Goal: Communication & Community: Share content

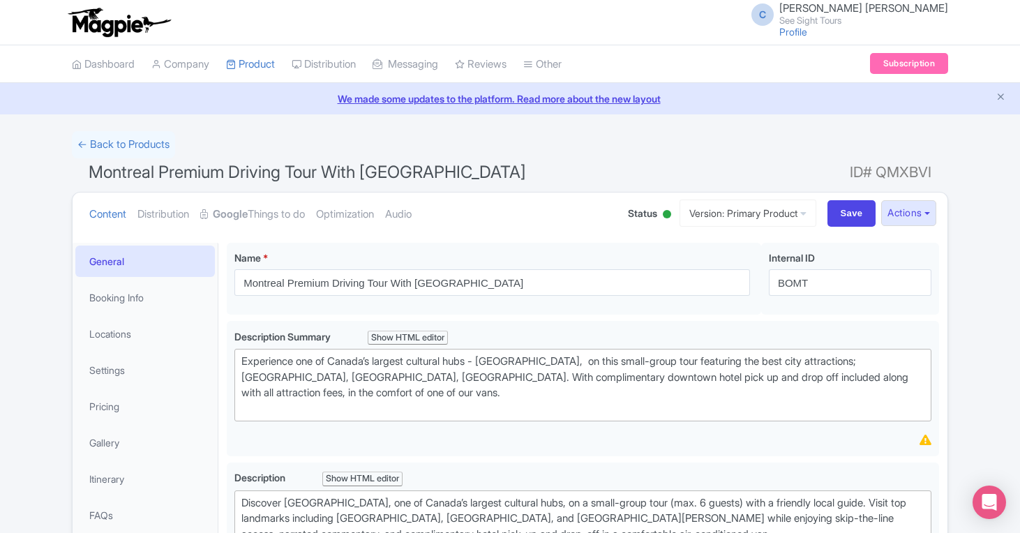
scroll to position [731, 0]
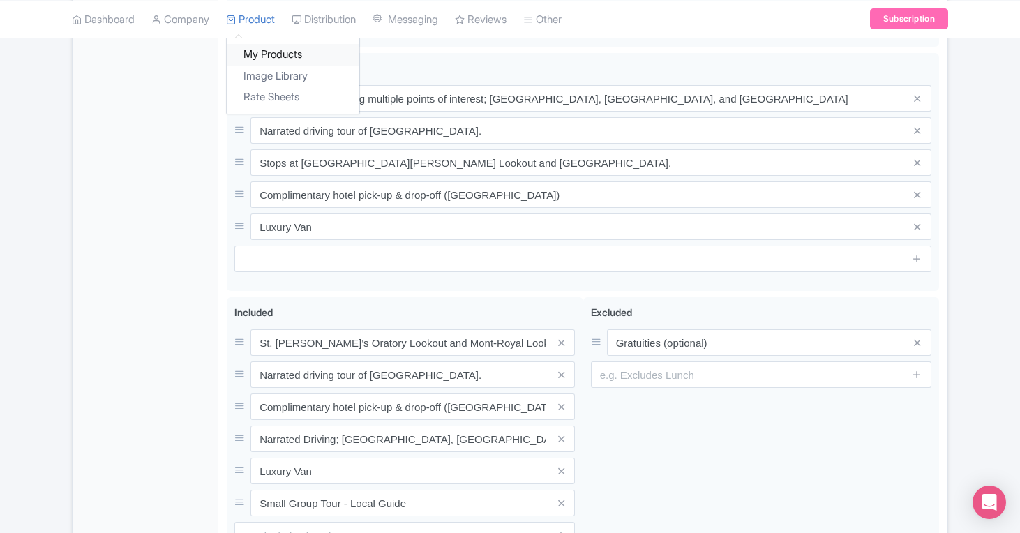
click at [278, 56] on link "My Products" at bounding box center [293, 55] width 133 height 22
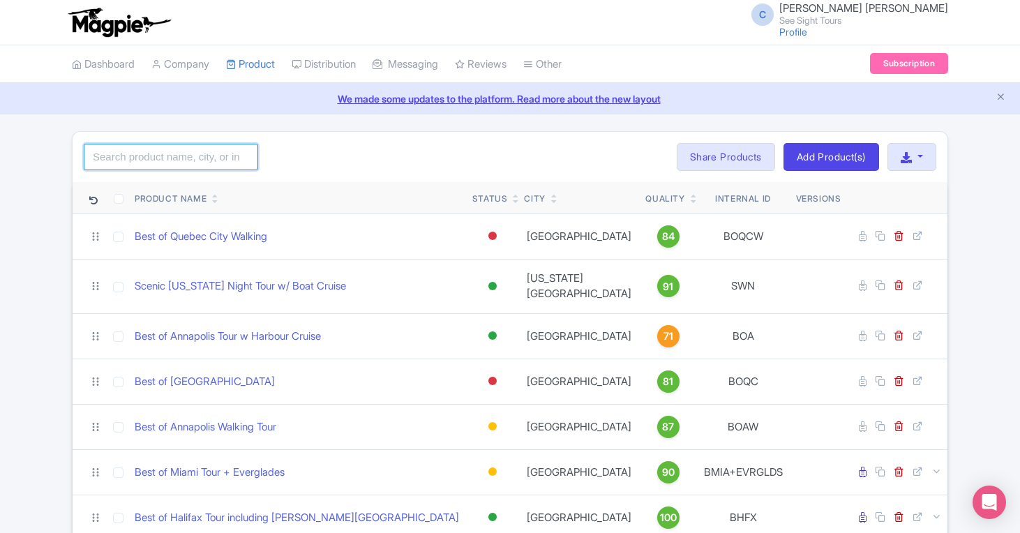
click at [197, 149] on input "search" at bounding box center [171, 157] width 174 height 27
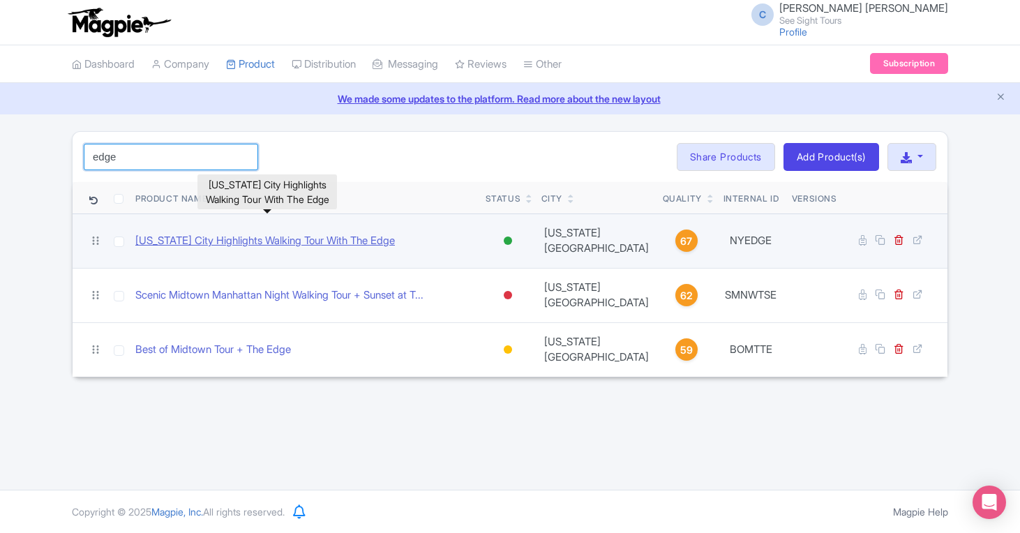
type input "edge"
click at [296, 234] on link "New York City Highlights Walking Tour With The Edge" at bounding box center [265, 241] width 260 height 16
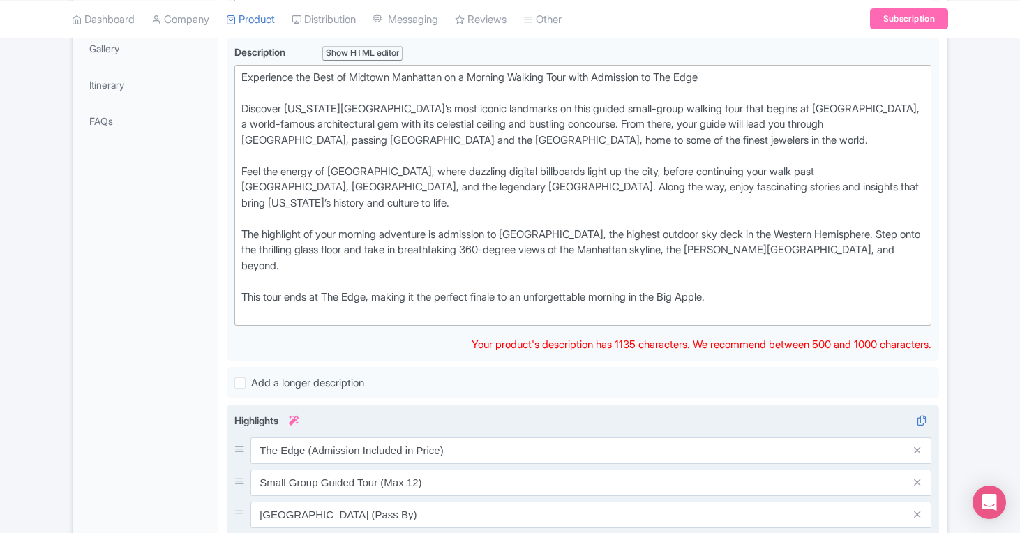
scroll to position [158, 0]
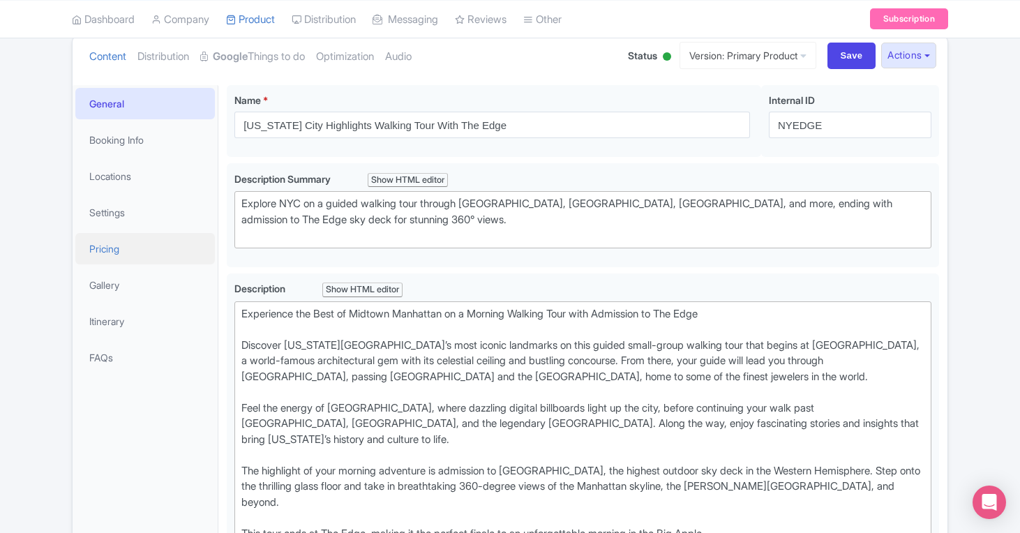
click at [112, 252] on link "Pricing" at bounding box center [145, 248] width 140 height 31
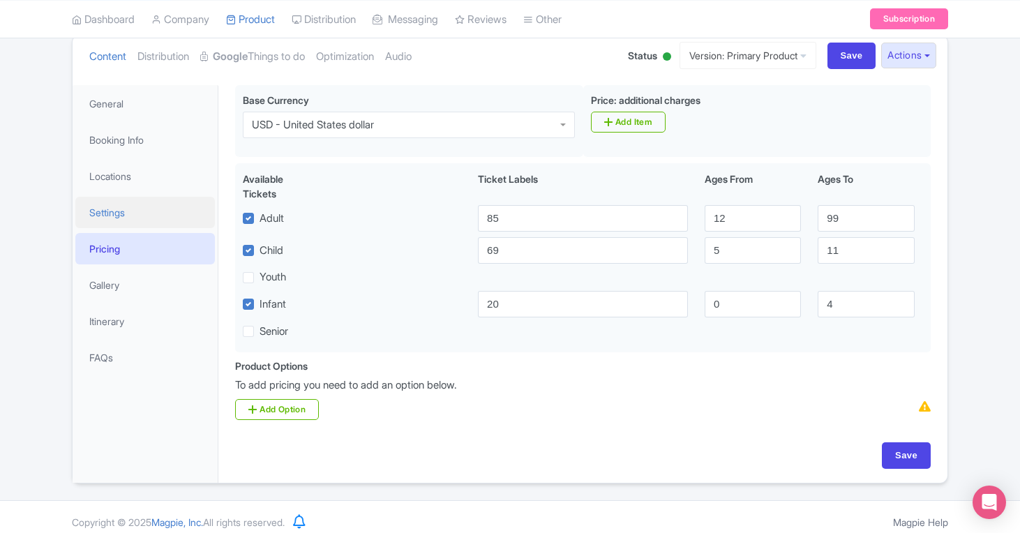
click at [124, 220] on link "Settings" at bounding box center [145, 212] width 140 height 31
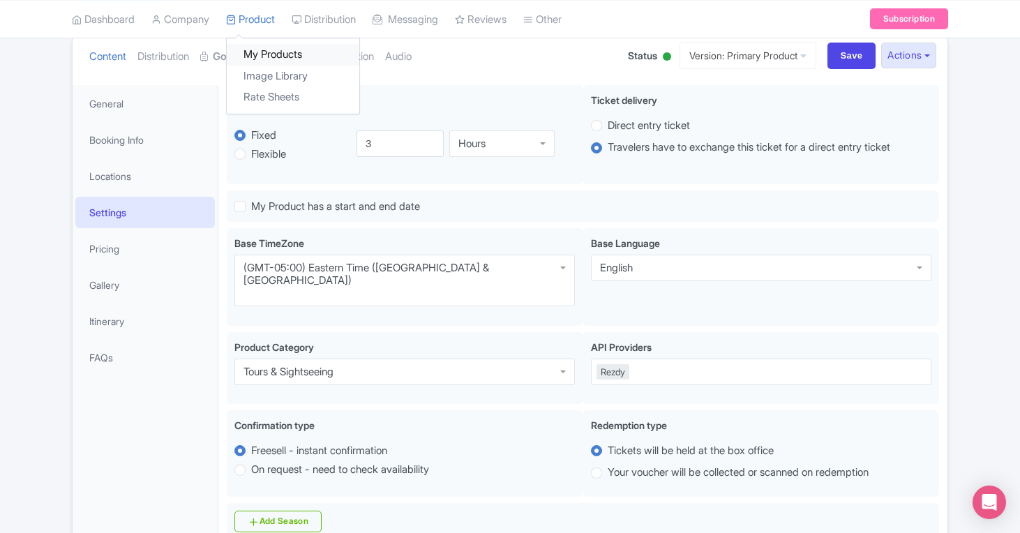
click at [280, 55] on link "My Products" at bounding box center [293, 55] width 133 height 22
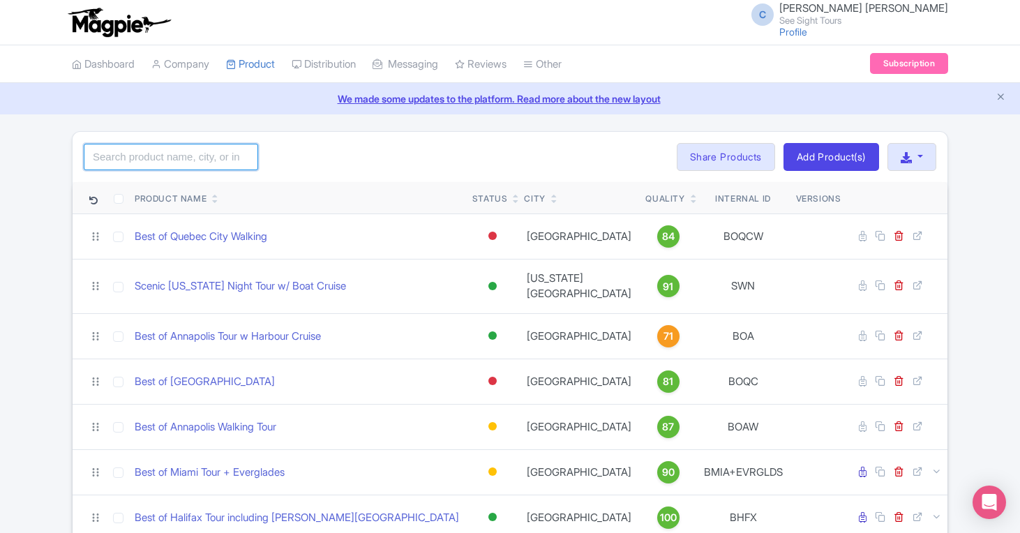
click at [175, 158] on input "search" at bounding box center [171, 157] width 174 height 27
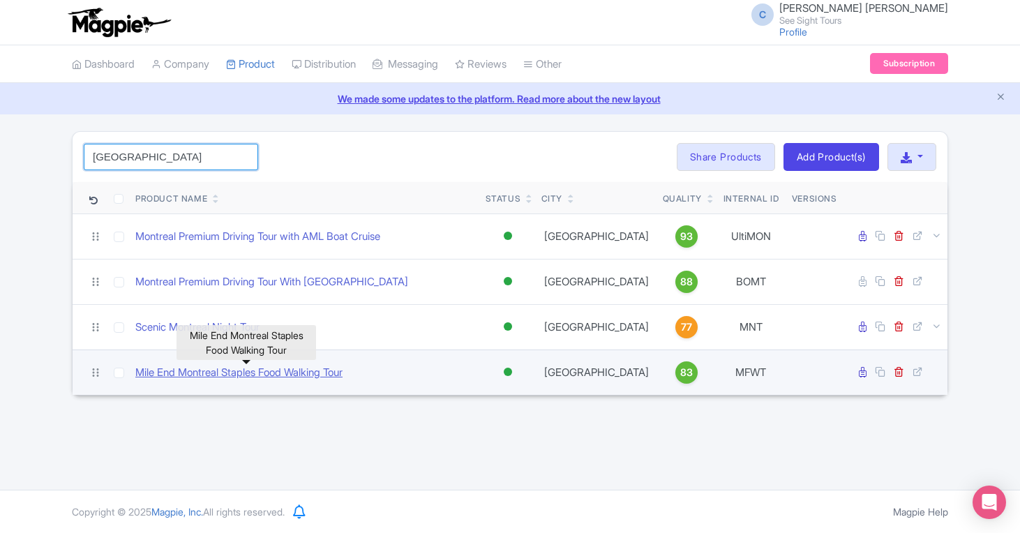
type input "montreal"
click at [238, 370] on link "Mile End Montreal Staples Food Walking Tour" at bounding box center [238, 373] width 207 height 16
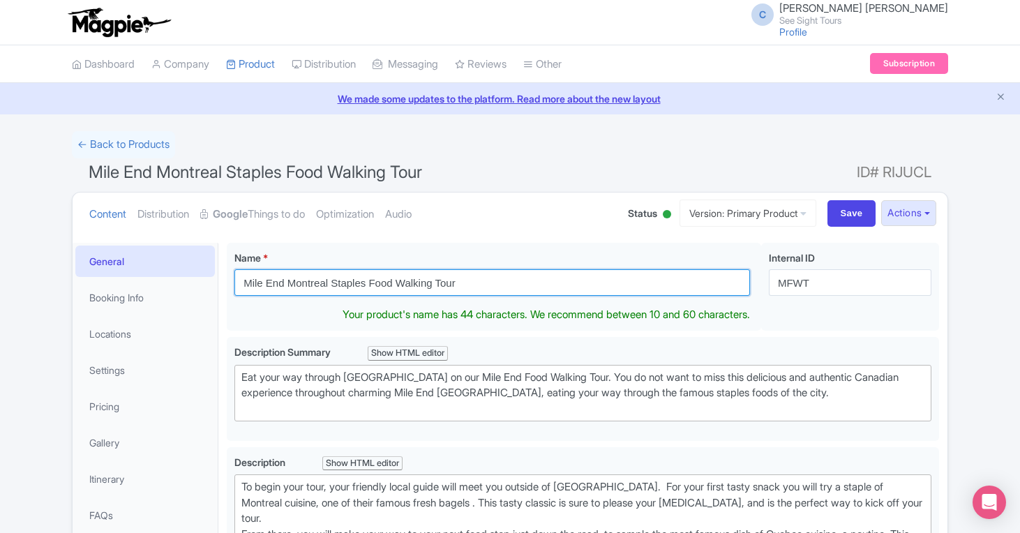
drag, startPoint x: 292, startPoint y: 283, endPoint x: 225, endPoint y: 281, distance: 67.0
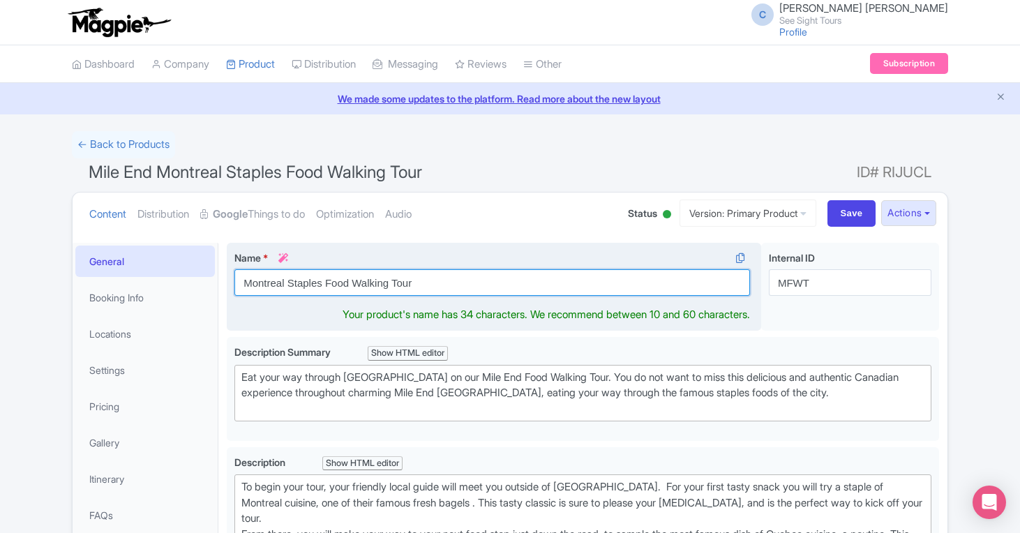
click at [320, 285] on input "Montreal Staples Food Walking Tour" at bounding box center [492, 282] width 516 height 27
drag, startPoint x: 320, startPoint y: 285, endPoint x: 301, endPoint y: 286, distance: 18.2
click at [301, 286] on input "Montreal Staples Food Walking Tour" at bounding box center [492, 282] width 516 height 27
click at [433, 282] on input "Montreal Mile-End Food Walking Tour" at bounding box center [492, 282] width 516 height 27
type input "Montreal Mile-End Food Walking Tour"
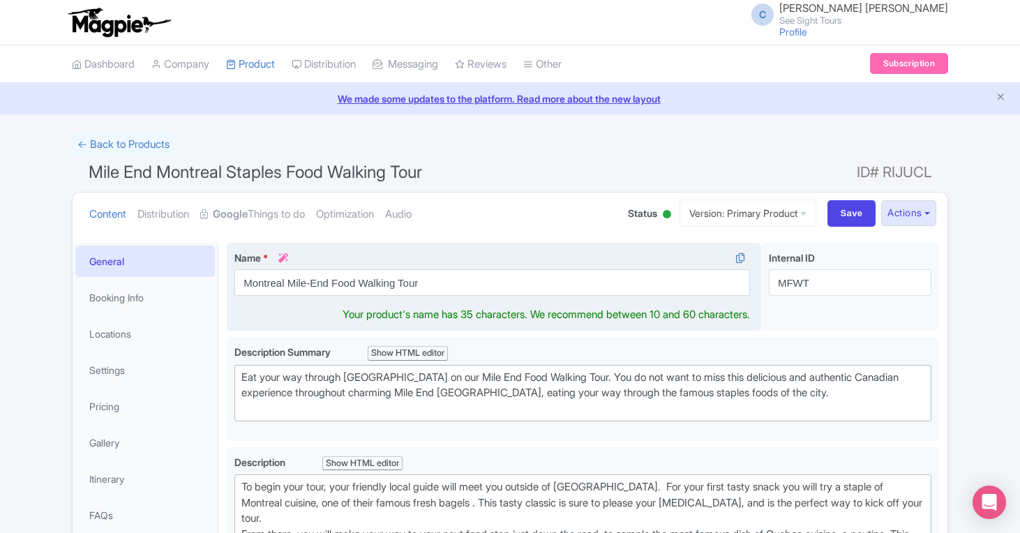
click at [479, 245] on div "Name * i Montreal Mile-End Food Walking Tour Your product's name has 35 charact…" at bounding box center [494, 287] width 535 height 89
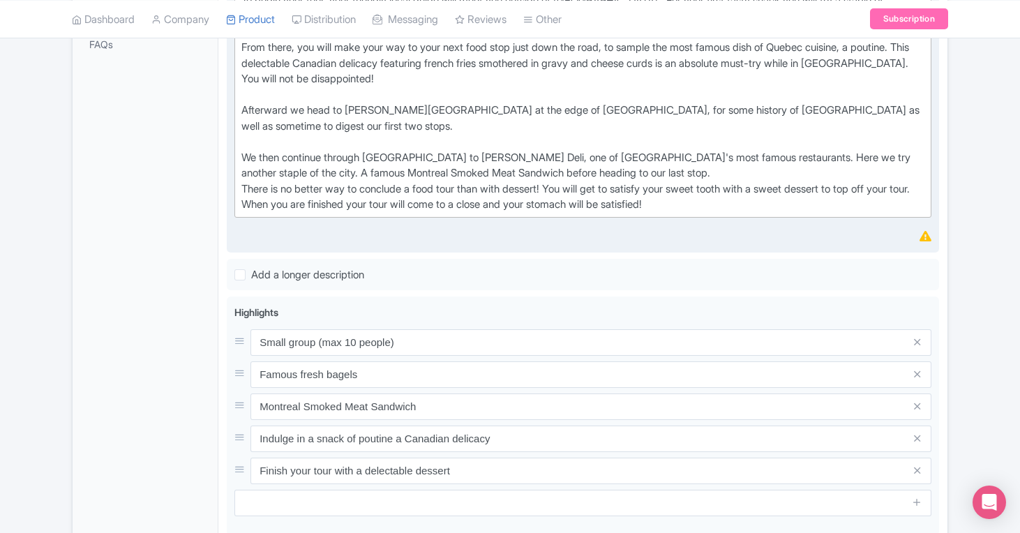
scroll to position [276, 0]
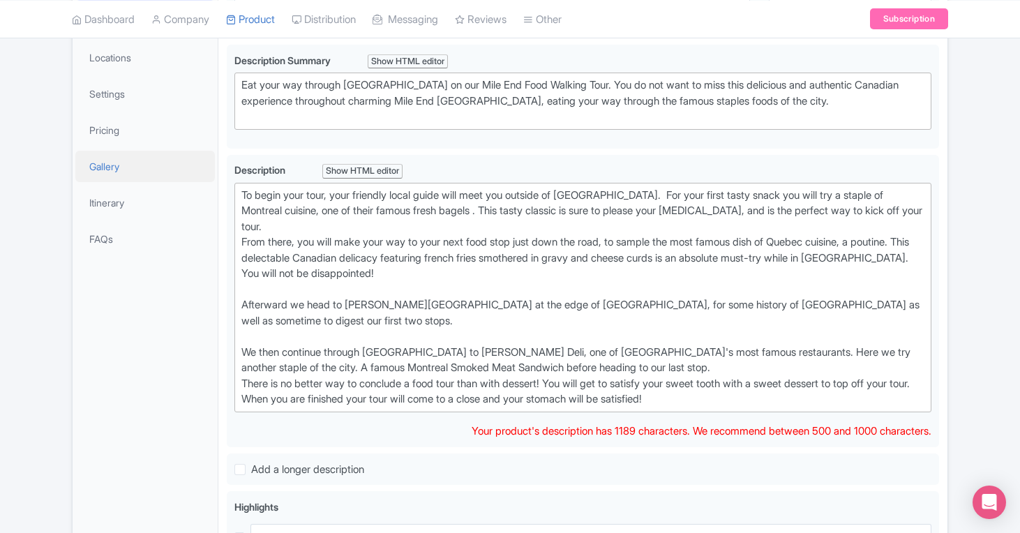
drag, startPoint x: 732, startPoint y: 401, endPoint x: 161, endPoint y: 165, distance: 618.6
click at [161, 165] on div "General Booking Info Locations Settings Pricing Gallery Itinerary FAQs Mile End…" at bounding box center [510, 455] width 875 height 994
copy div "To begin your tour, your friendly local guide will meet you outside of St-Viate…"
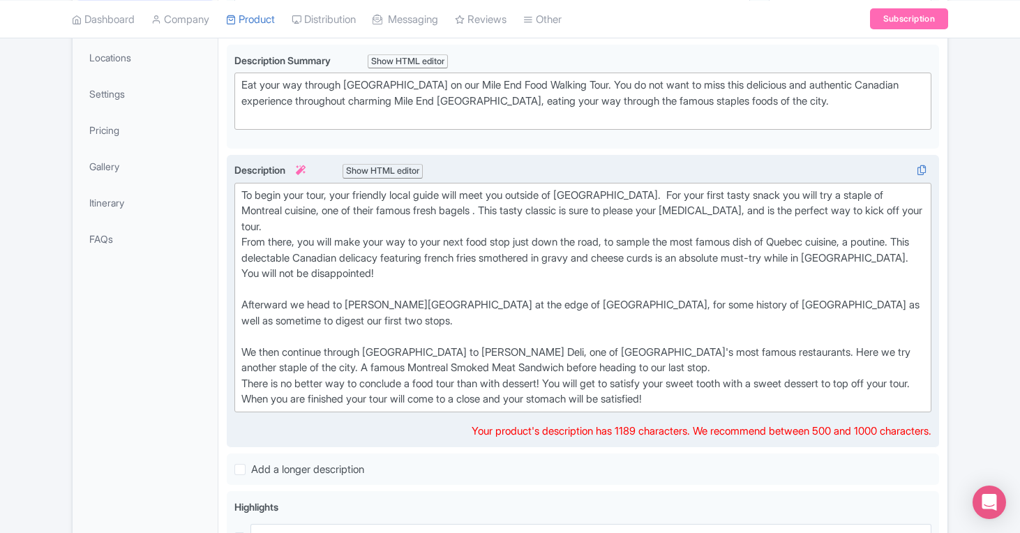
paste trix-editor "<div>Your tour begins with a warm welcome from your friendly local guide outsid…"
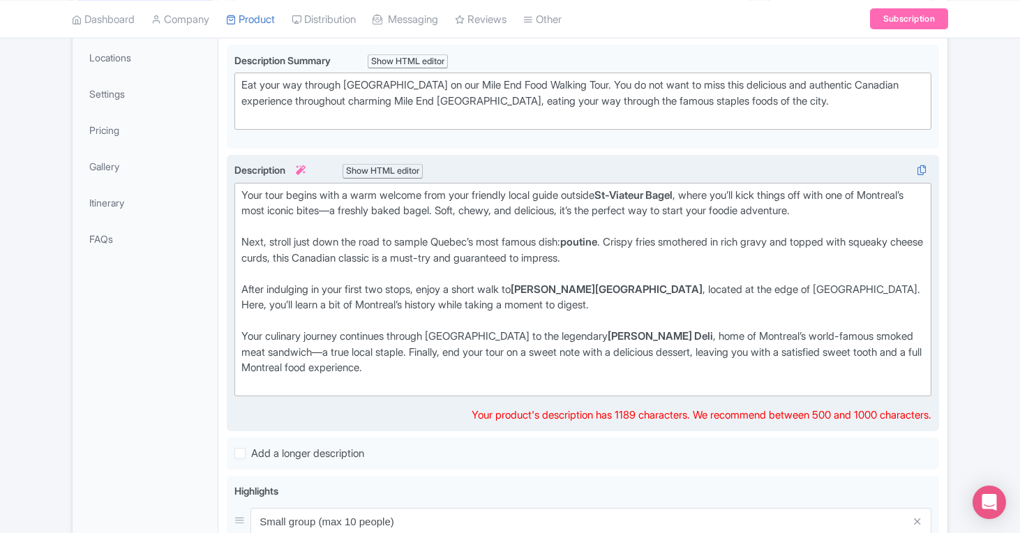
type trix-editor "<div>Your tour begins with a warm welcome from your friendly local guide outsid…"
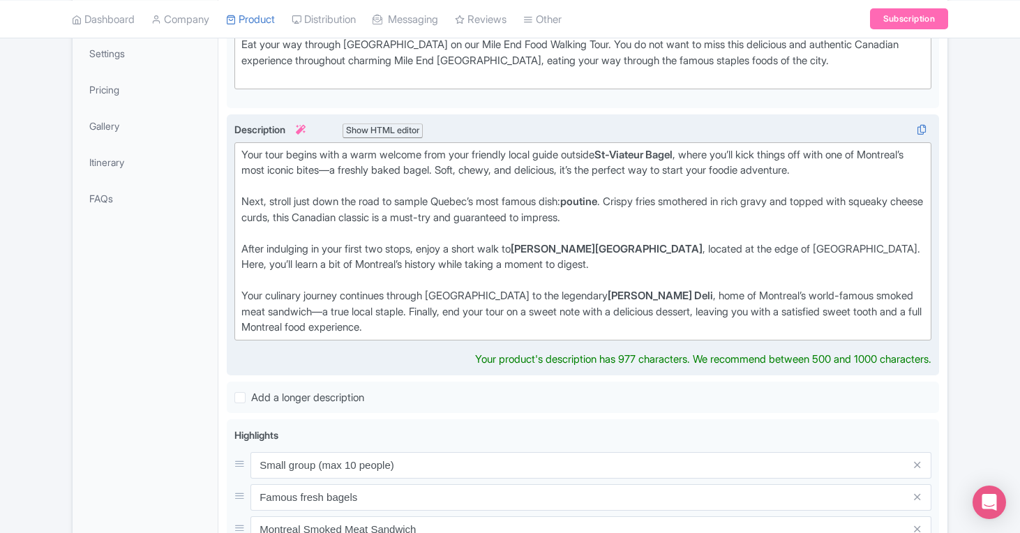
scroll to position [399, 0]
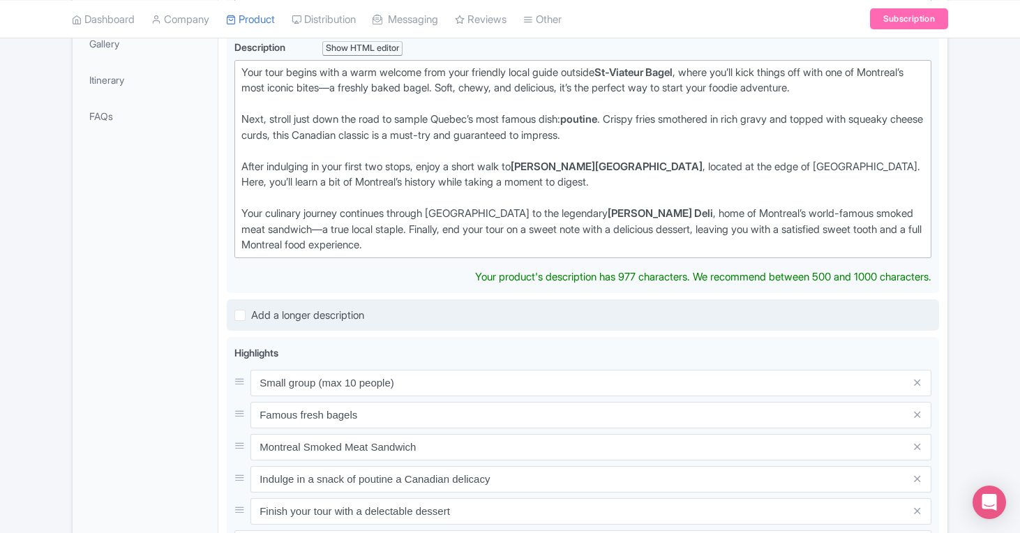
click at [251, 313] on label "Add a longer description" at bounding box center [307, 316] width 113 height 16
click at [251, 313] on input "Add a longer description" at bounding box center [255, 311] width 9 height 9
checkbox input "true"
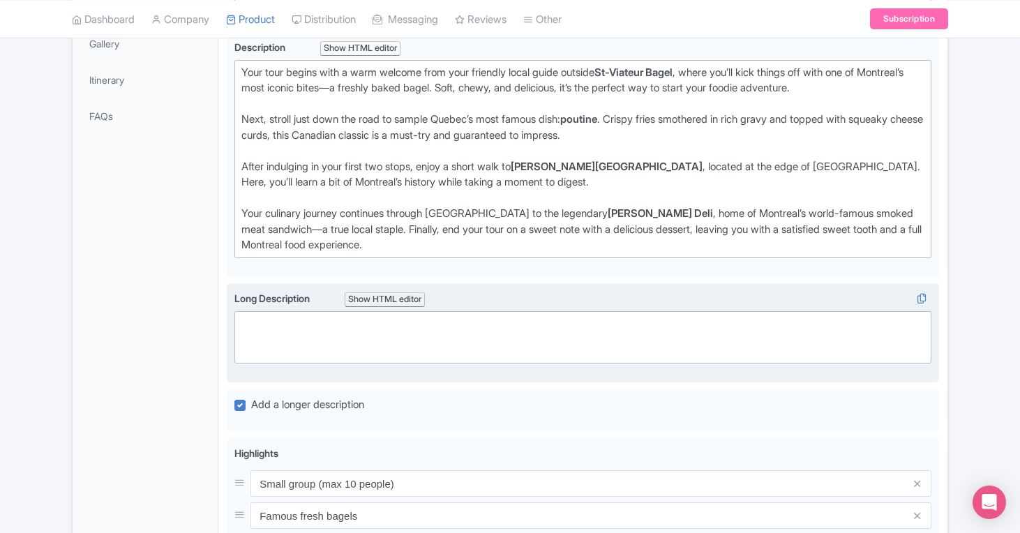
scroll to position [134, 0]
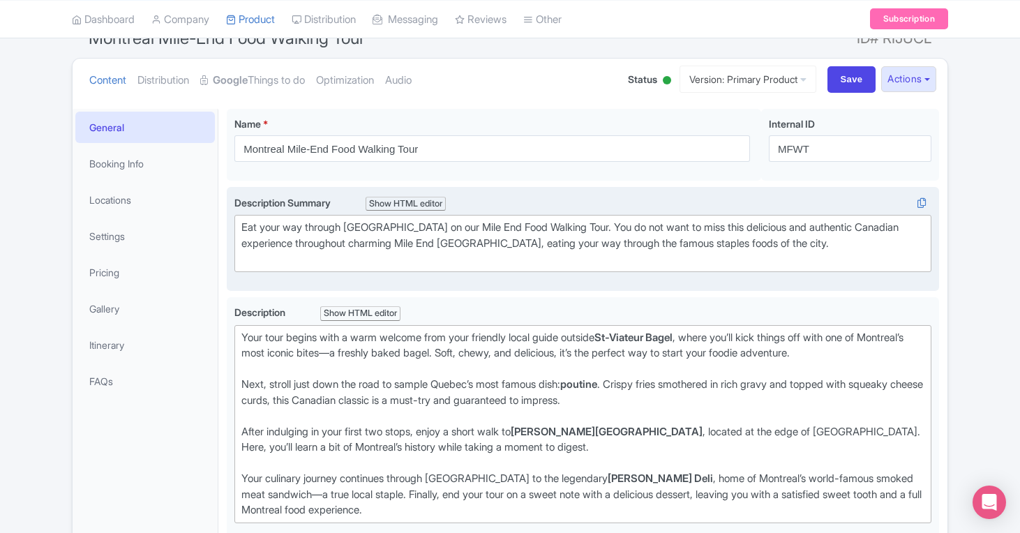
click at [359, 245] on div "Eat your way through Montreal on our Mile End Food Walking Tour. You do not wan…" at bounding box center [582, 243] width 683 height 47
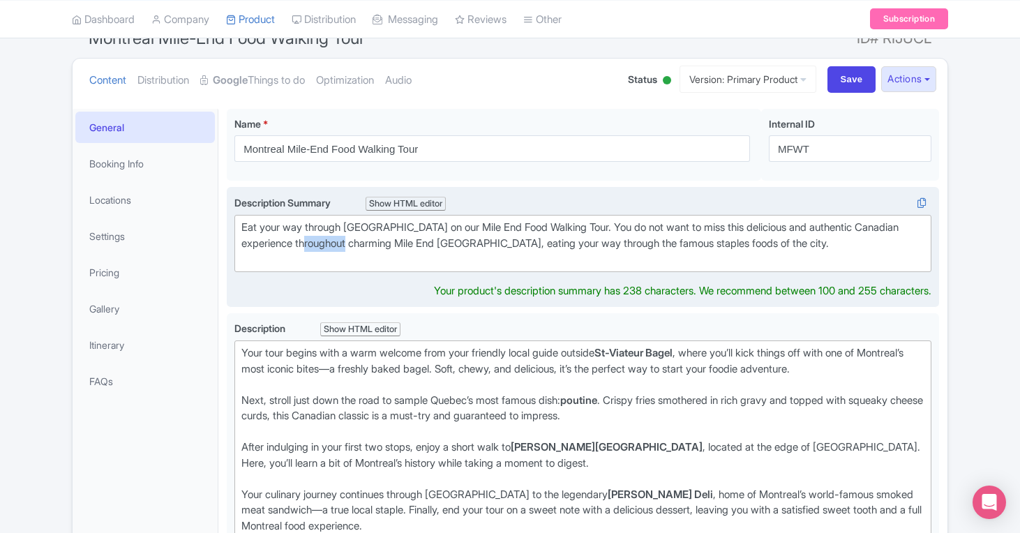
click at [359, 245] on div "Eat your way through Montreal on our Mile End Food Walking Tour. You do not wan…" at bounding box center [582, 243] width 683 height 47
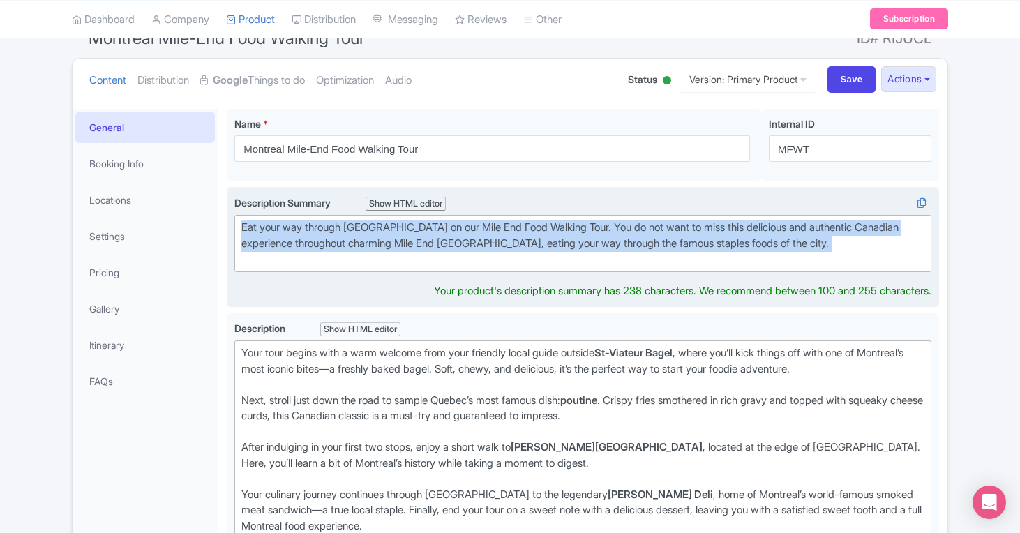
click at [359, 245] on div "Eat your way through Montreal on our Mile End Food Walking Tour. You do not wan…" at bounding box center [582, 243] width 683 height 47
paste trix-editor "Taste Montreal’s best bites on a guided food tour—bagels, poutine, smoked meat,…"
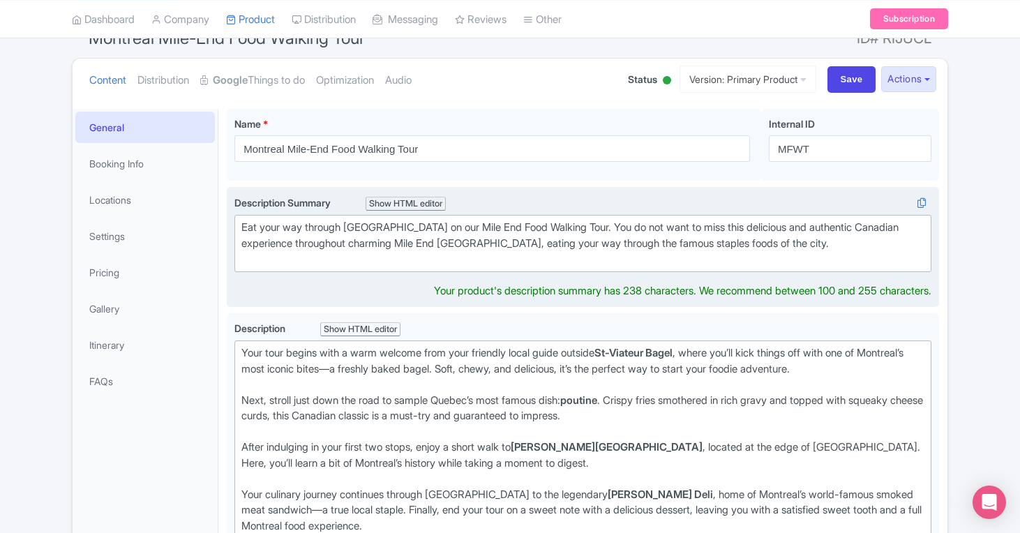
type trix-editor "<div>Taste Montreal’s best bites on a guided food tour—bagels, poutine, smoked …"
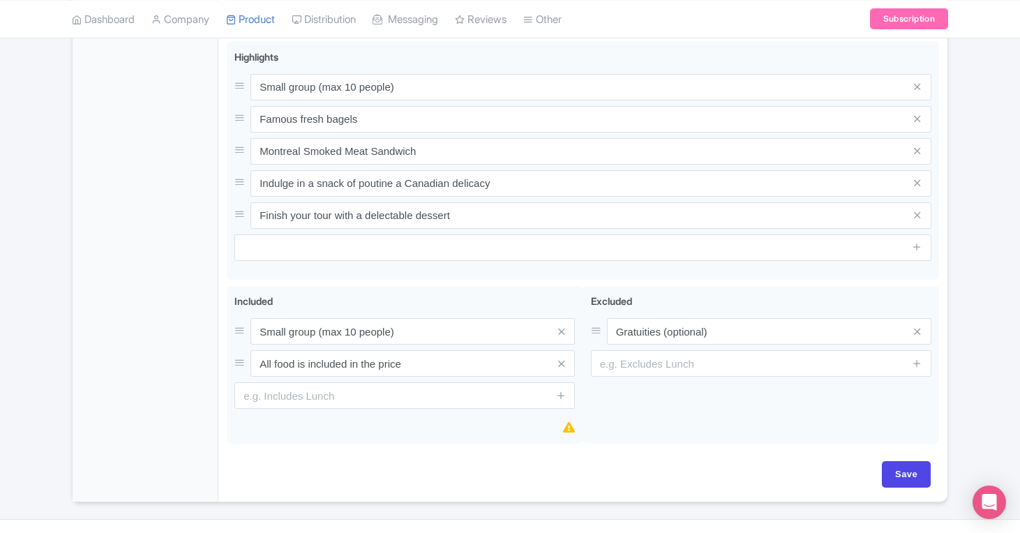
scroll to position [791, 0]
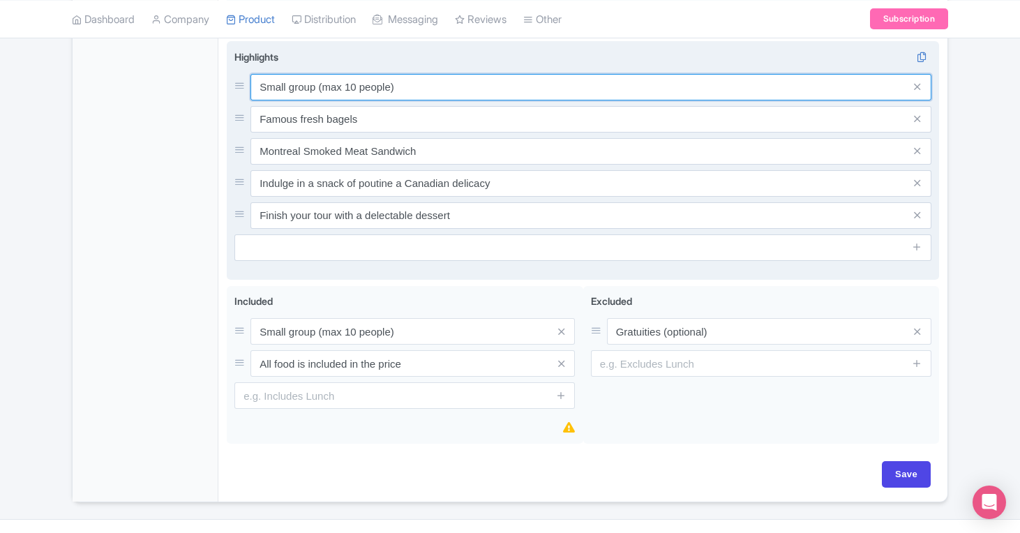
click at [434, 88] on input "Small group (max 10 people)" at bounding box center [591, 87] width 681 height 27
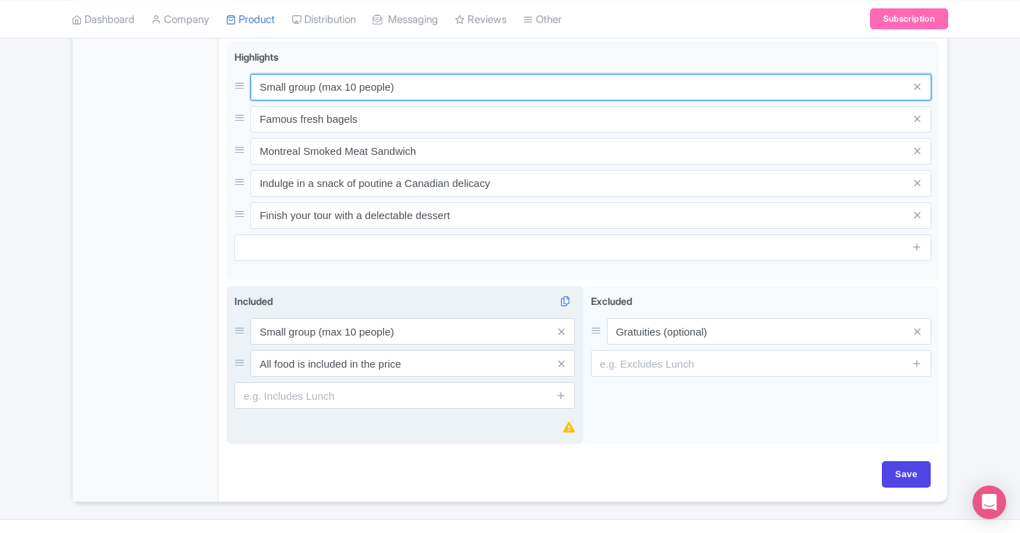
paste input "Enjoy a freshly baked St-Viateur bagel,"
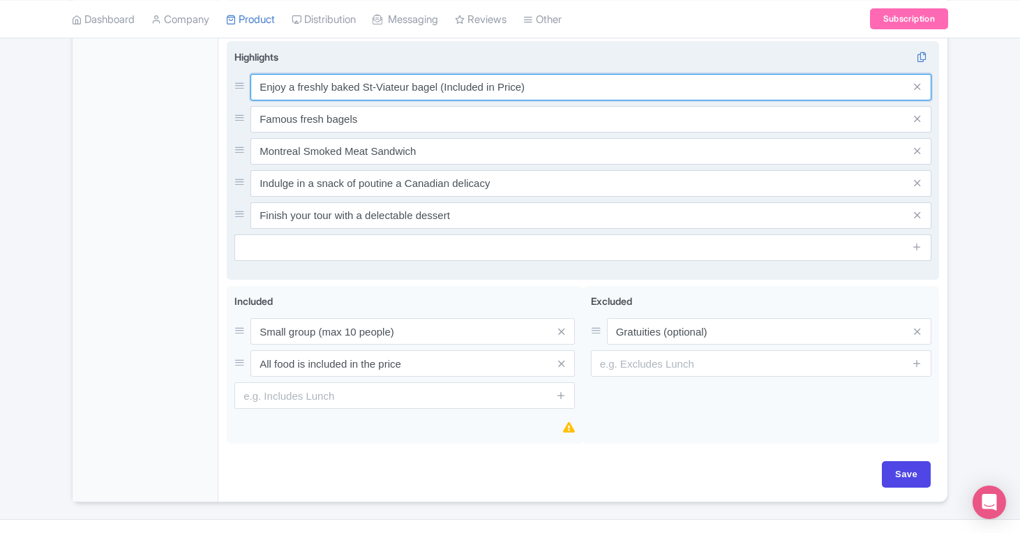
drag, startPoint x: 546, startPoint y: 87, endPoint x: 229, endPoint y: 84, distance: 317.6
click at [229, 84] on div "Small group (max 10 people) Famous fresh bagels Montreal Smoked Meat Sandwich I…" at bounding box center [583, 160] width 713 height 239
click at [339, 82] on input "Enjoy a freshly baked St-Viateur bagel (Included in Price)" at bounding box center [591, 87] width 681 height 27
drag, startPoint x: 532, startPoint y: 84, endPoint x: 296, endPoint y: 83, distance: 236.6
click at [296, 83] on input "Enjoy a freshly baked St-Viateur bagel (Included in Price)" at bounding box center [591, 87] width 681 height 27
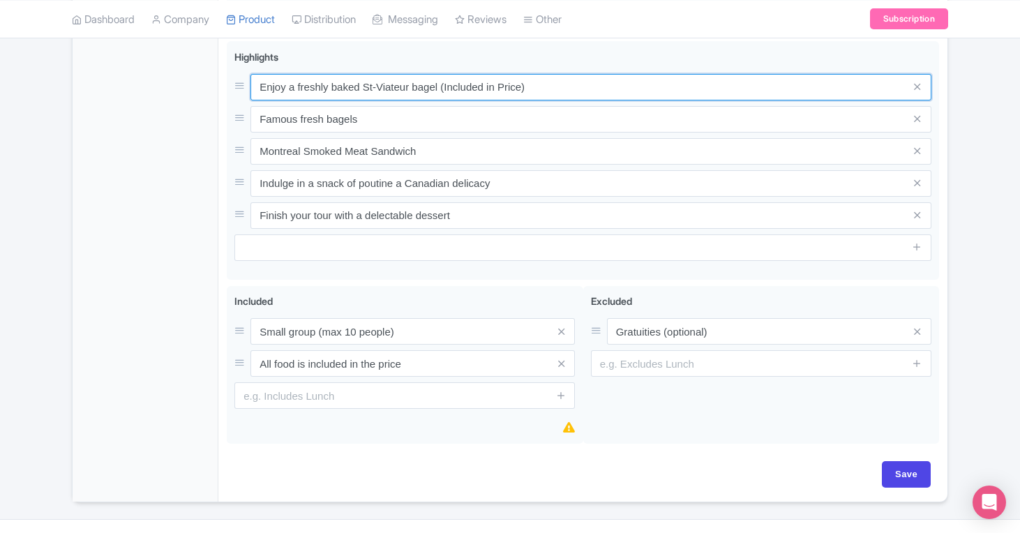
type input "Enjoy a freshly baked St-Viateur bagel (Included in Price)"
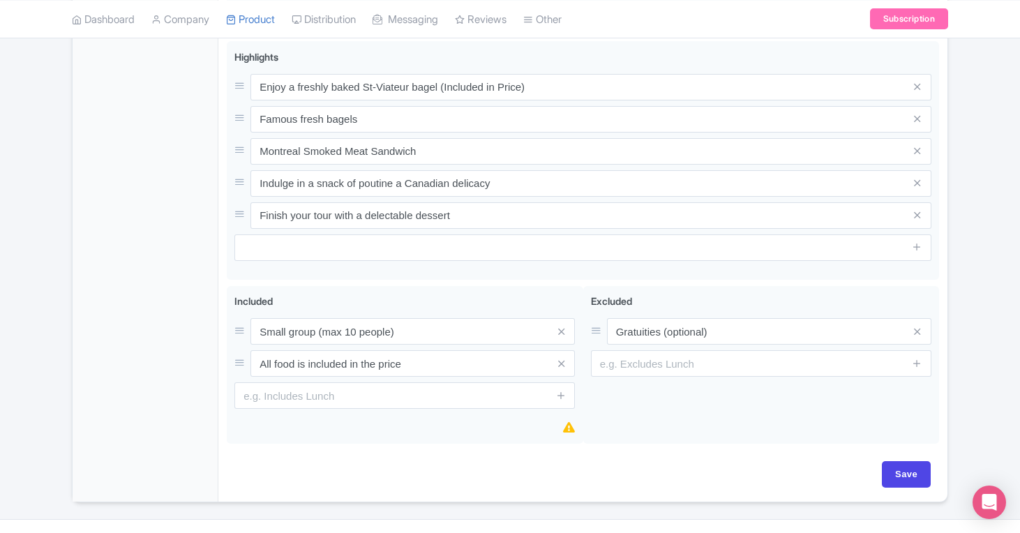
drag, startPoint x: 423, startPoint y: 335, endPoint x: 217, endPoint y: 329, distance: 206.0
paste input "freshly baked St-Viateur bagel (Included in Pric"
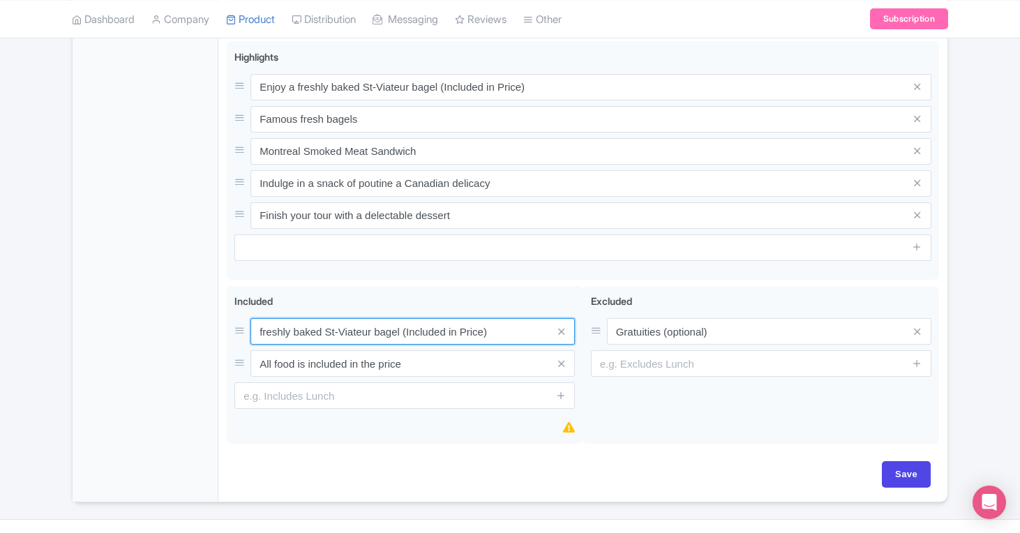
type input "freshly baked St-Viateur bagel (Included in Price)"
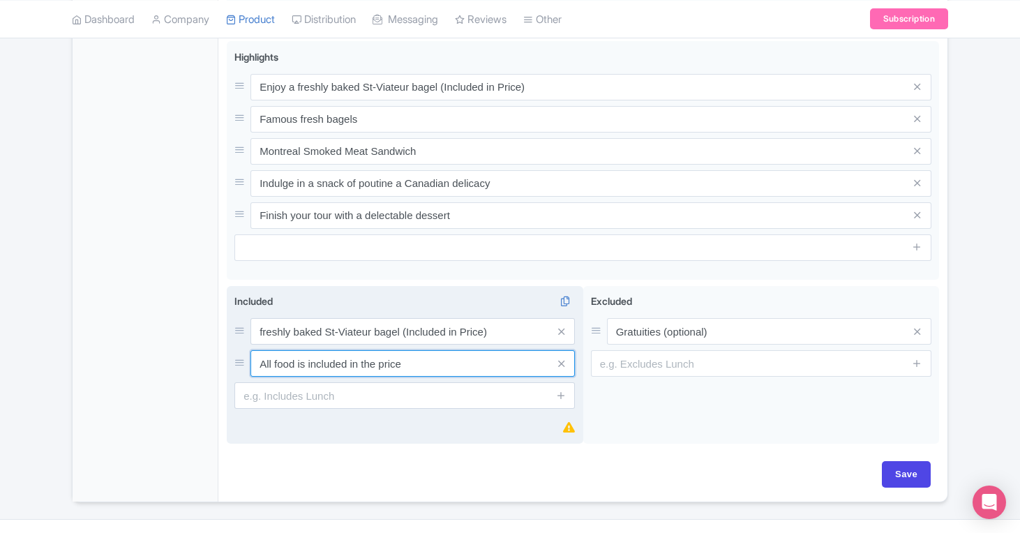
click at [434, 362] on input "All food is included in the price" at bounding box center [413, 363] width 325 height 27
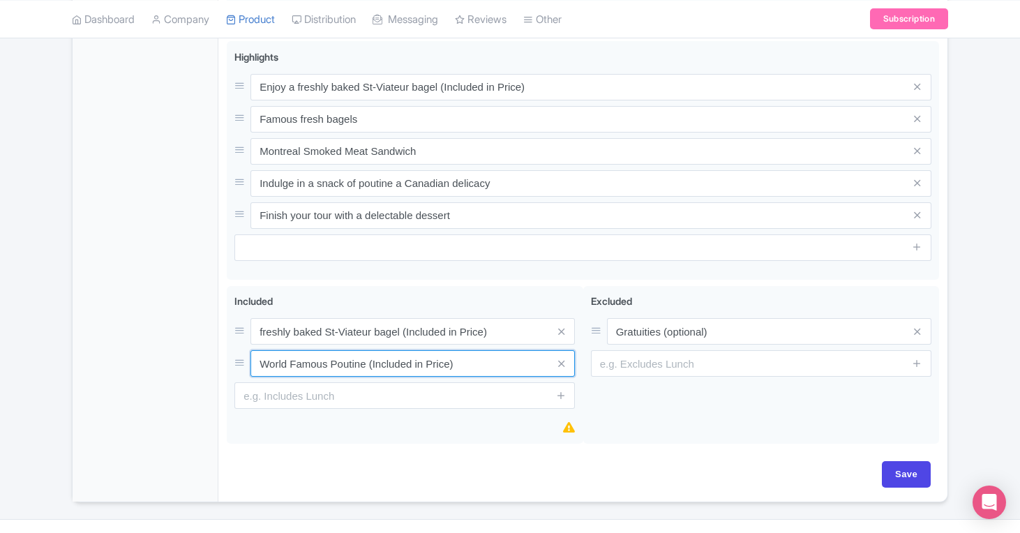
drag, startPoint x: 463, startPoint y: 364, endPoint x: 202, endPoint y: 362, distance: 261.0
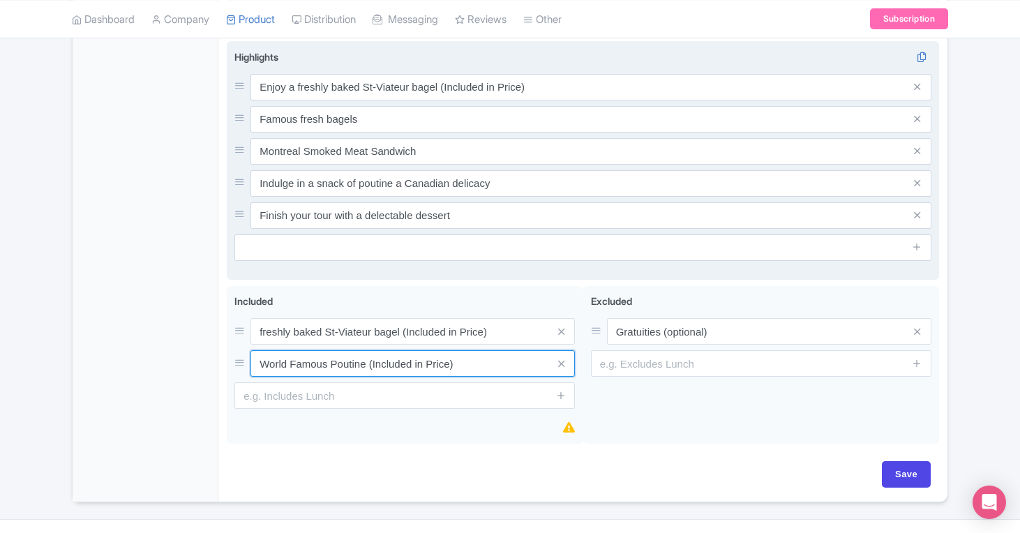
type input "World Famous Poutine (Included in Price)"
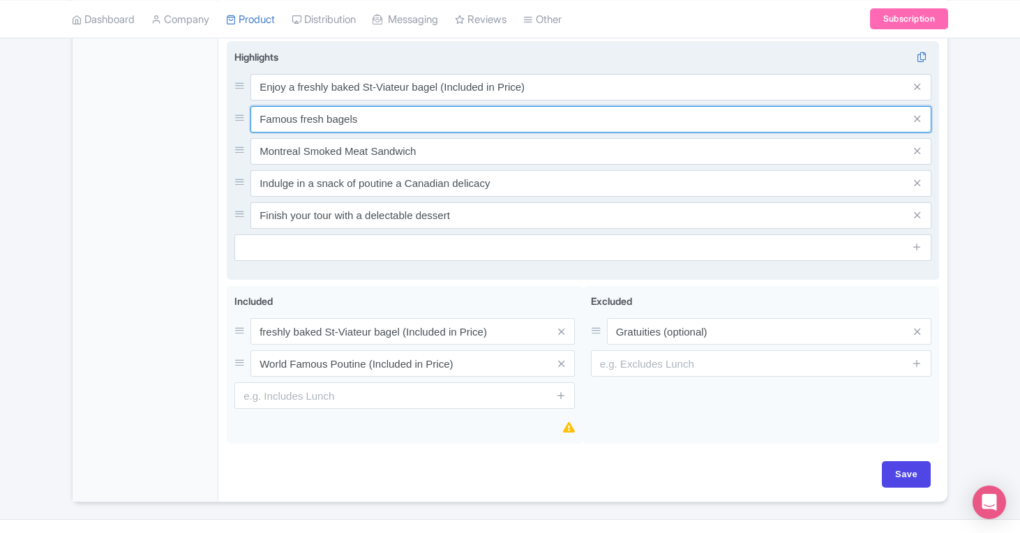
click at [336, 129] on input "Famous fresh bagels" at bounding box center [591, 119] width 681 height 27
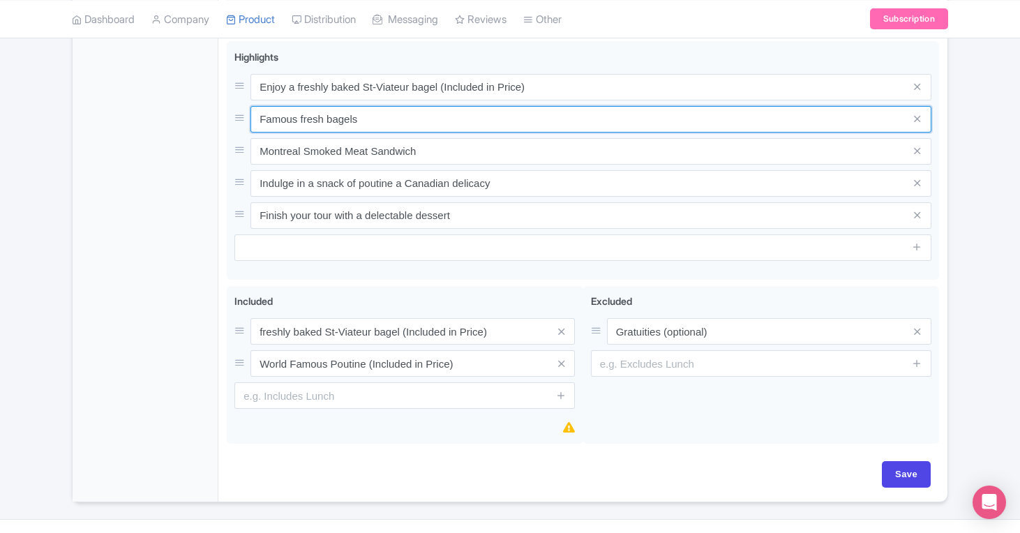
drag, startPoint x: 380, startPoint y: 117, endPoint x: 181, endPoint y: 123, distance: 199.7
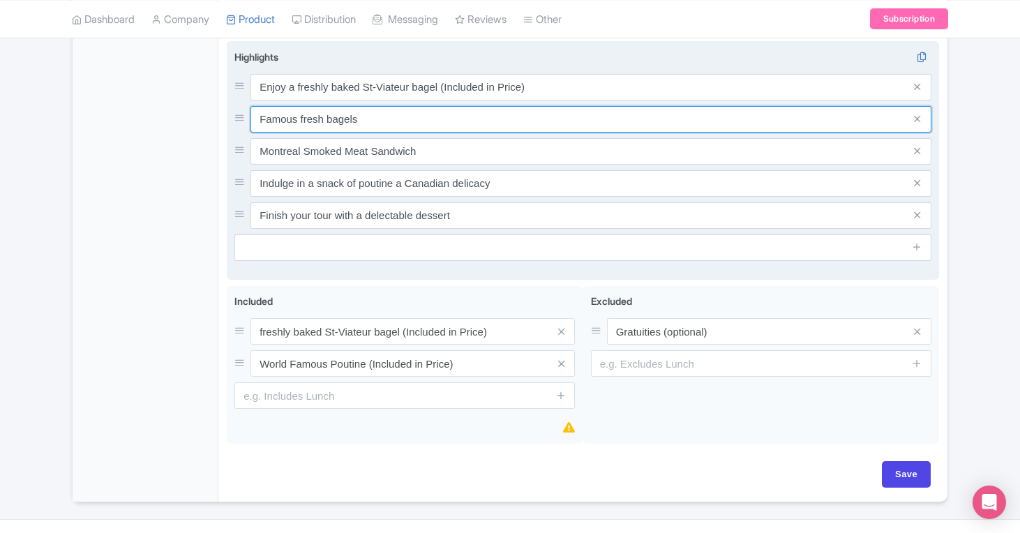
paste input "World Famous Poutine (Included in Price)"
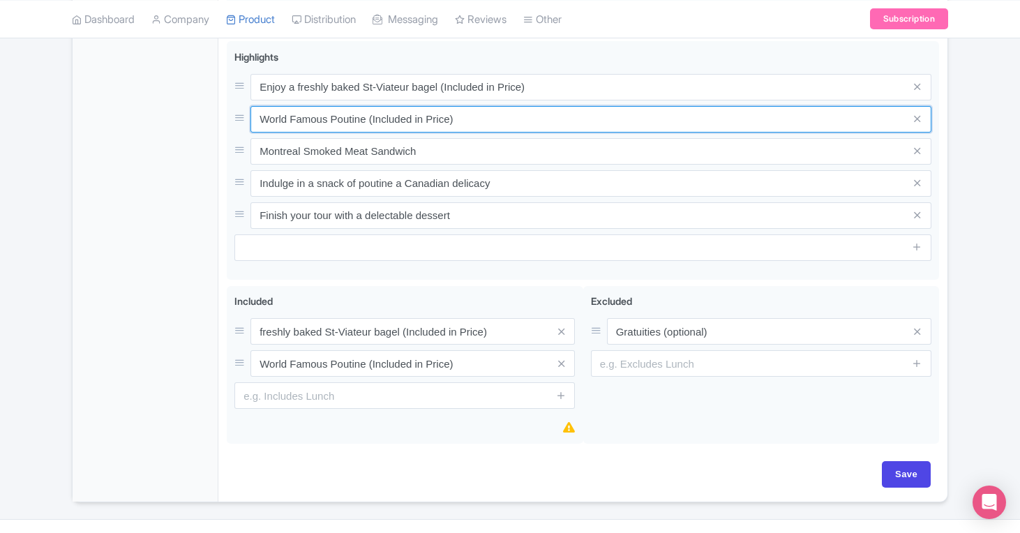
type input "World Famous Poutine (Included in Price)"
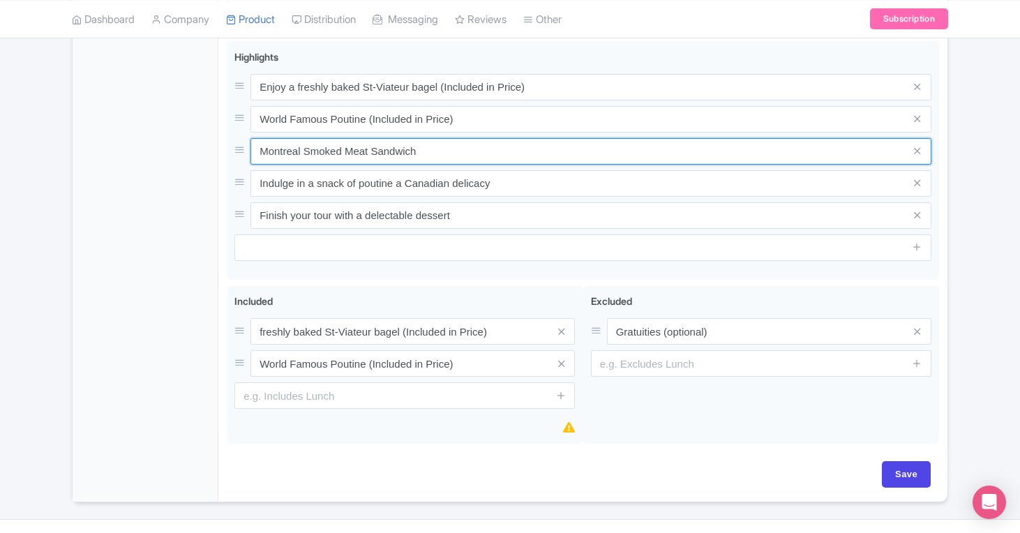
drag, startPoint x: 445, startPoint y: 153, endPoint x: 213, endPoint y: 148, distance: 232.4
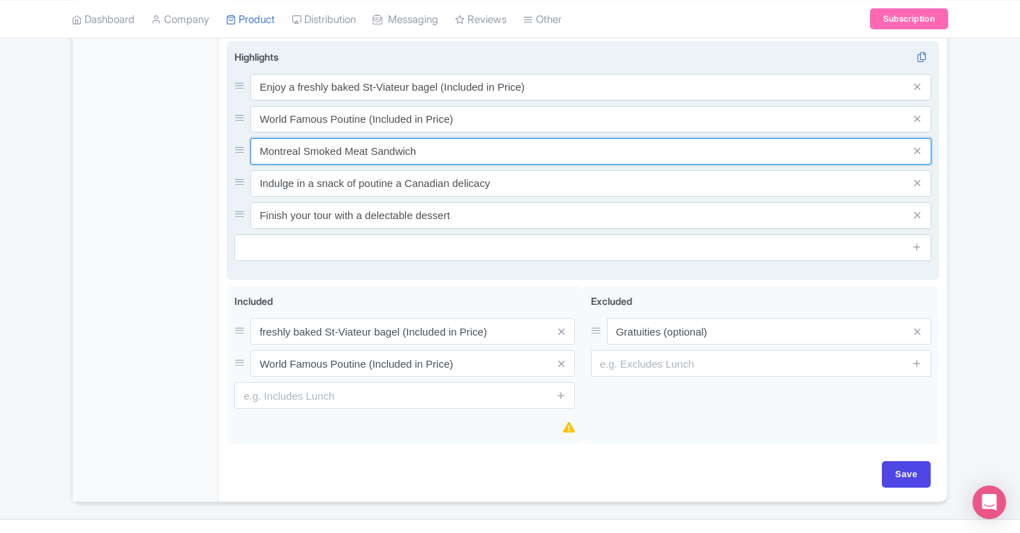
paste input "Stroll through Jeanne-Mance Park and learn about Montreal’s history"
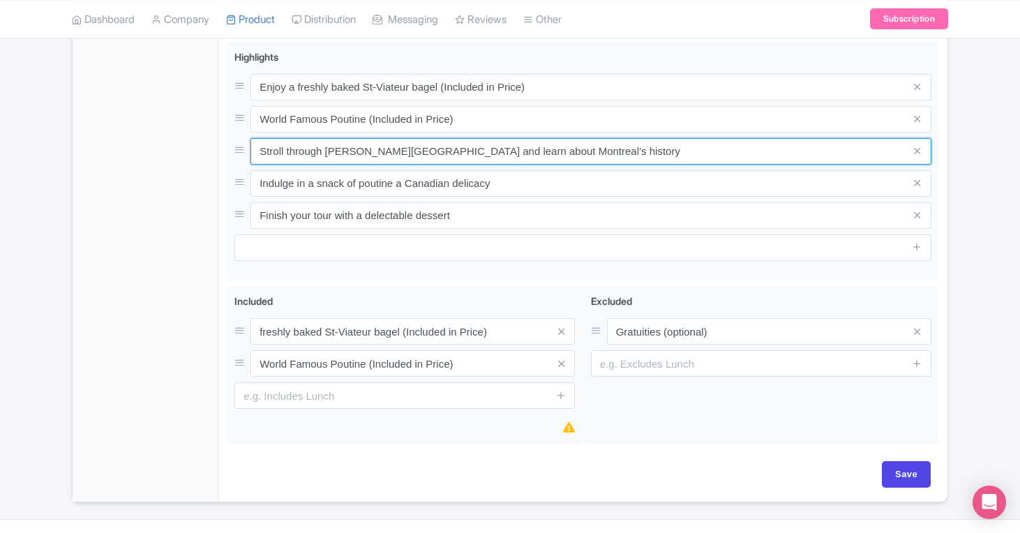
type input "Stroll through Jeanne-Mance Park and learn about Montreal’s history"
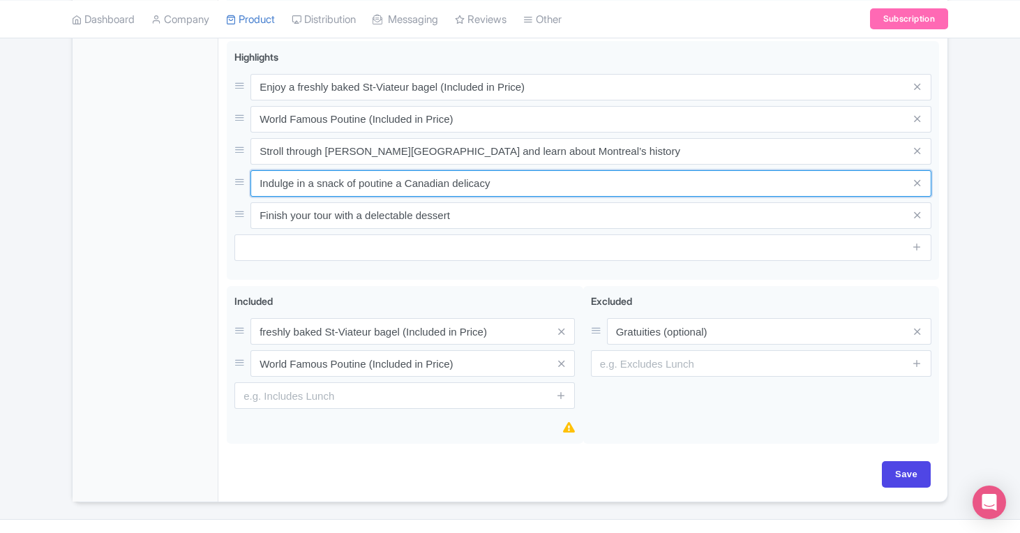
drag, startPoint x: 526, startPoint y: 176, endPoint x: 188, endPoint y: 161, distance: 338.1
paste input "moked meat sandwich at Schwartz’s Deli"
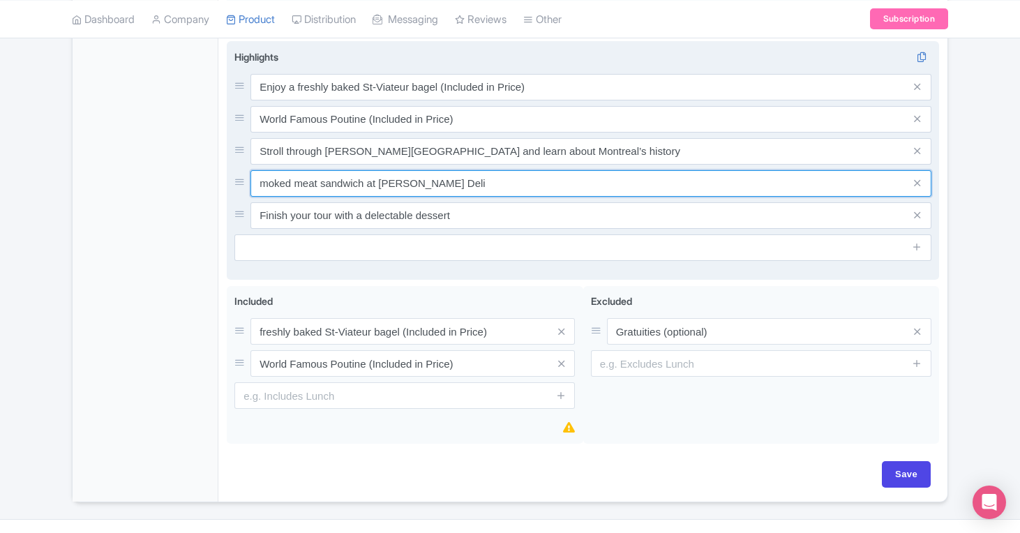
click at [260, 183] on input "moked meat sandwich at Schwartz’s Deli" at bounding box center [591, 183] width 681 height 27
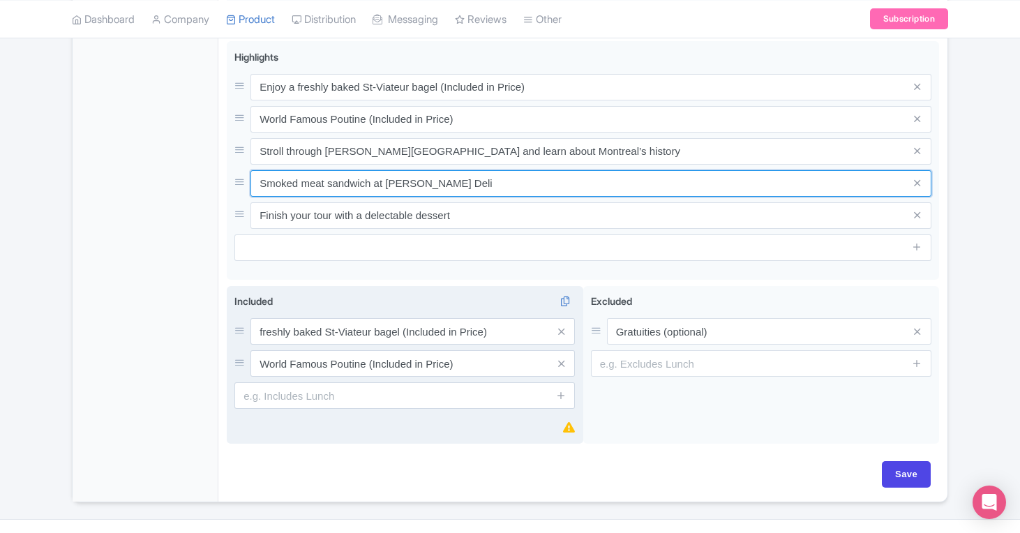
type input "Smoked meat sandwich at Schwartz’s Deli"
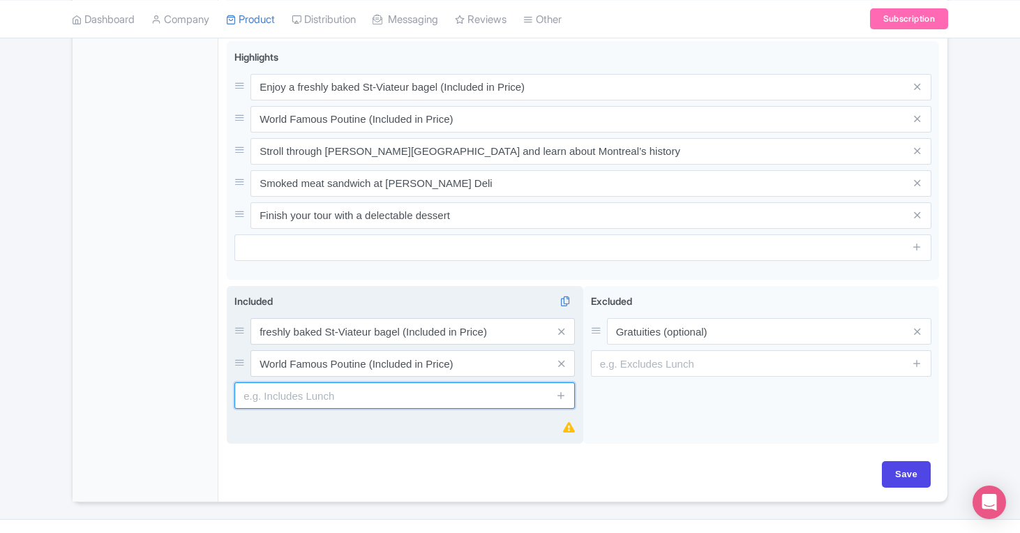
click at [343, 390] on input "text" at bounding box center [404, 395] width 341 height 27
type input "Montreal Smoked Meat Sandwich (Included in Price)"
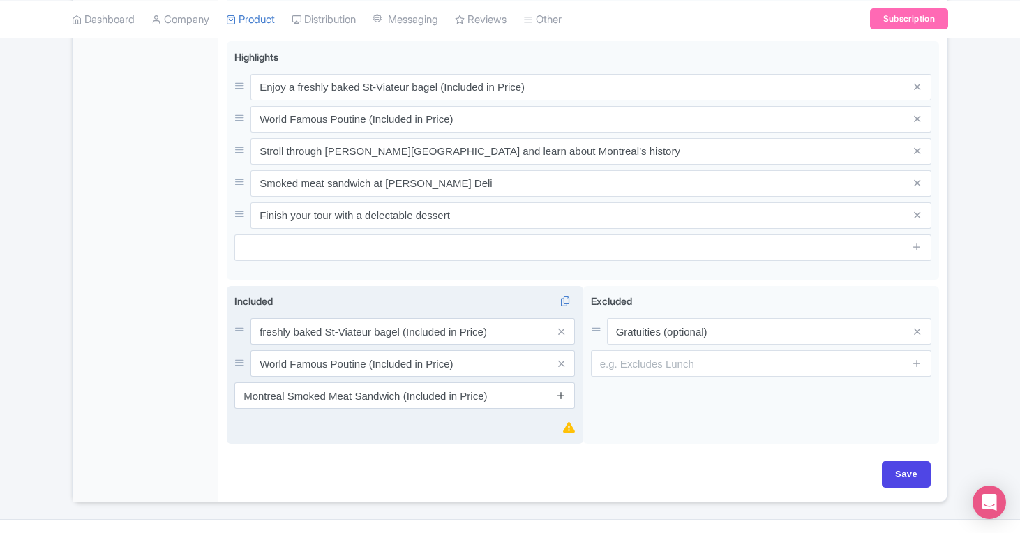
click at [565, 397] on icon at bounding box center [561, 395] width 10 height 10
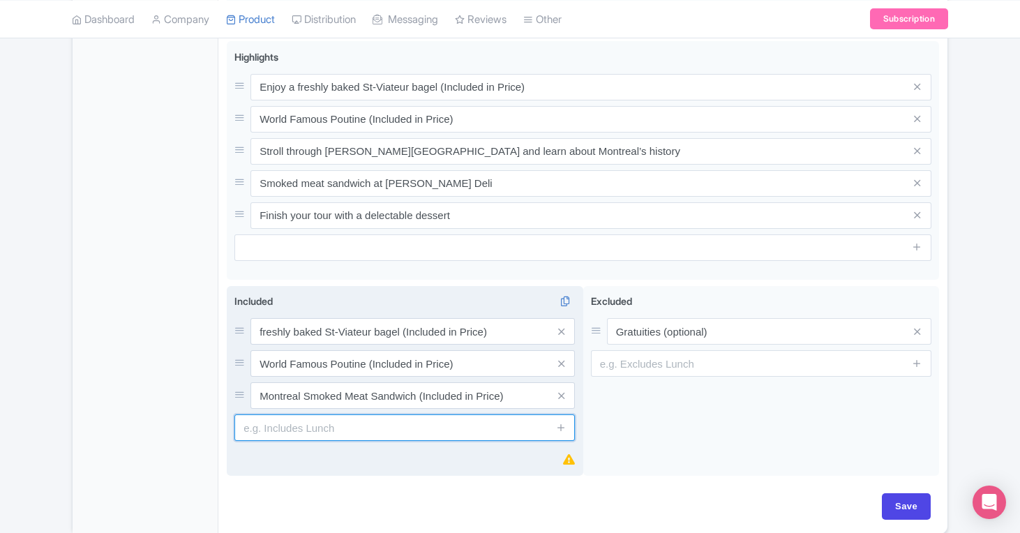
click at [352, 428] on input "text" at bounding box center [404, 428] width 341 height 27
type input "Dessert (Included in Price)"
type input "Update Product"
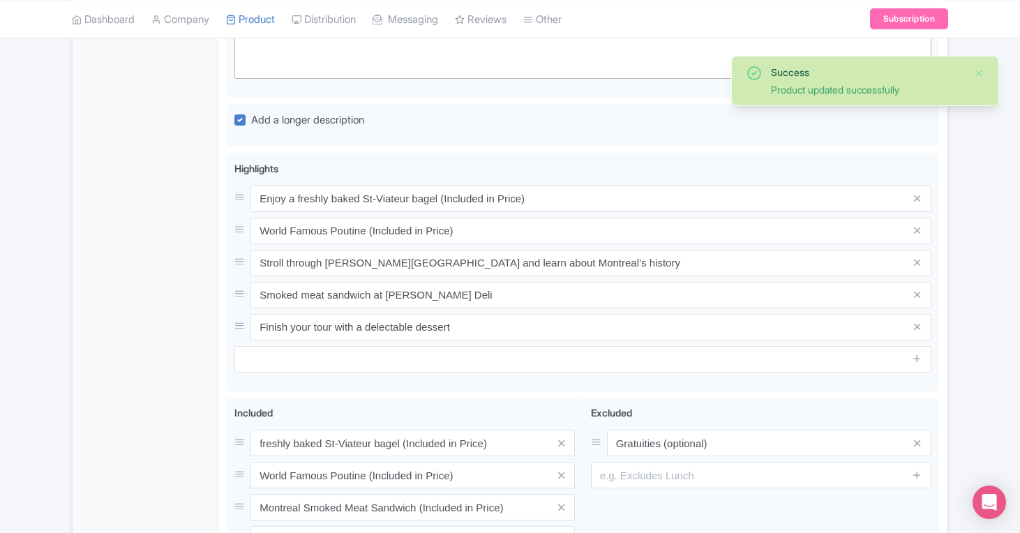
scroll to position [602, 0]
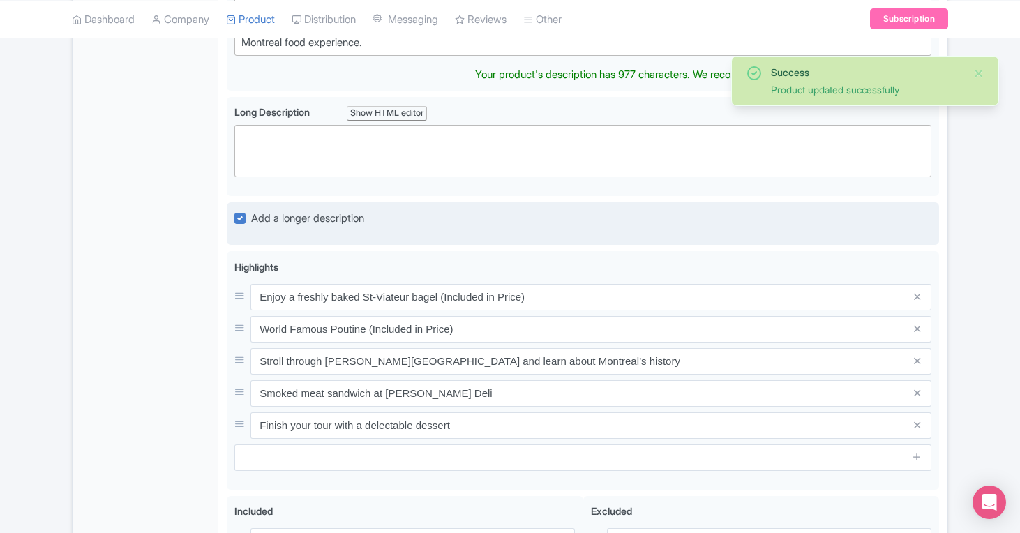
click at [239, 218] on div "Add a longer description" at bounding box center [582, 223] width 697 height 27
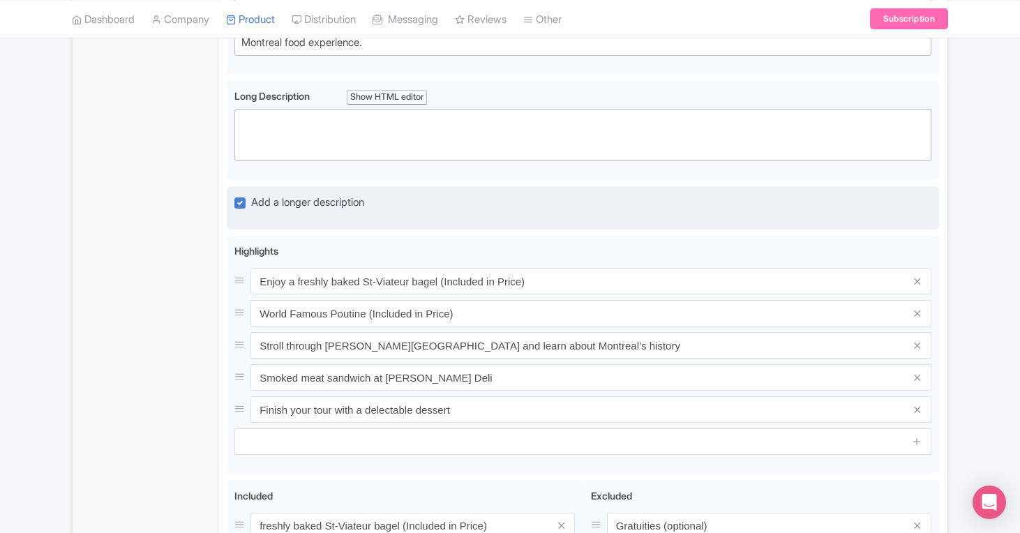
click at [251, 202] on label "Add a longer description" at bounding box center [307, 203] width 113 height 16
click at [251, 202] on input "Add a longer description" at bounding box center [255, 198] width 9 height 9
checkbox input "false"
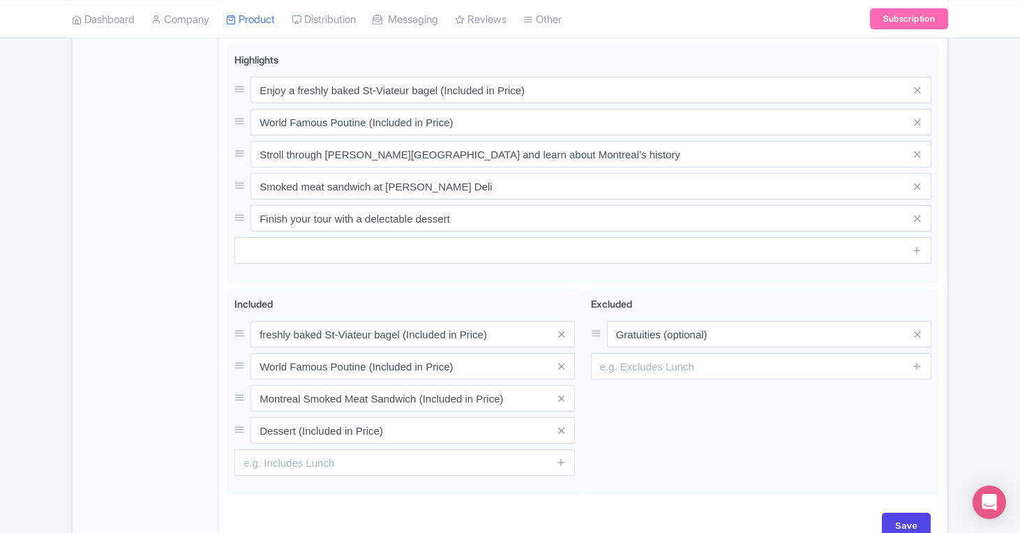
scroll to position [682, 0]
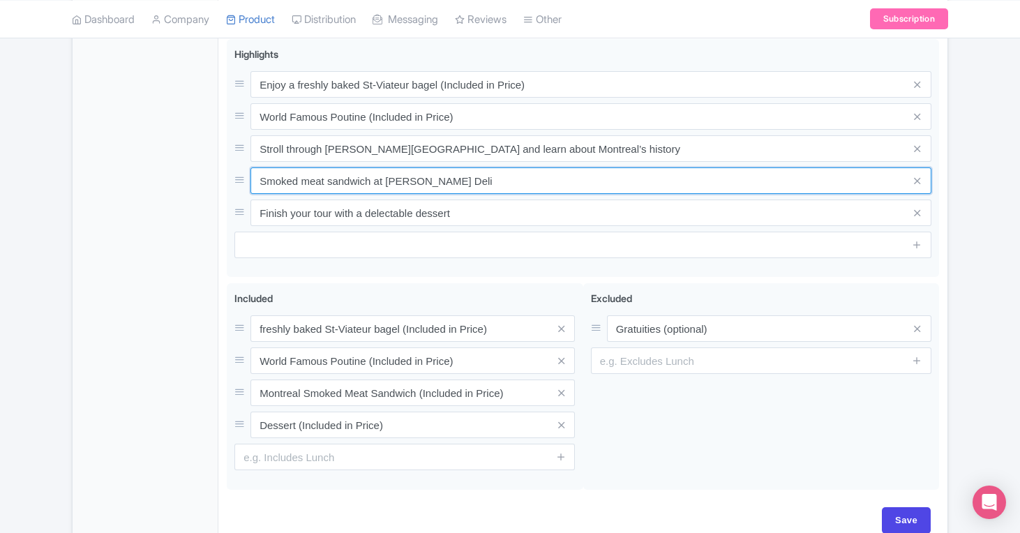
drag, startPoint x: 483, startPoint y: 181, endPoint x: 220, endPoint y: 181, distance: 263.1
click at [220, 181] on div "Montreal Mile-End Food Walking Tour Name * Montreal Mile-End Food Walking Tour …" at bounding box center [582, 50] width 729 height 995
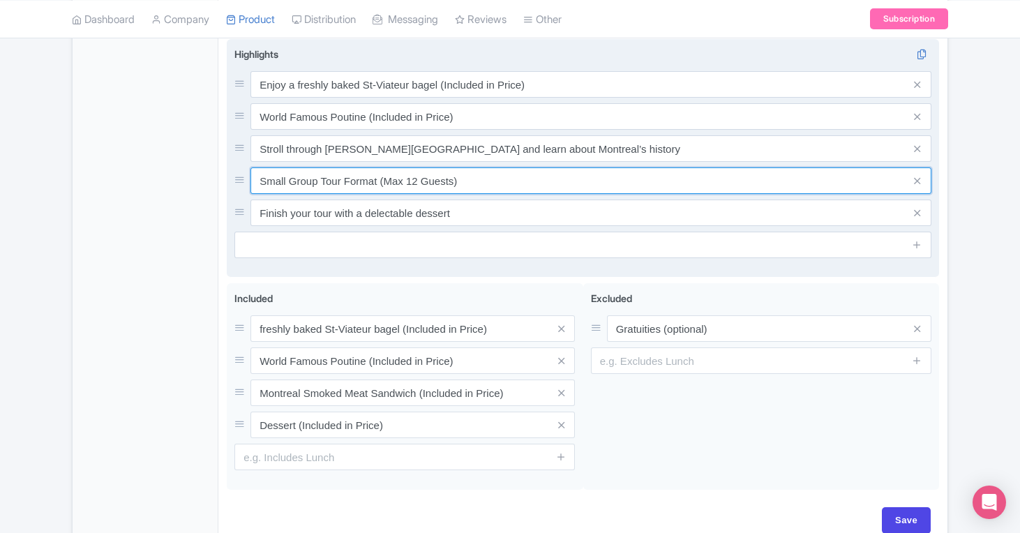
type input "Small Group Tour Format (Max 12 Guests)"
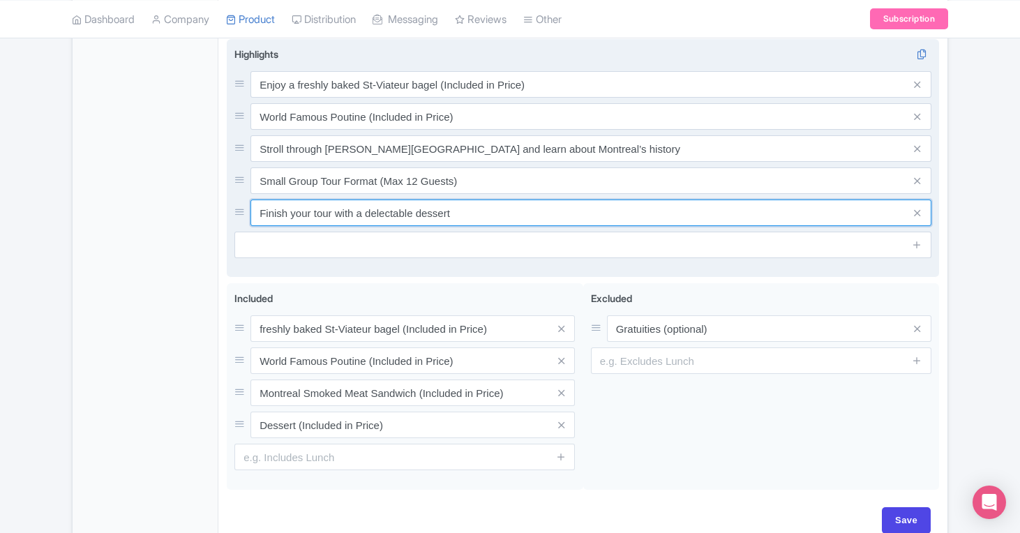
click at [487, 221] on input "Finish your tour with a delectable dessert" at bounding box center [591, 213] width 681 height 27
click at [502, 214] on input "Finish your tour with a delectable dessert" at bounding box center [591, 213] width 681 height 27
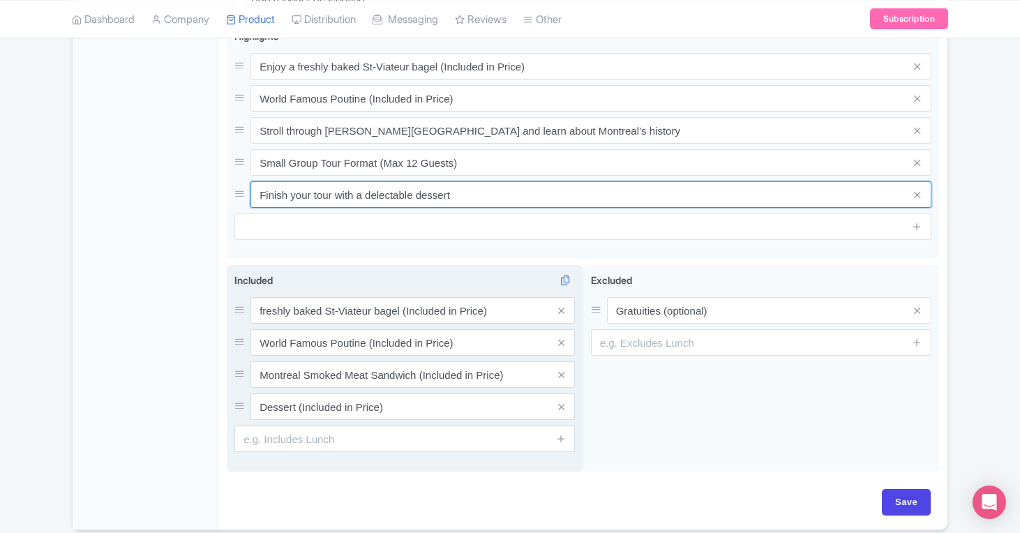
scroll to position [757, 0]
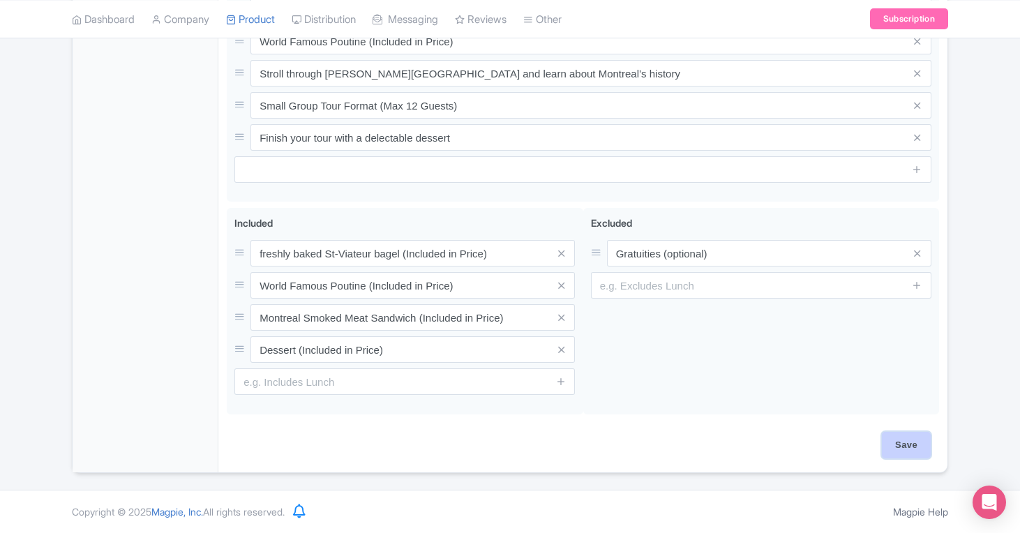
click at [918, 438] on input "Save" at bounding box center [906, 445] width 49 height 27
type input "Update Product"
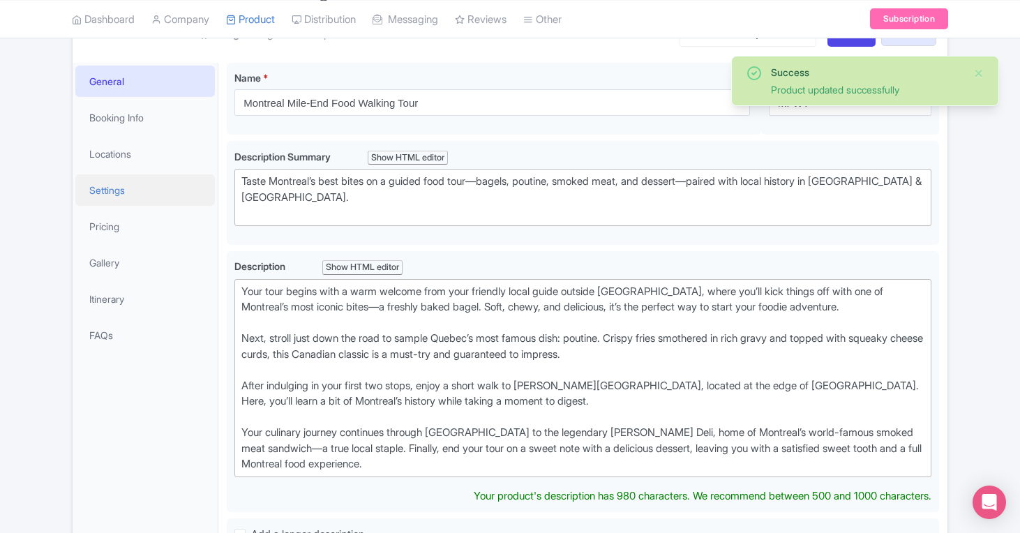
scroll to position [13, 0]
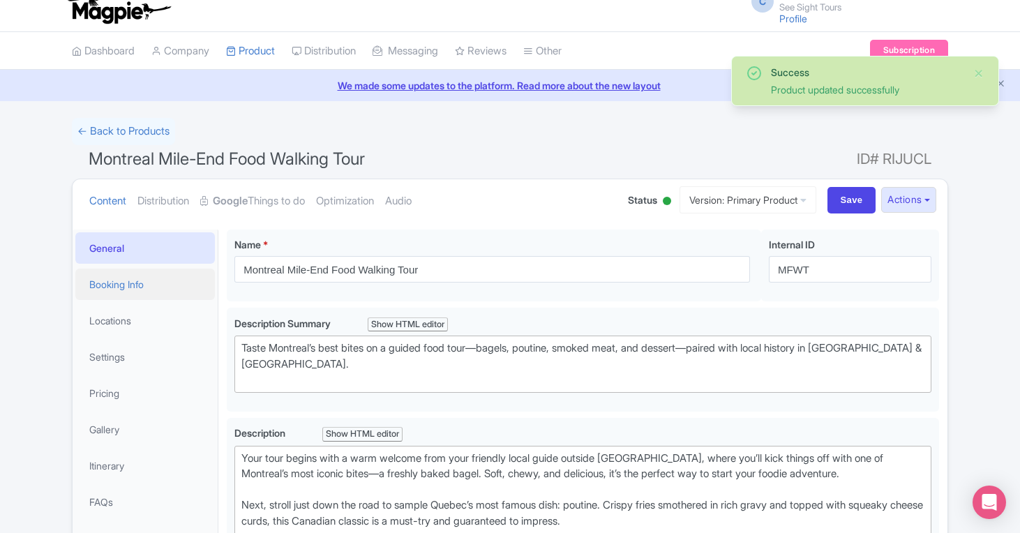
click at [119, 286] on link "Booking Info" at bounding box center [145, 284] width 140 height 31
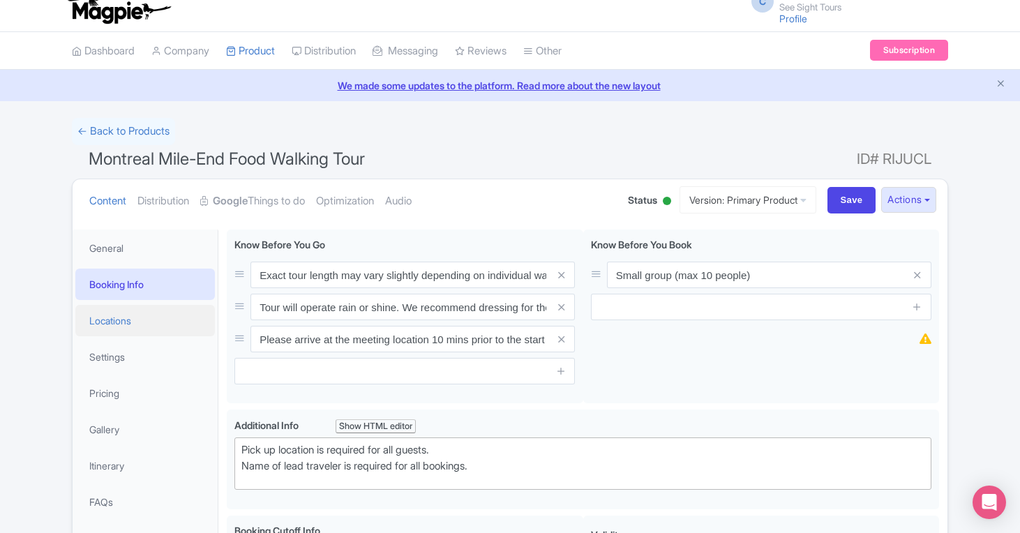
click at [117, 308] on link "Locations" at bounding box center [145, 320] width 140 height 31
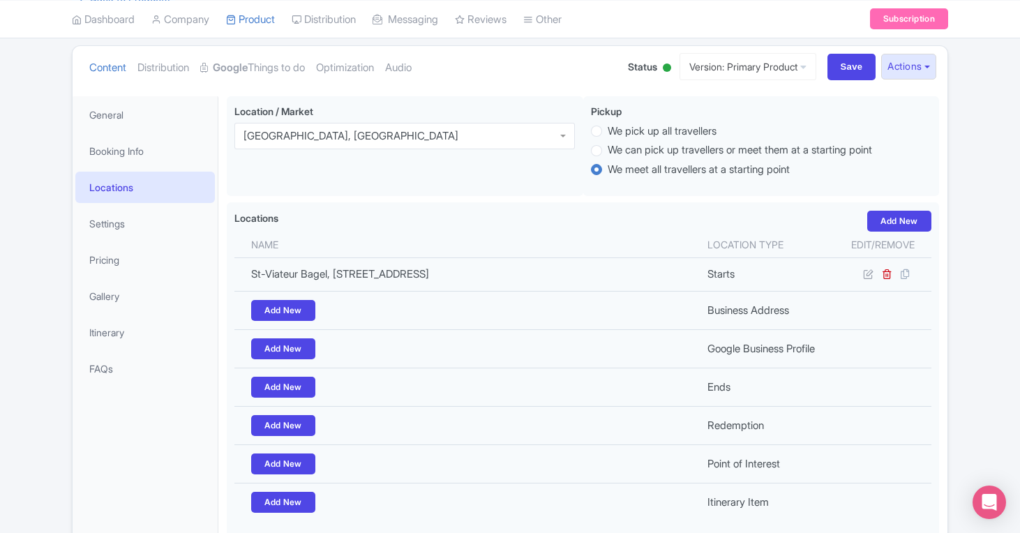
scroll to position [179, 0]
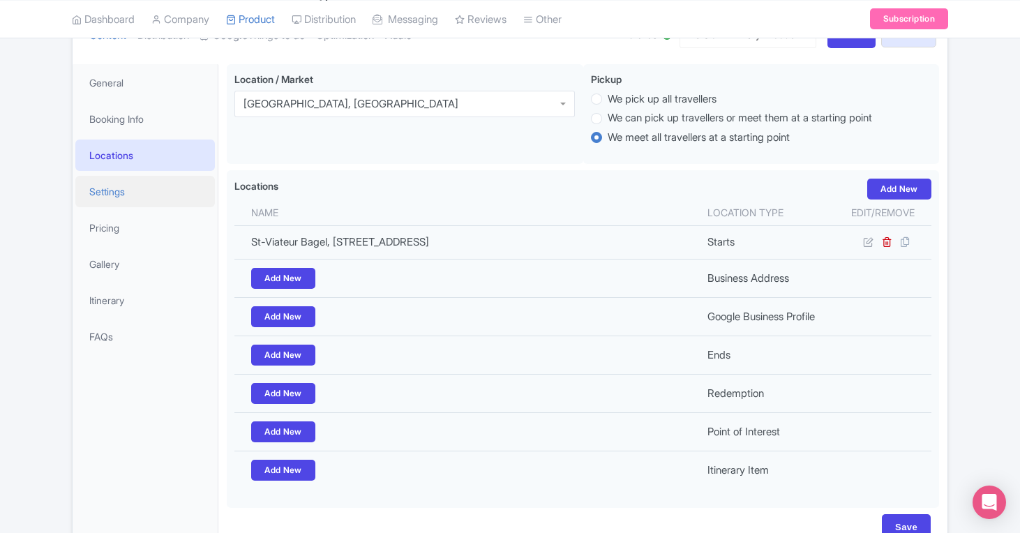
click at [150, 193] on link "Settings" at bounding box center [145, 191] width 140 height 31
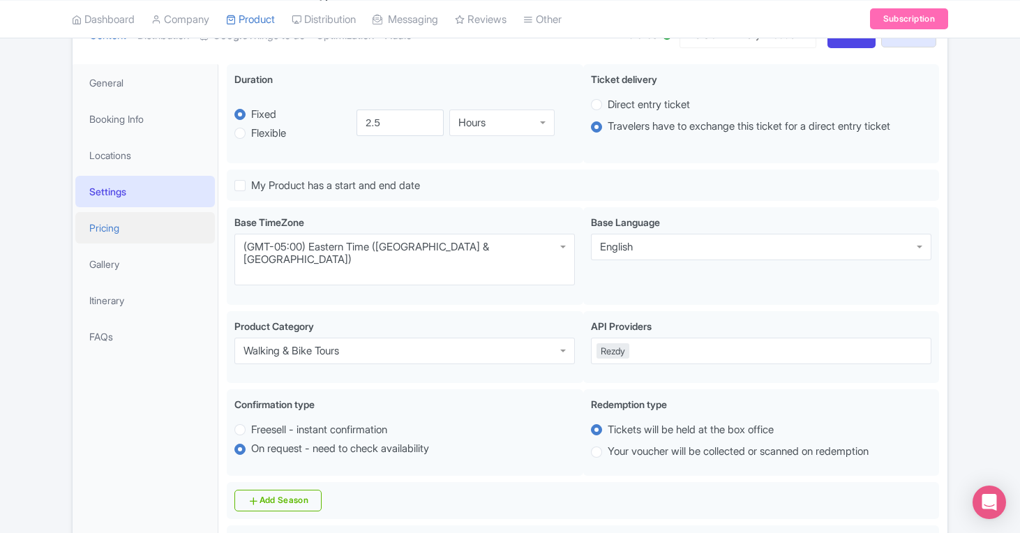
click at [131, 222] on link "Pricing" at bounding box center [145, 227] width 140 height 31
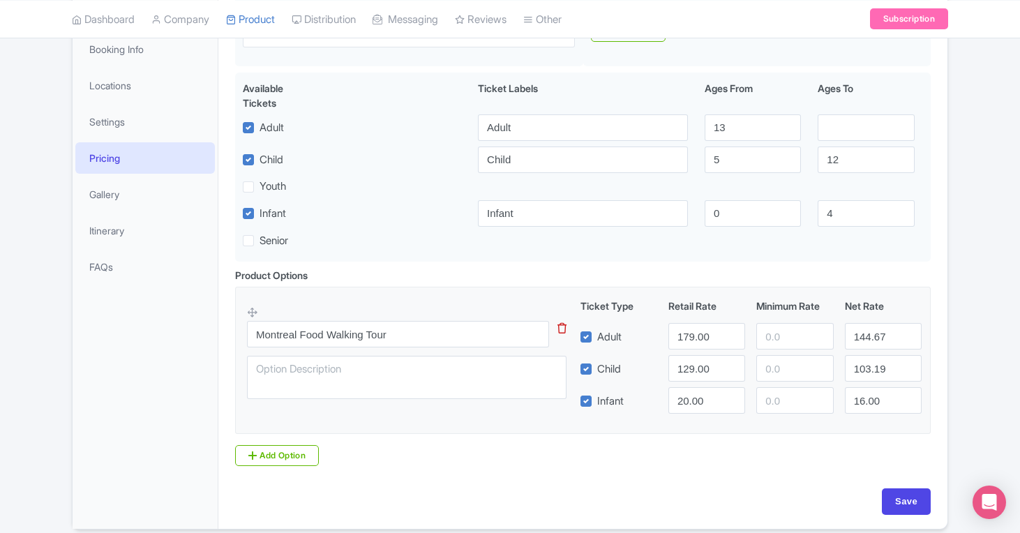
scroll to position [251, 0]
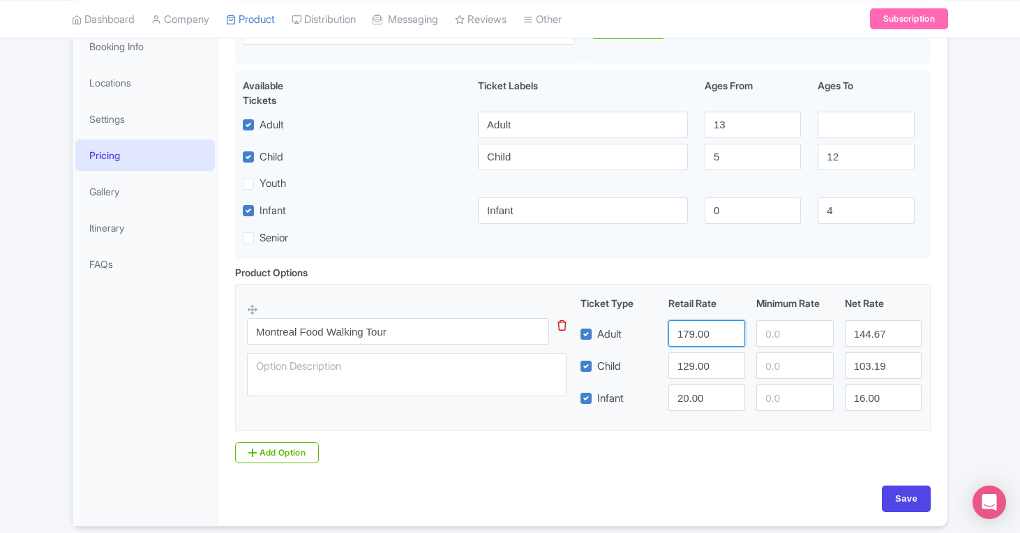
click at [712, 336] on input "179.00" at bounding box center [707, 333] width 77 height 27
type input "109"
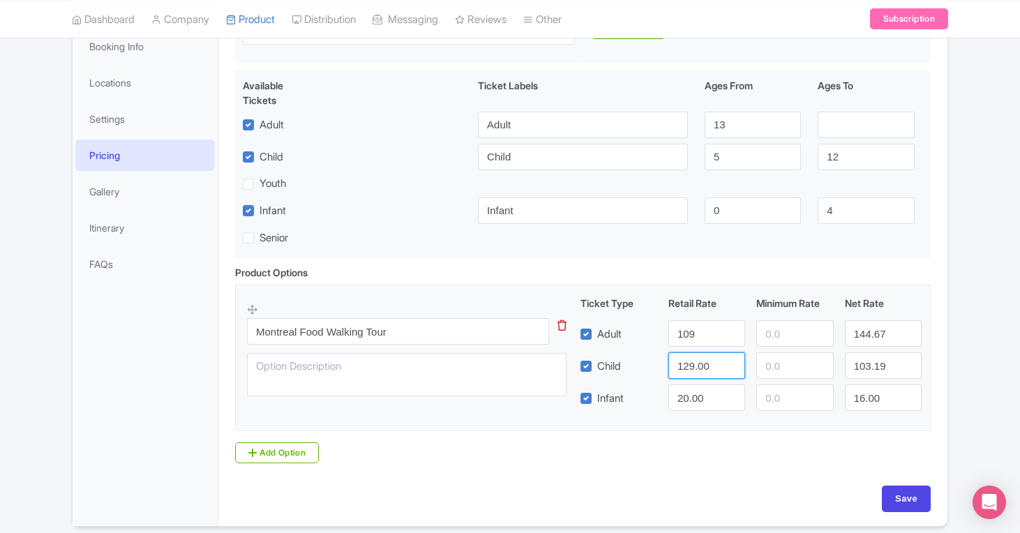
click at [715, 365] on input "129.00" at bounding box center [707, 365] width 77 height 27
click at [889, 338] on input "144.67" at bounding box center [883, 333] width 77 height 27
type input "99"
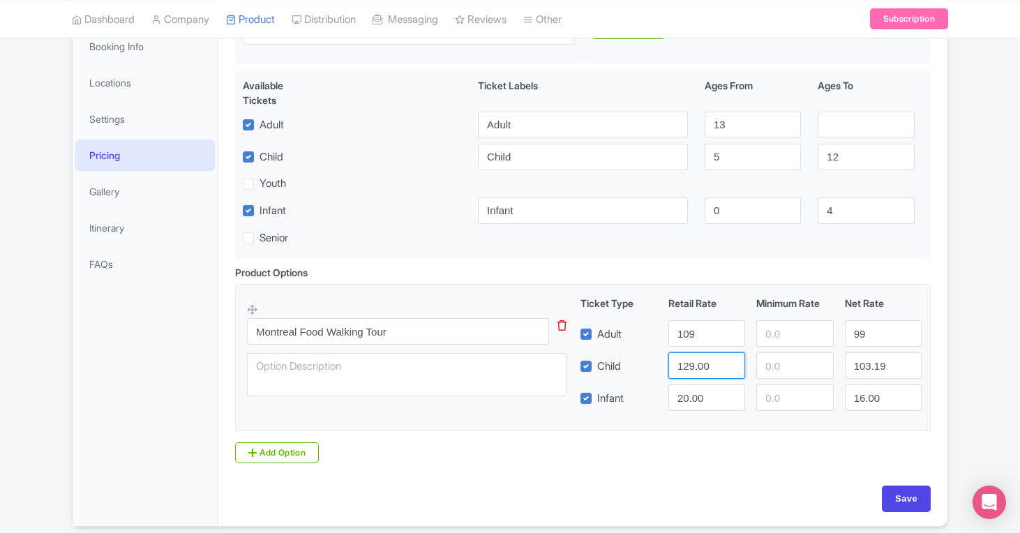
click at [707, 369] on input "129.00" at bounding box center [707, 365] width 77 height 27
type input "89"
click at [884, 370] on input "103.19" at bounding box center [883, 365] width 77 height 27
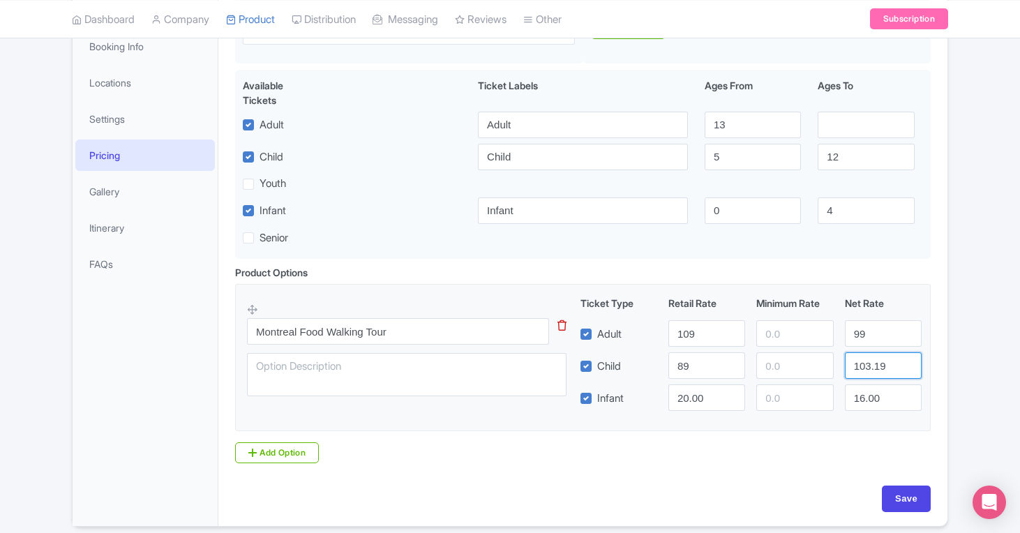
click at [884, 370] on input "103.19" at bounding box center [883, 365] width 77 height 27
type input "79"
click at [648, 424] on fieldset "Montreal Food Walking Tour This tip has not data. Code: tip_option_name Ticket …" at bounding box center [583, 357] width 696 height 147
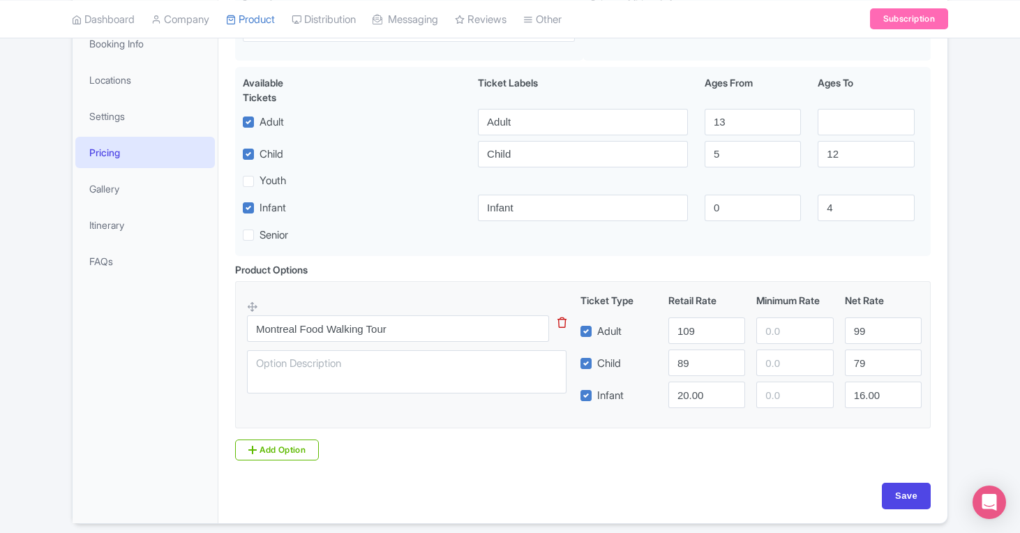
scroll to position [254, 0]
click at [893, 407] on input "16.00" at bounding box center [883, 395] width 77 height 27
click at [882, 368] on input "79" at bounding box center [883, 363] width 77 height 27
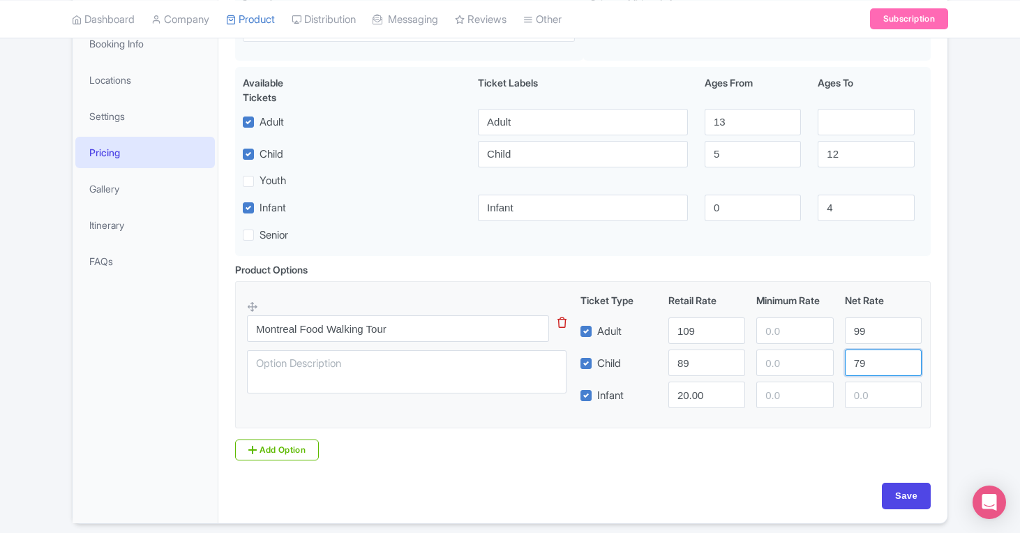
click at [882, 368] on input "79" at bounding box center [883, 363] width 77 height 27
click at [882, 342] on input "99" at bounding box center [883, 331] width 77 height 27
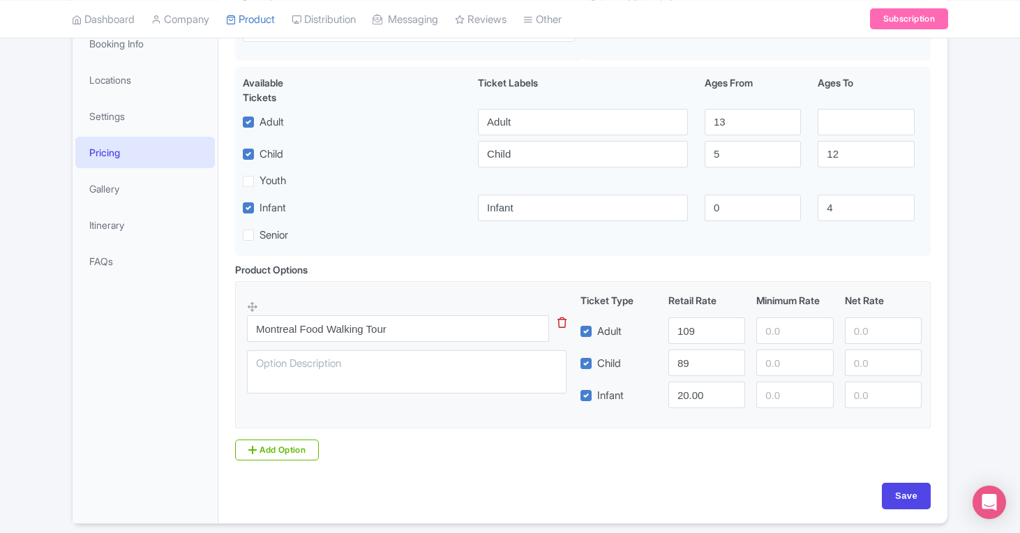
click at [835, 462] on div "Product Options i Montreal Food Walking Tour This tip has not data. Code: tip_o…" at bounding box center [583, 366] width 713 height 209
click at [904, 493] on input "Save" at bounding box center [906, 496] width 49 height 27
type input "Saving..."
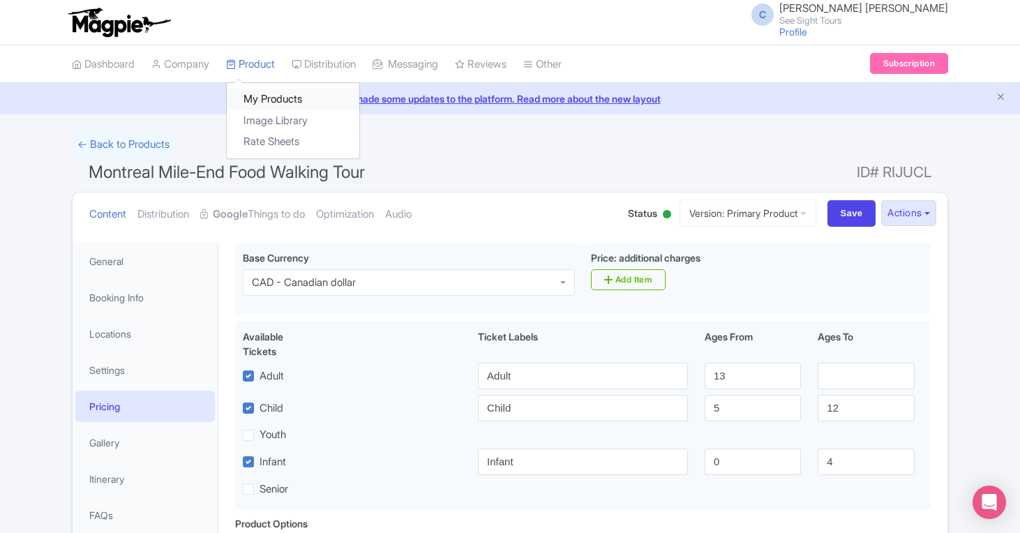
click at [269, 100] on link "My Products" at bounding box center [293, 100] width 133 height 22
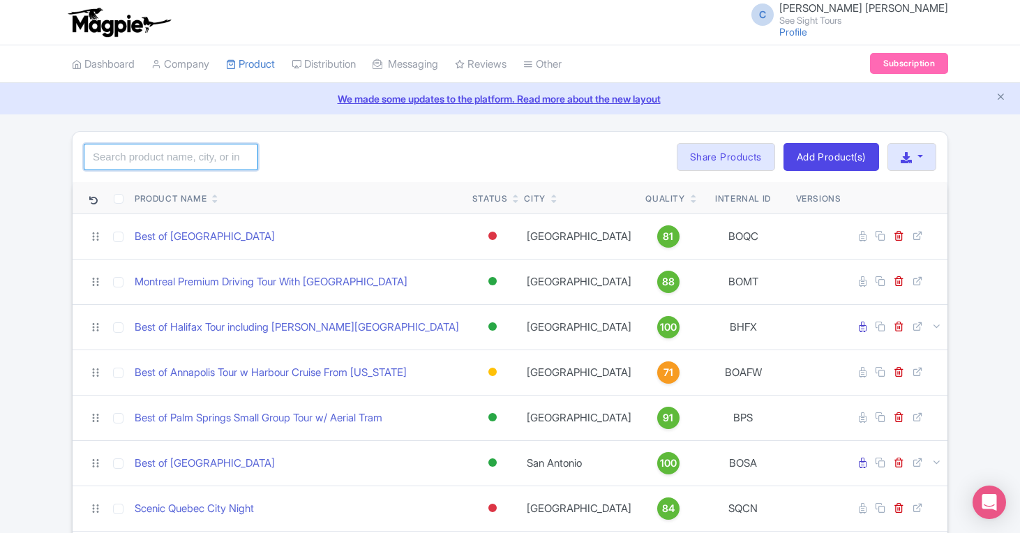
click at [141, 163] on input "search" at bounding box center [171, 157] width 174 height 27
type input "[GEOGRAPHIC_DATA]"
click button "Search" at bounding box center [0, 0] width 0 height 0
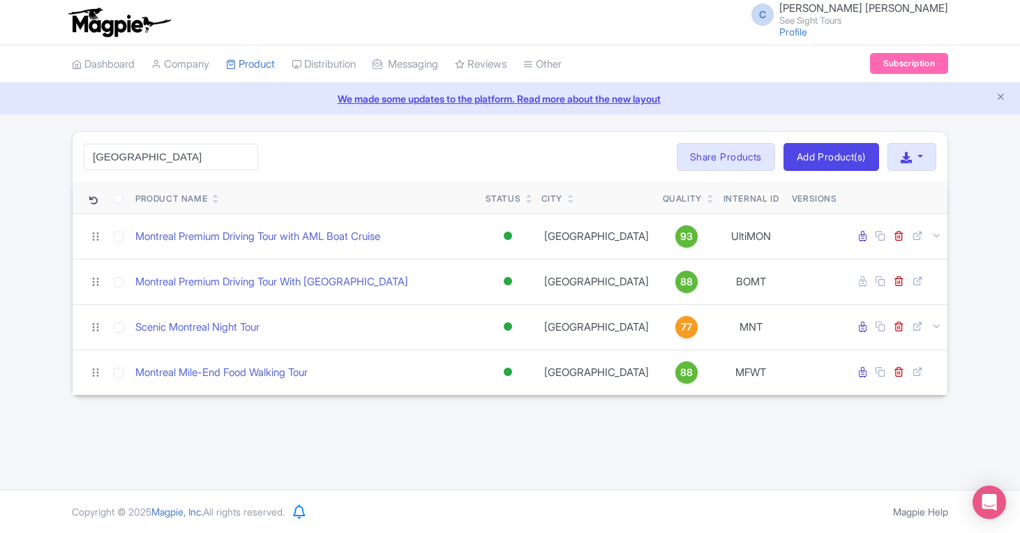
click at [367, 145] on div "montreal Search Bulk Actions Delete Add to Collection Share Products Add to Col…" at bounding box center [510, 157] width 875 height 50
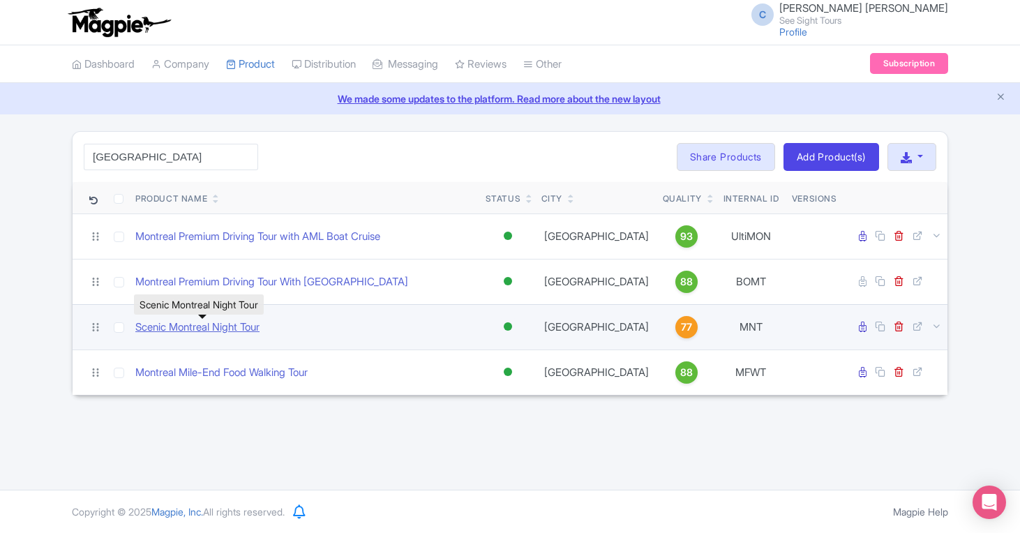
click at [188, 325] on link "Scenic Montreal Night Tour" at bounding box center [197, 328] width 124 height 16
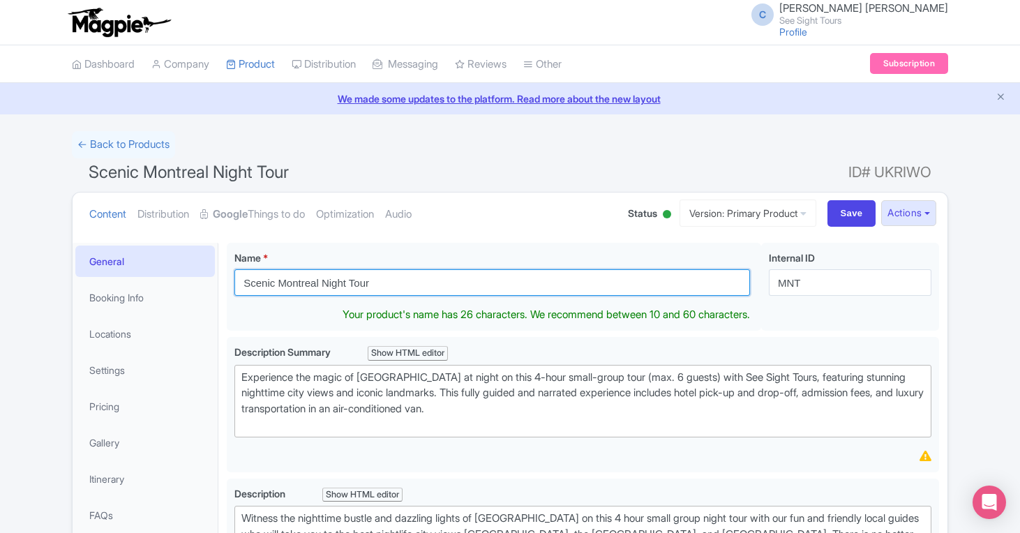
drag, startPoint x: 278, startPoint y: 286, endPoint x: 170, endPoint y: 277, distance: 109.2
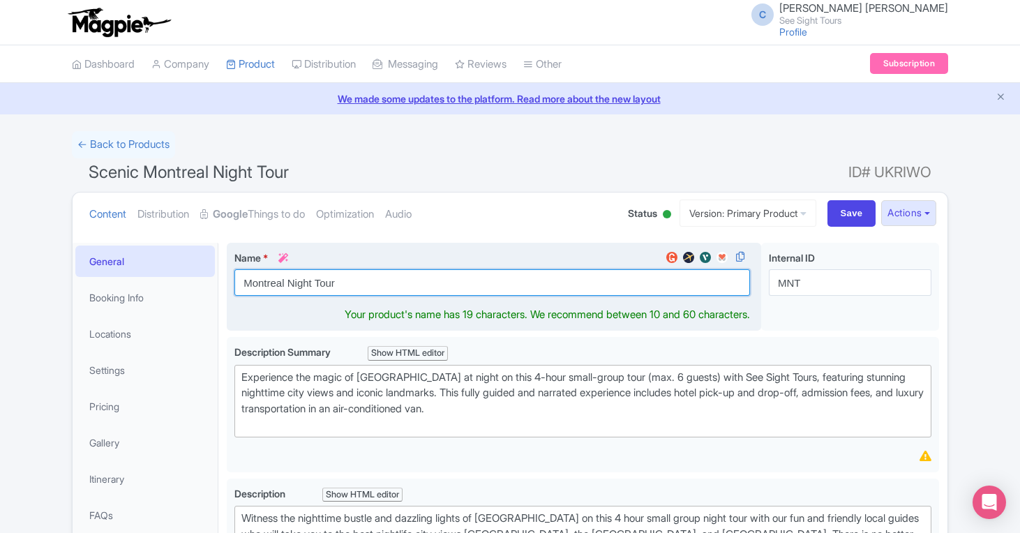
click at [282, 285] on input "Montreal Night Tour" at bounding box center [492, 282] width 516 height 27
click at [281, 283] on input "Montreal Night Tour" at bounding box center [492, 282] width 516 height 27
click at [287, 283] on input "Montreal Night Tour" at bounding box center [492, 282] width 516 height 27
drag, startPoint x: 391, startPoint y: 280, endPoint x: 368, endPoint y: 278, distance: 23.1
click at [368, 278] on input "Montreal Premium Driving Night Tour" at bounding box center [492, 282] width 516 height 27
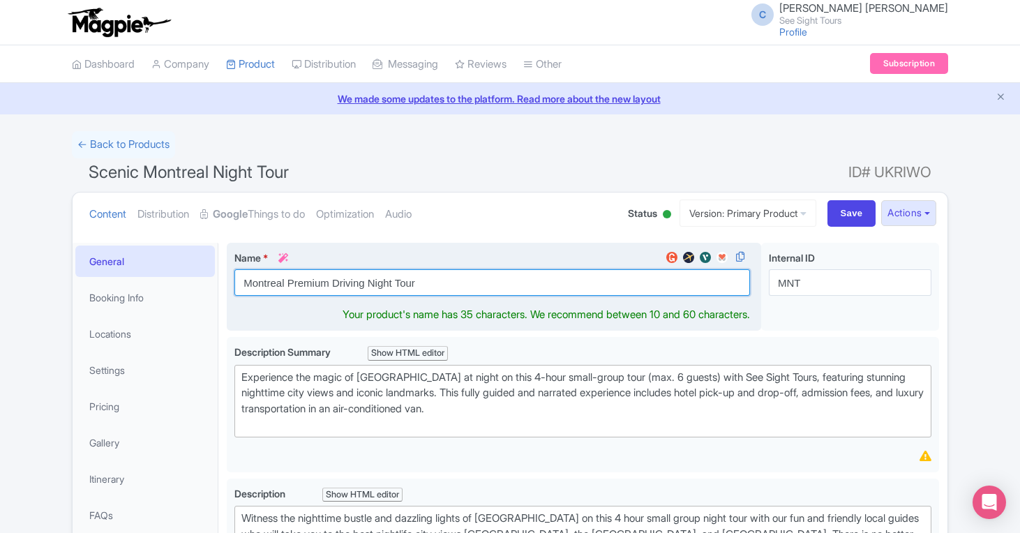
click at [327, 283] on input "Montreal Premium Driving Night Tour" at bounding box center [492, 282] width 516 height 27
paste input "Night"
drag, startPoint x: 417, startPoint y: 284, endPoint x: 402, endPoint y: 283, distance: 15.4
click at [402, 283] on input "Montreal Premium Night Driving Night Tour" at bounding box center [492, 282] width 516 height 27
click at [416, 285] on input "Montreal Premium Night Driving Night Tour" at bounding box center [492, 282] width 516 height 27
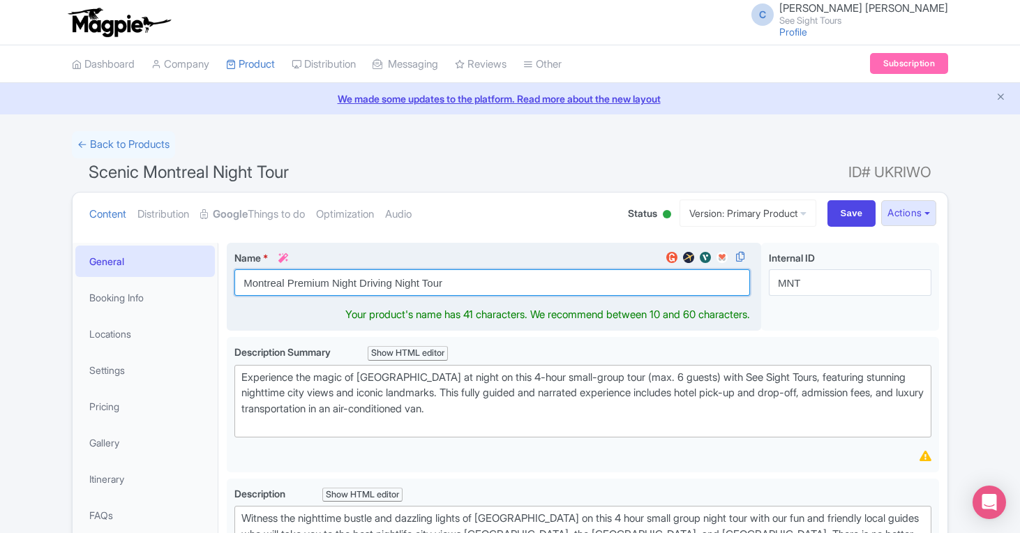
drag, startPoint x: 419, startPoint y: 284, endPoint x: 398, endPoint y: 282, distance: 21.7
click at [398, 282] on input "Montreal Premium Night Driving Night Tour" at bounding box center [492, 282] width 516 height 27
type input "Montreal Premium Night Driving Tour"
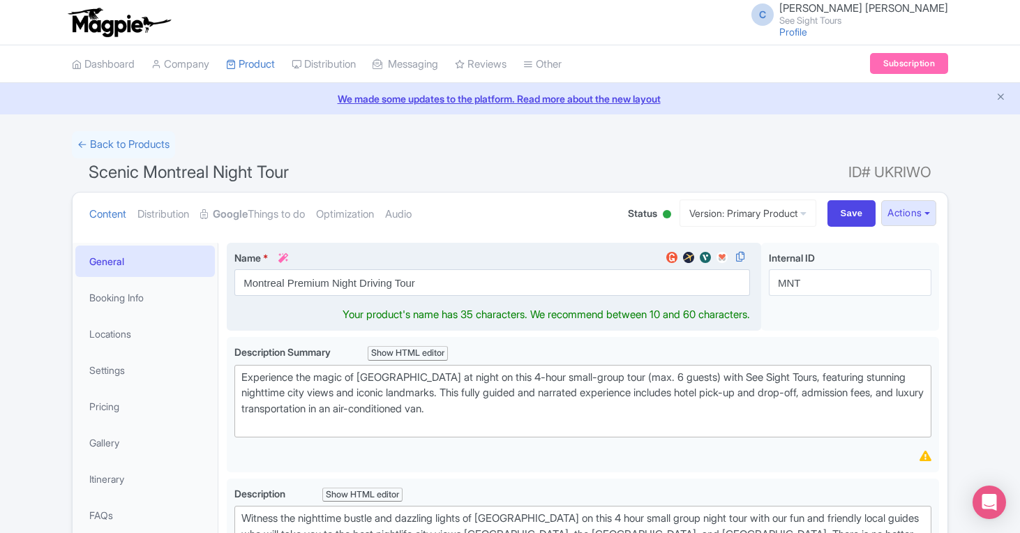
click at [455, 261] on label "Name * i" at bounding box center [492, 258] width 516 height 15
click at [455, 269] on input "Montreal Premium Night Driving Tour" at bounding box center [492, 282] width 516 height 27
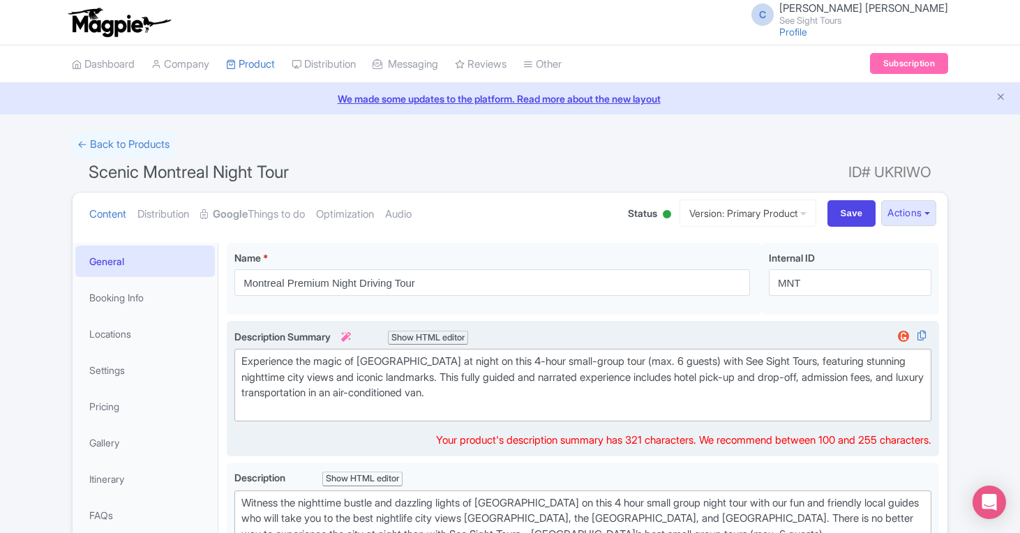
click at [502, 393] on div "Experience the magic of Montreal at night on this 4-hour small-group tour (max.…" at bounding box center [582, 385] width 683 height 63
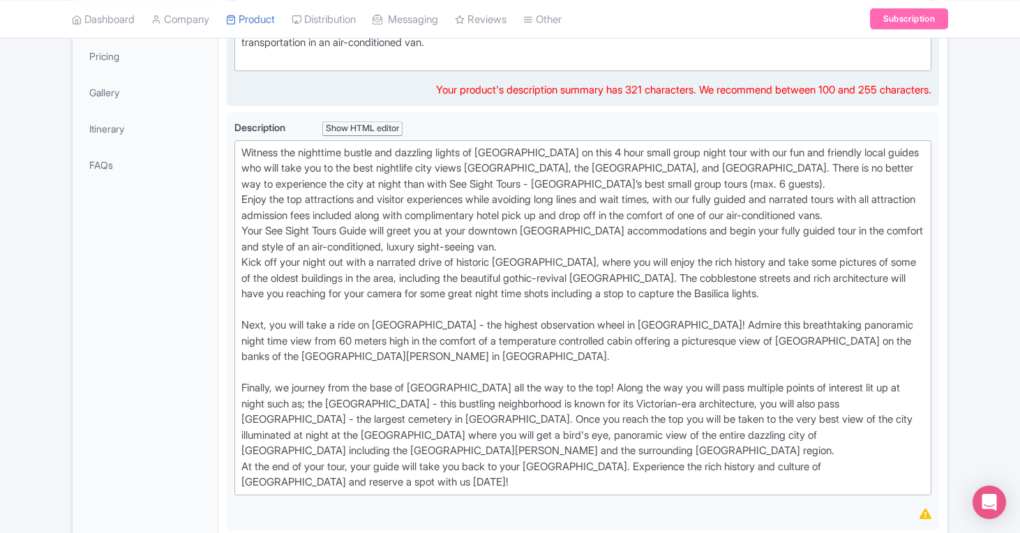
scroll to position [362, 0]
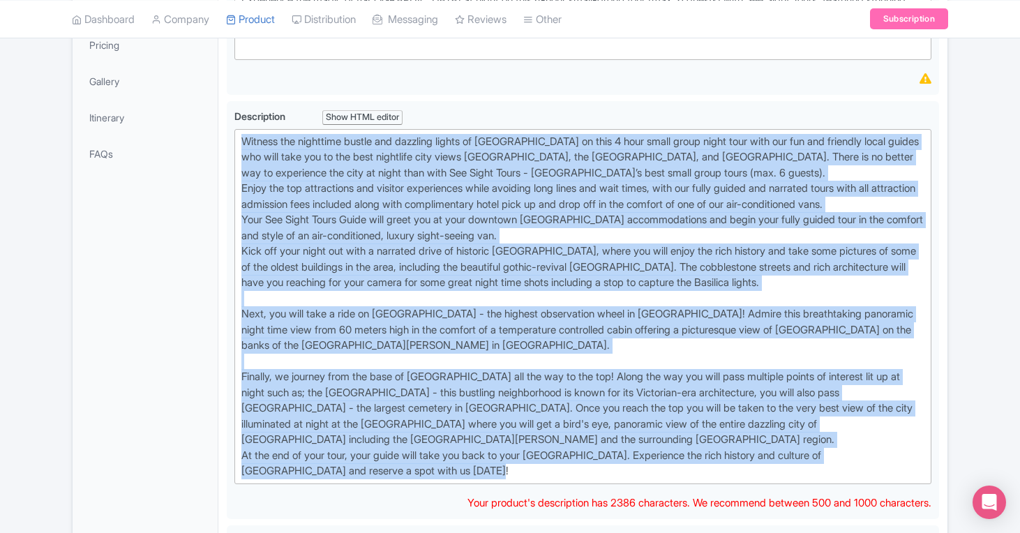
drag, startPoint x: 466, startPoint y: 472, endPoint x: 219, endPoint y: 124, distance: 427.5
click at [219, 124] on div "Scenic Montreal Night Tour Name * i Montreal Premium Night Driving Tour Your pr…" at bounding box center [582, 536] width 729 height 1327
copy div "Witness the nighttime bustle and dazzling lights of Montreal on this 4 hour sma…"
paste trix-editor "<div>Discover Montreal after dark on a <strong>4-hour small-group night tour</s…"
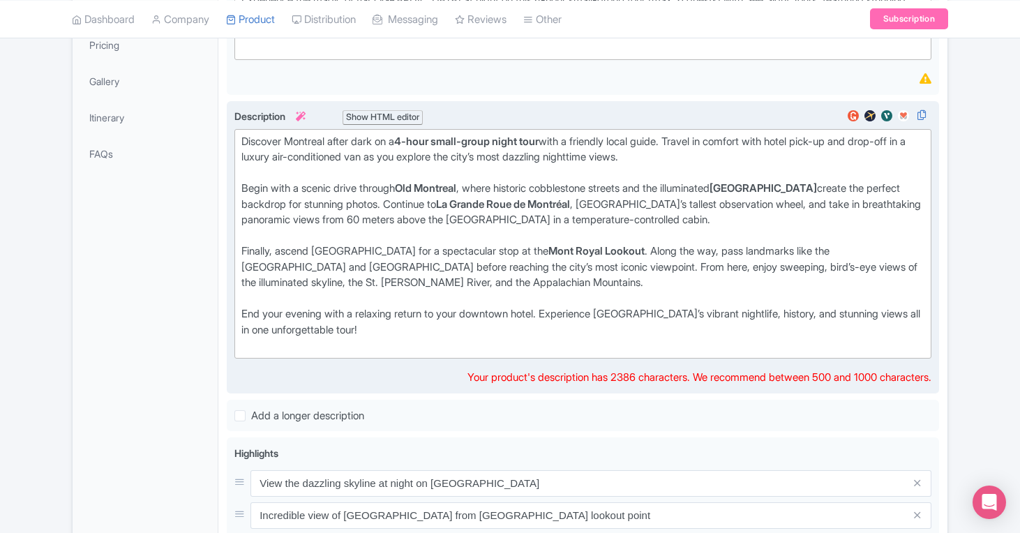
type trix-editor "<div>Discover Montreal after dark on a <strong>4-hour small-group night tour</s…"
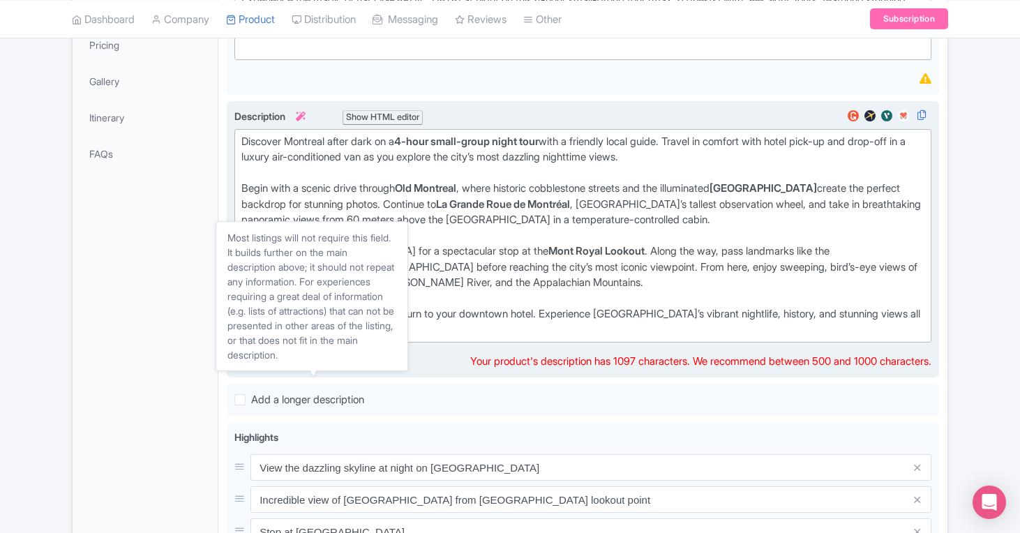
click at [401, 369] on div "Description i Show HTML editor Bold Italic Strikethrough Link Heading Quote Cod…" at bounding box center [583, 239] width 713 height 277
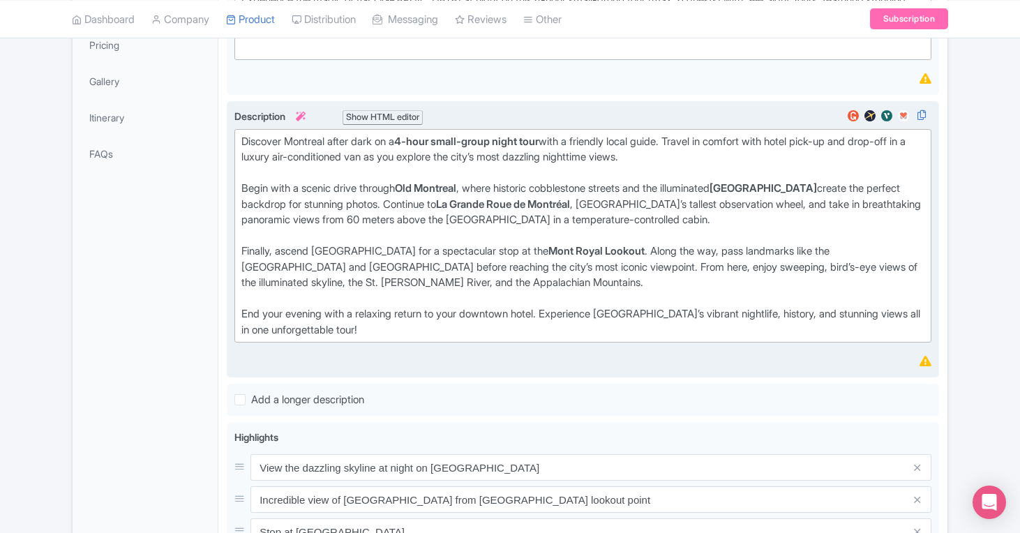
click at [412, 299] on div "Finally, ascend Mont Royal for a spectacular stop at the Mont Royal Lookout . A…" at bounding box center [582, 275] width 683 height 63
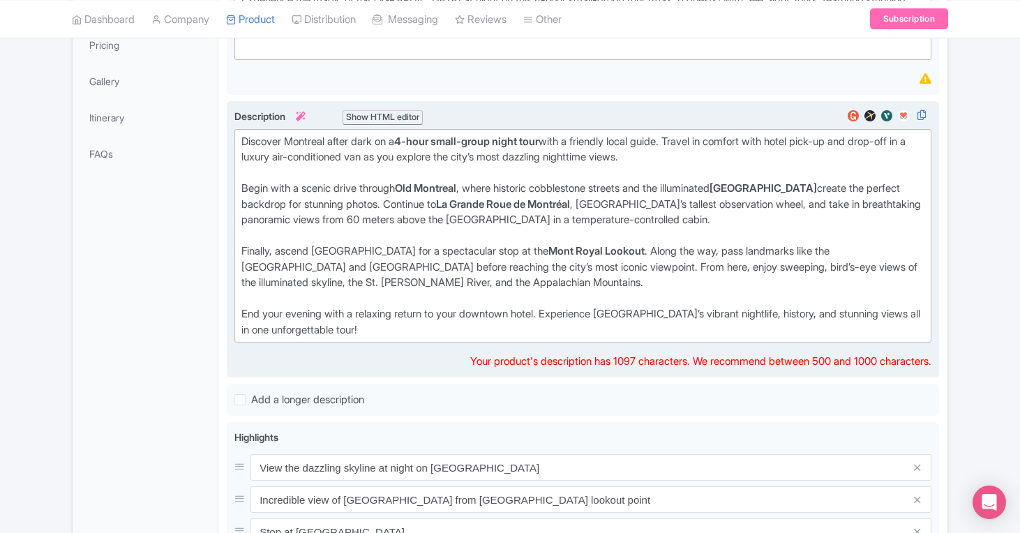
click at [413, 208] on div "Begin with a scenic drive through Old Montreal , where historic cobblestone str…" at bounding box center [582, 212] width 683 height 63
click at [343, 141] on div "Discover Montreal after dark on a 4-hour small-group night tour with a friendly…" at bounding box center [582, 157] width 683 height 47
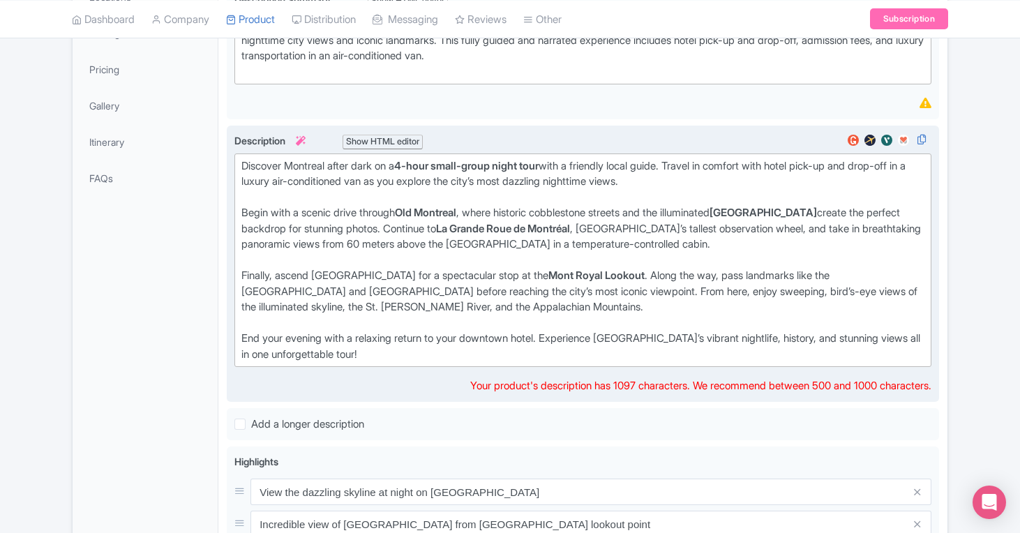
scroll to position [267, 0]
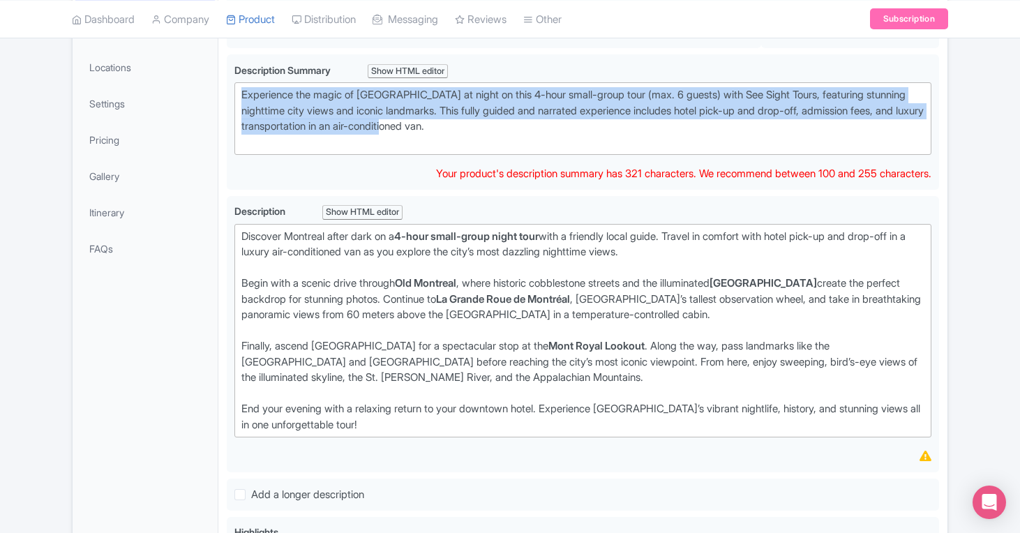
drag, startPoint x: 507, startPoint y: 126, endPoint x: 187, endPoint y: 84, distance: 322.4
paste trix-editor "See Montreal glow at night on a guided tour with Notre Dame, La Grande Roue, an…"
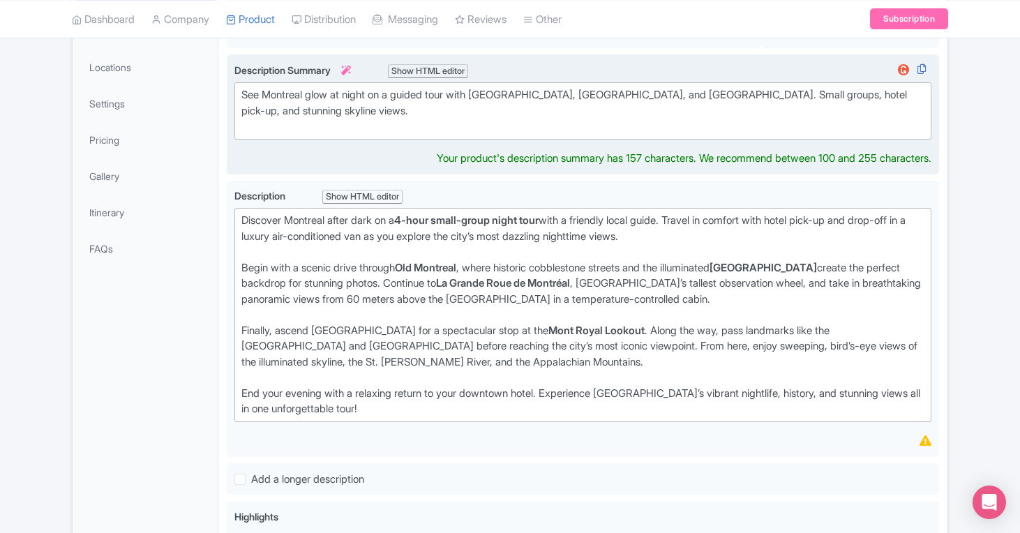
click at [896, 99] on div "See Montreal glow at night on a guided tour with Notre Dame, La Grande Roue, an…" at bounding box center [582, 110] width 683 height 47
drag, startPoint x: 675, startPoint y: 117, endPoint x: 758, endPoint y: 100, distance: 84.7
click at [758, 100] on div "See Montreal glow at night on a guided tour with Notre Dame, La Grande Roue, an…" at bounding box center [582, 110] width 683 height 47
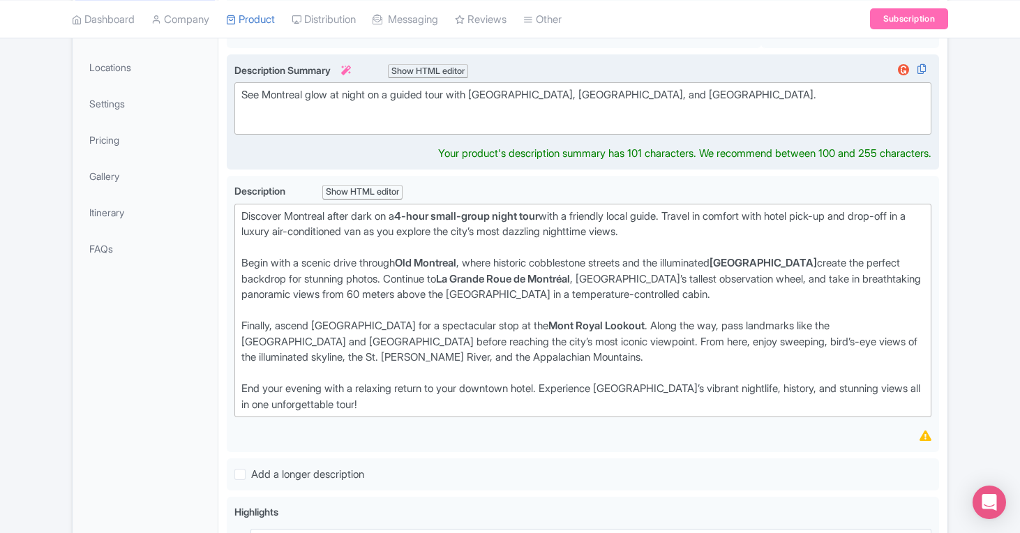
click at [402, 90] on div "See Montreal glow at night on a guided tour with Notre Dame, La Grande Roue, an…" at bounding box center [582, 102] width 683 height 31
click at [837, 91] on div "See Montreal glow at night on a small group guided tour with Notre Dame, La Gra…" at bounding box center [582, 102] width 683 height 31
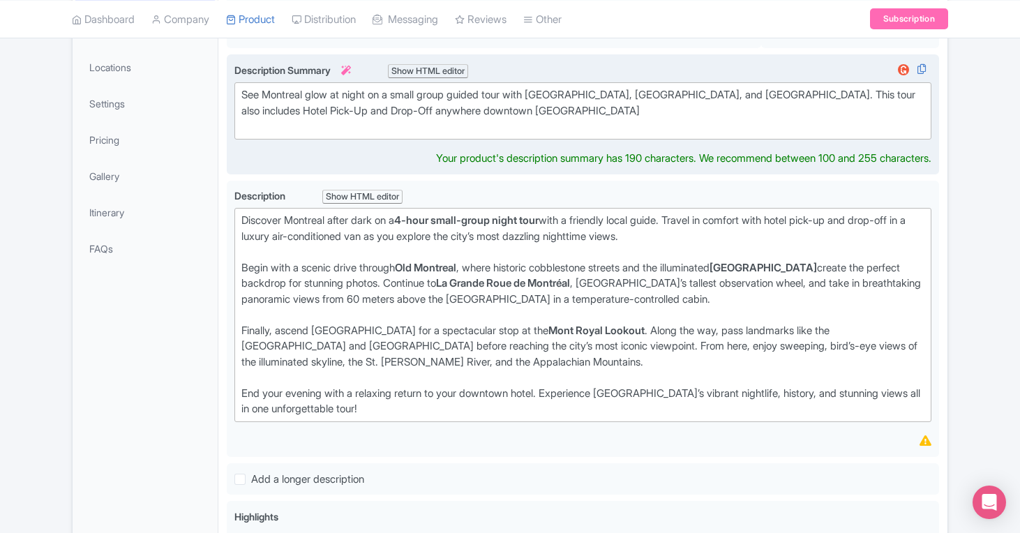
type trix-editor "<div>See Montreal glow at night on a small group guided tour with Notre Dame, L…"
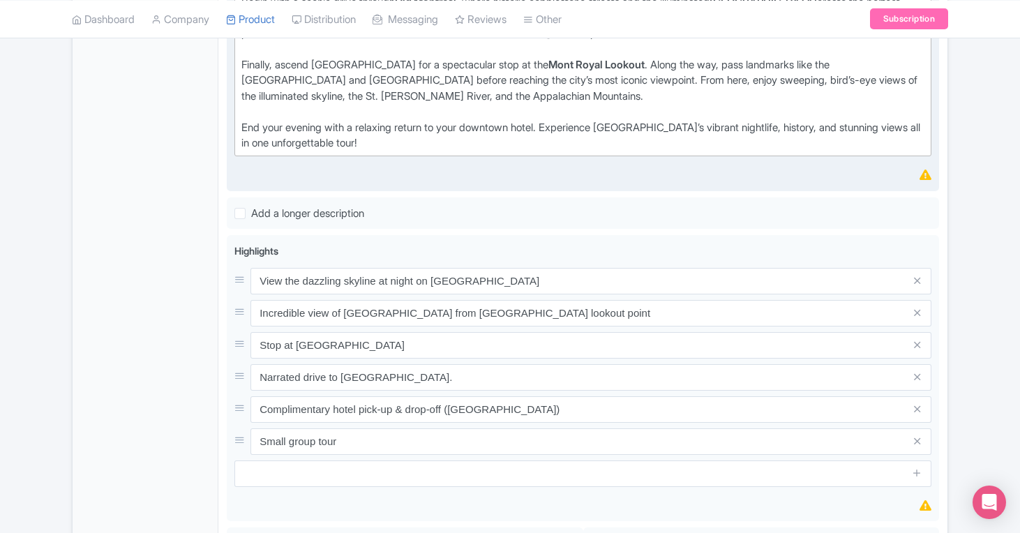
scroll to position [530, 0]
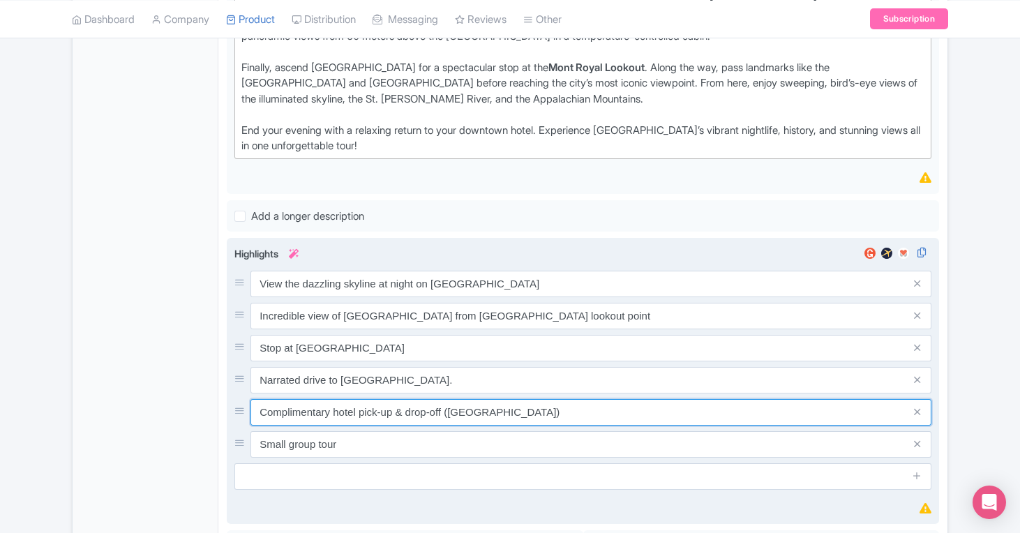
drag, startPoint x: 588, startPoint y: 408, endPoint x: 244, endPoint y: 407, distance: 343.4
click at [244, 407] on div "Complimentary hotel pick-up & drop-off (Downtown Montreal)" at bounding box center [582, 412] width 697 height 27
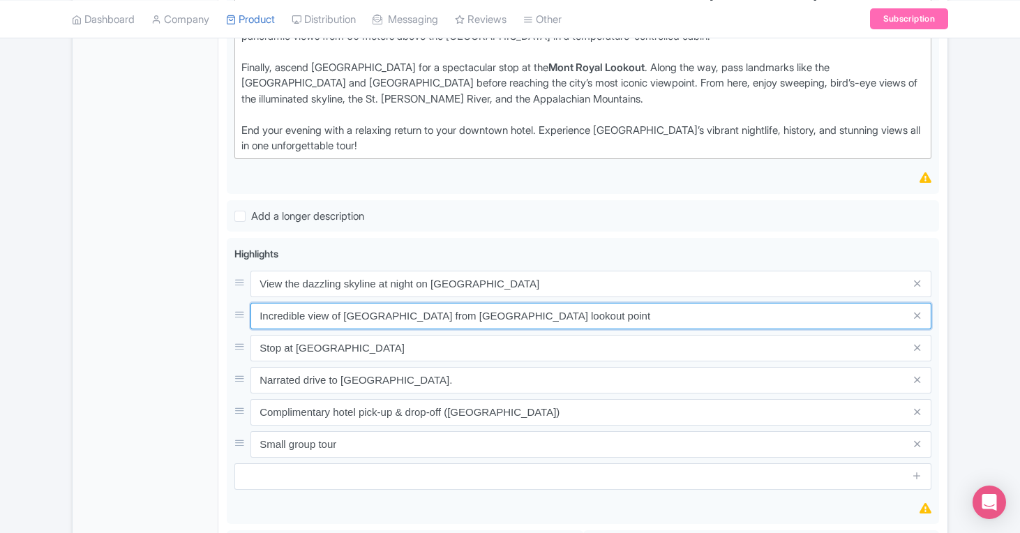
drag, startPoint x: 555, startPoint y: 314, endPoint x: 214, endPoint y: 317, distance: 341.3
click at [214, 318] on div "General Booking Info Locations Settings Pricing Gallery Itinerary FAQs Scenic M…" at bounding box center [510, 290] width 875 height 1170
paste input "Complimentary hotel pick-up & drop-off (Downtown Montreal)"
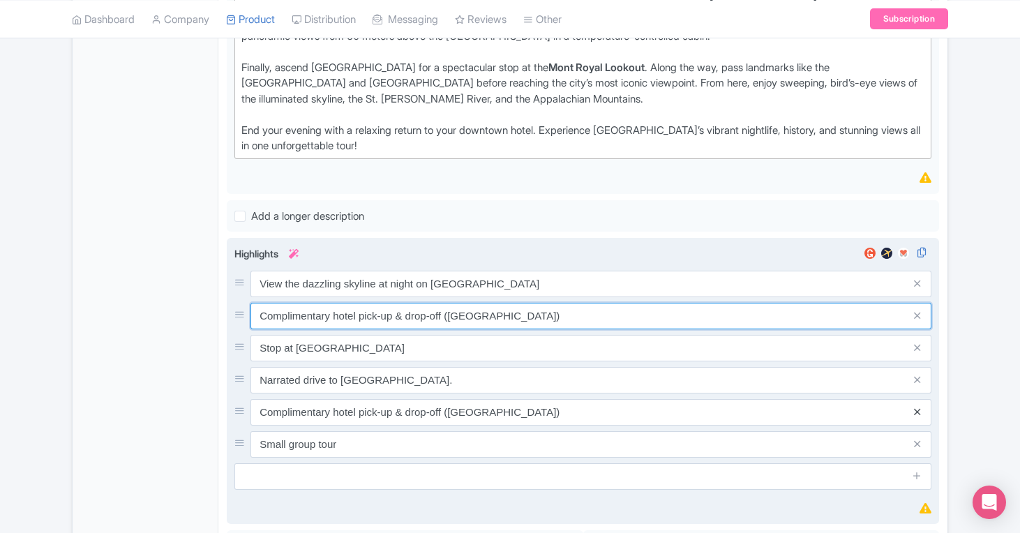
type input "Complimentary hotel pick-up & drop-off (Downtown Montreal)"
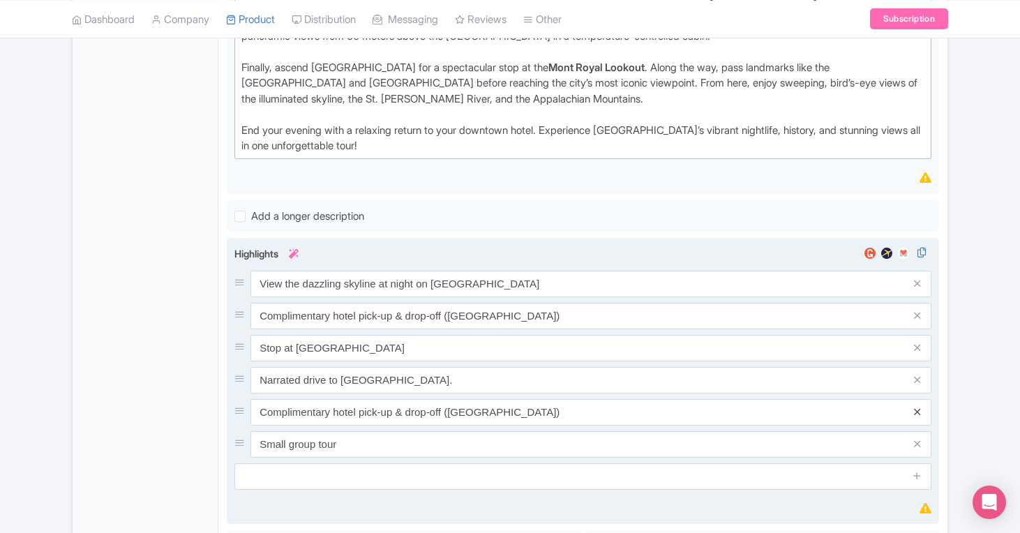
click at [917, 415] on icon at bounding box center [917, 412] width 6 height 10
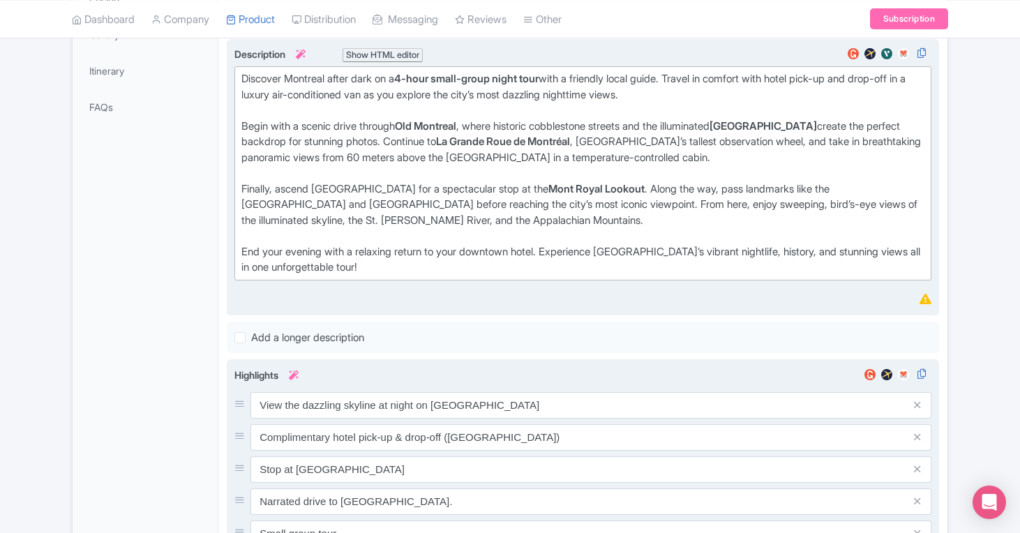
scroll to position [409, 0]
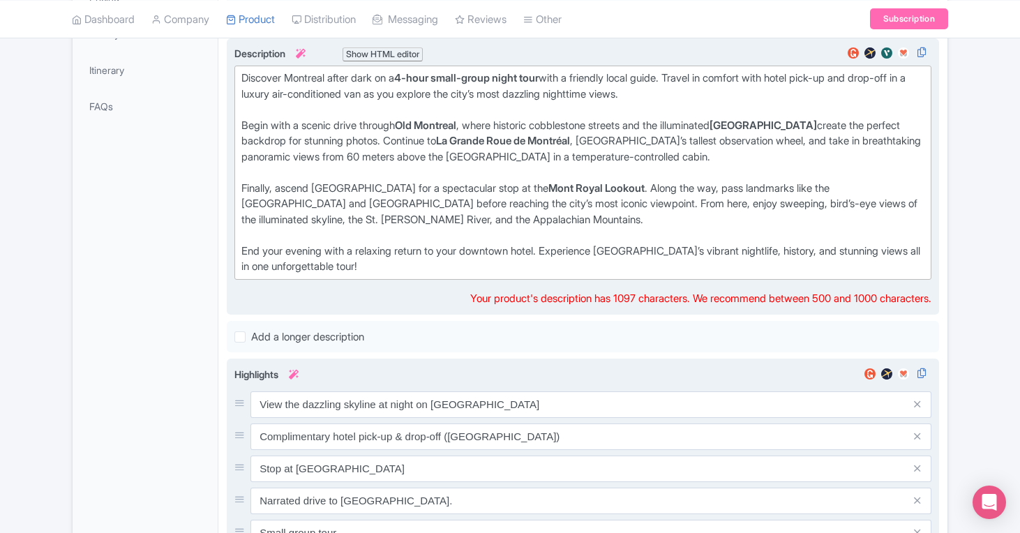
drag, startPoint x: 748, startPoint y: 126, endPoint x: 849, endPoint y: 122, distance: 100.6
click at [817, 122] on strong "Notre Dame Basilica" at bounding box center [763, 125] width 107 height 13
copy strong "Notre Dame Basilica"
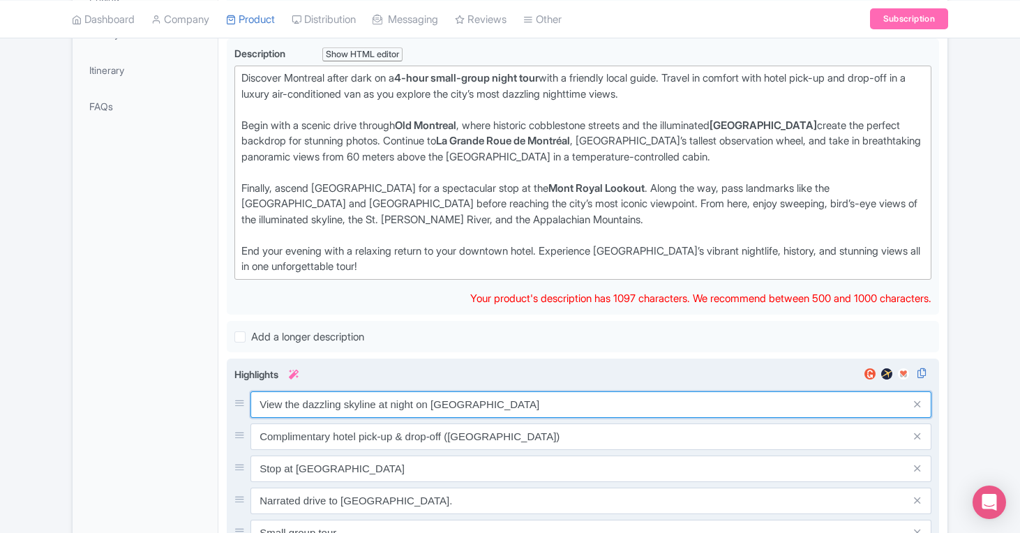
click at [322, 406] on input "View the dazzling skyline at night on Le Grande Roue" at bounding box center [591, 405] width 681 height 27
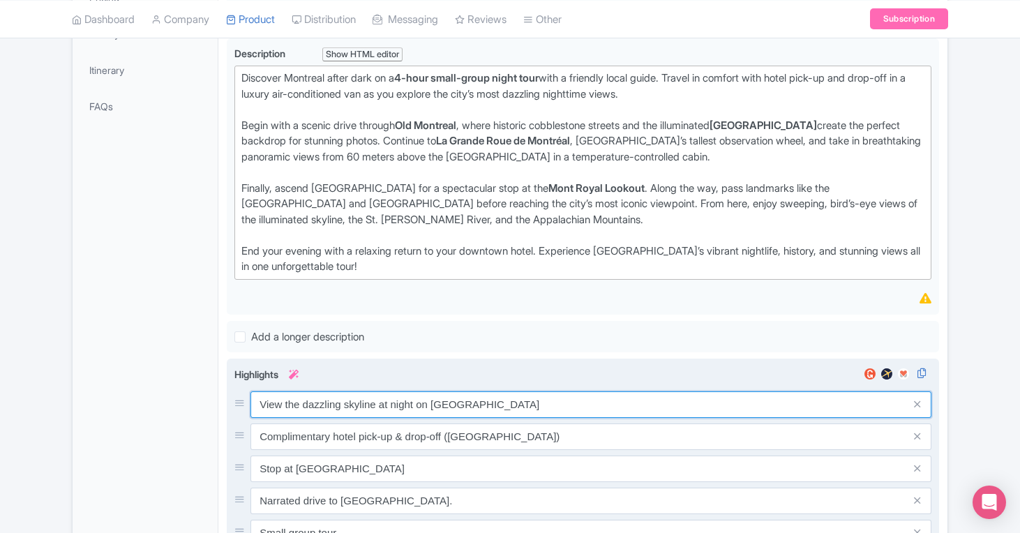
click at [322, 406] on input "View the dazzling skyline at night on Le Grande Roue" at bounding box center [591, 405] width 681 height 27
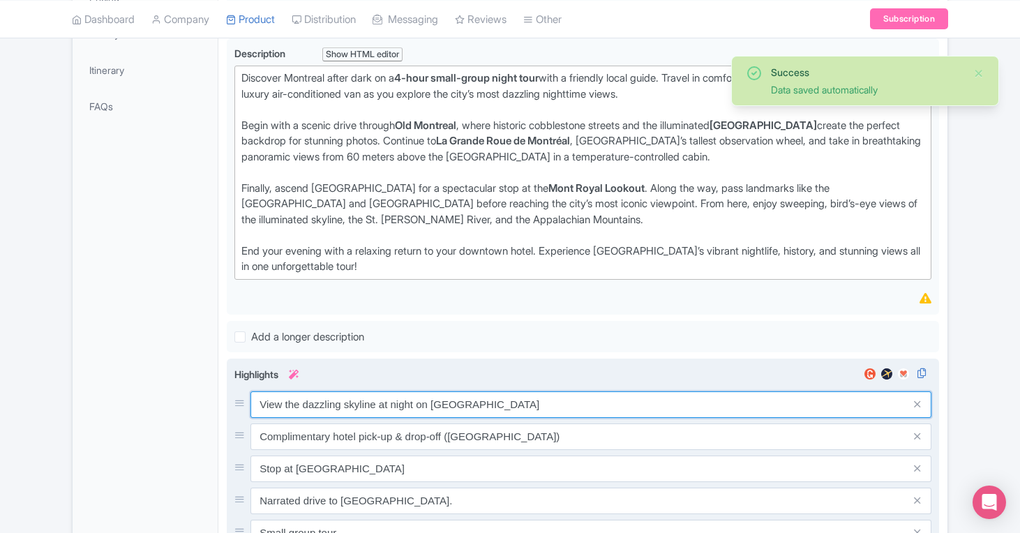
paste input "Notre Dame Basilica"
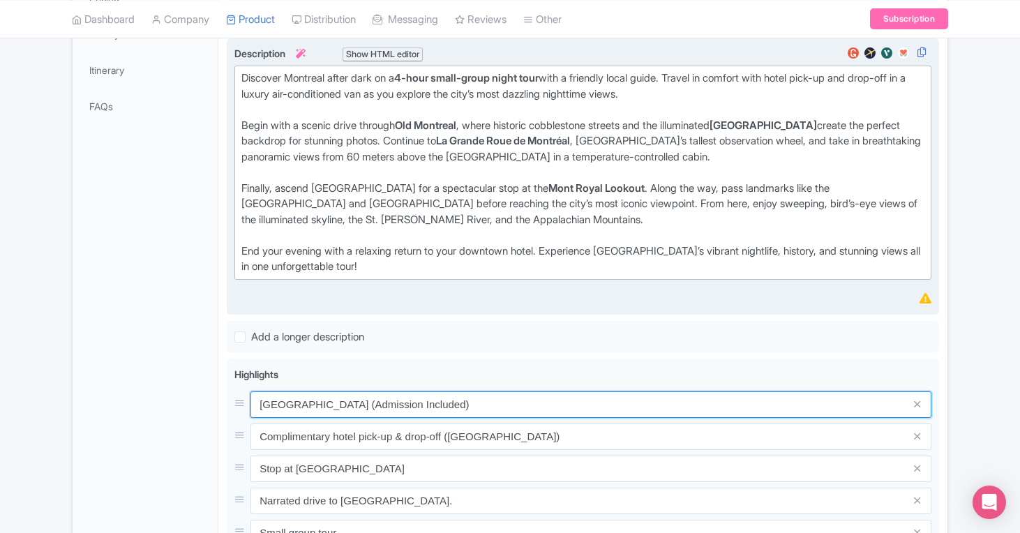
type input "Notre Dame Basilica (Admission Included)"
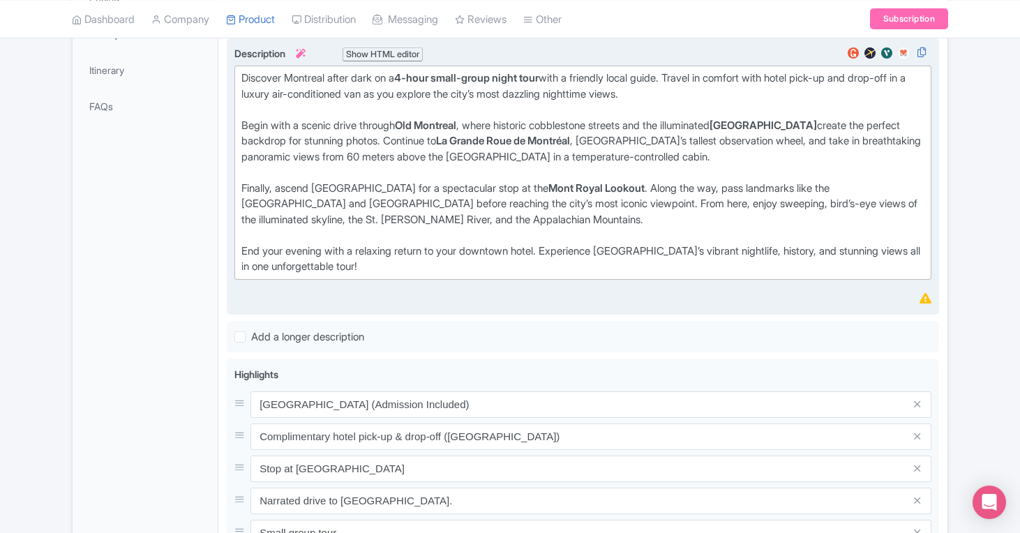
click at [554, 145] on strong "La Grande Roue de Montréal" at bounding box center [503, 140] width 134 height 13
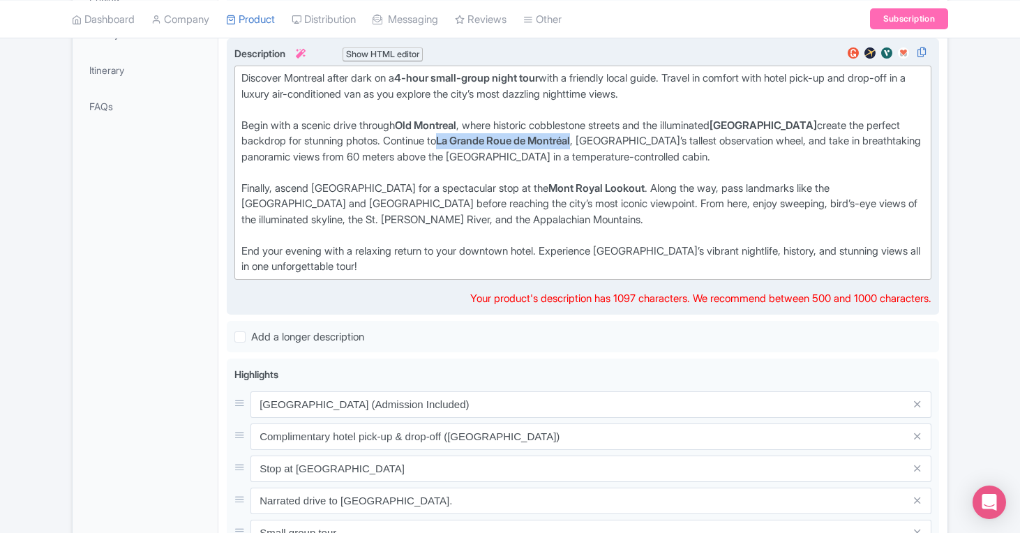
drag, startPoint x: 497, startPoint y: 140, endPoint x: 634, endPoint y: 137, distance: 136.8
click at [634, 137] on div "Begin with a scenic drive through Old Montreal , where historic cobblestone str…" at bounding box center [582, 149] width 683 height 63
copy strong "La Grande Roue de Montréal"
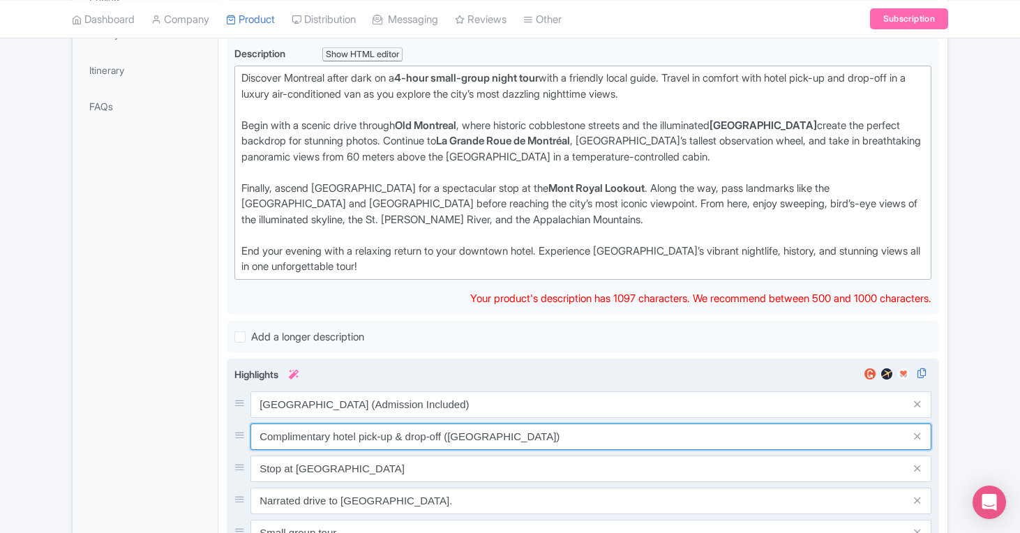
click at [397, 432] on input "Complimentary hotel pick-up & drop-off (Downtown Montreal)" at bounding box center [591, 437] width 681 height 27
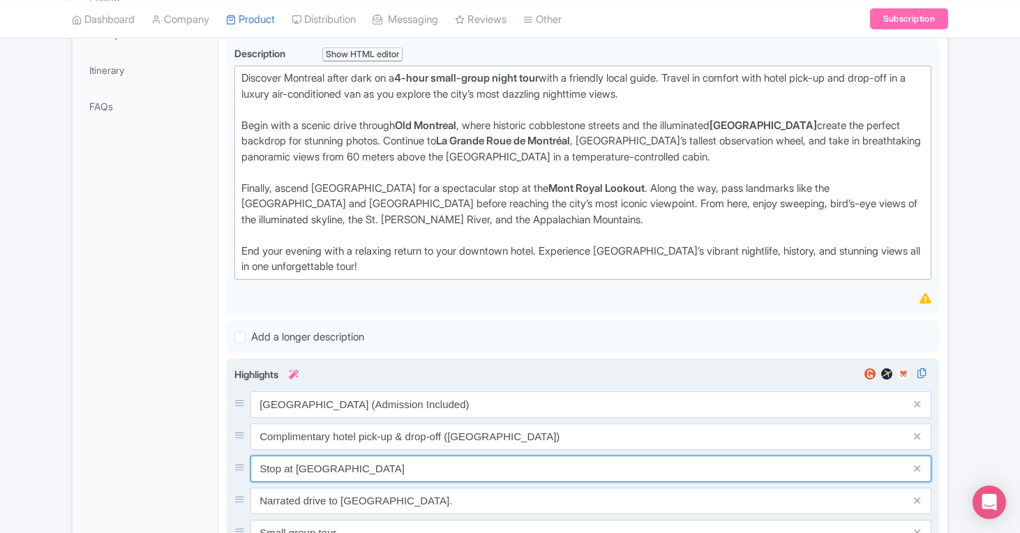
drag, startPoint x: 398, startPoint y: 470, endPoint x: 245, endPoint y: 471, distance: 153.5
click at [245, 471] on div "Stop at Mont-Royal Lookout" at bounding box center [582, 469] width 697 height 27
paste input "La Grande Roue de Montréal"
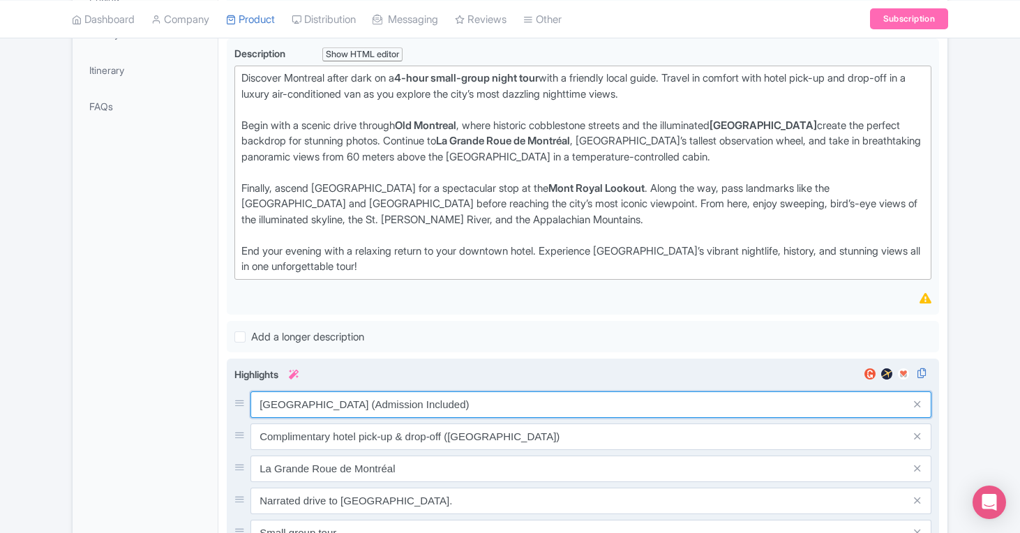
drag, startPoint x: 496, startPoint y: 394, endPoint x: 372, endPoint y: 404, distance: 124.7
click at [372, 404] on input "Notre Dame Basilica (Admission Included)" at bounding box center [591, 405] width 681 height 27
drag, startPoint x: 357, startPoint y: 403, endPoint x: 471, endPoint y: 402, distance: 113.8
click at [471, 402] on input "Notre Dame Basilica (Admission Included)" at bounding box center [591, 405] width 681 height 27
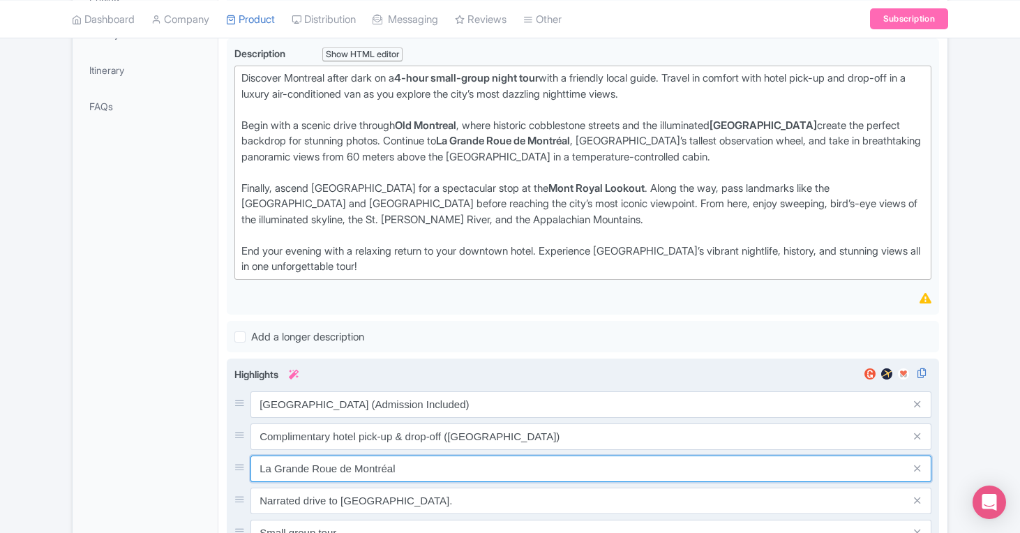
click at [441, 465] on input "La Grande Roue de Montréal" at bounding box center [591, 469] width 681 height 27
paste input "(Admission Included)"
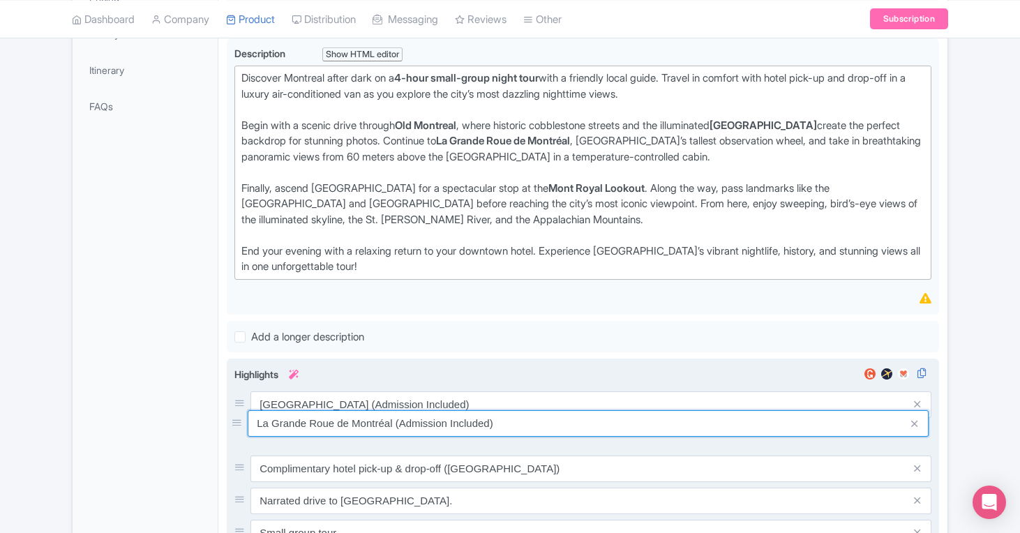
drag, startPoint x: 239, startPoint y: 472, endPoint x: 237, endPoint y: 427, distance: 44.8
type input "La Grande Roue de Montréal (Admission Included)"
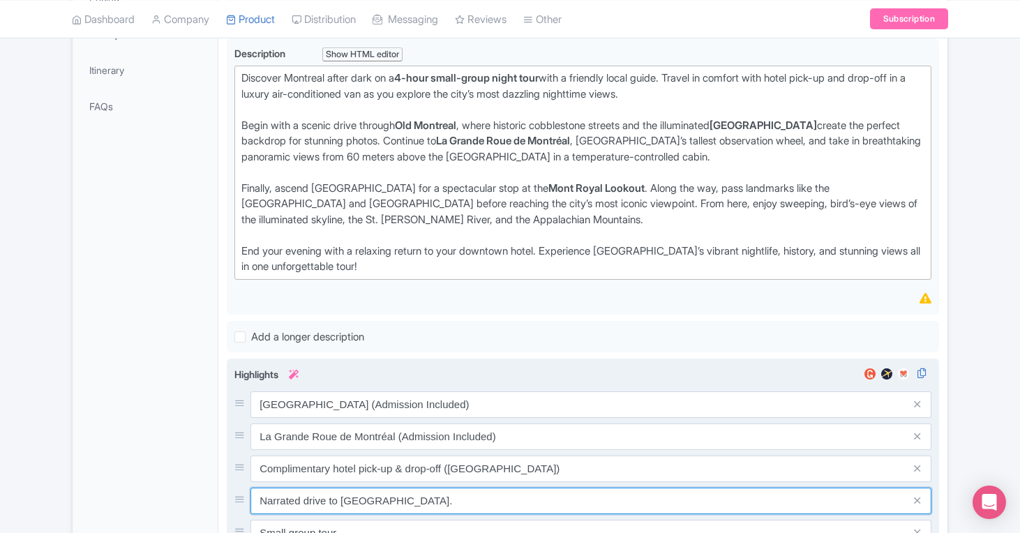
drag, startPoint x: 431, startPoint y: 499, endPoint x: 304, endPoint y: 504, distance: 127.1
click at [304, 504] on input "Narrated drive to Old Montreal." at bounding box center [591, 501] width 681 height 27
click at [352, 503] on input "Narrated Driving TOur of Old Montreal" at bounding box center [591, 501] width 681 height 27
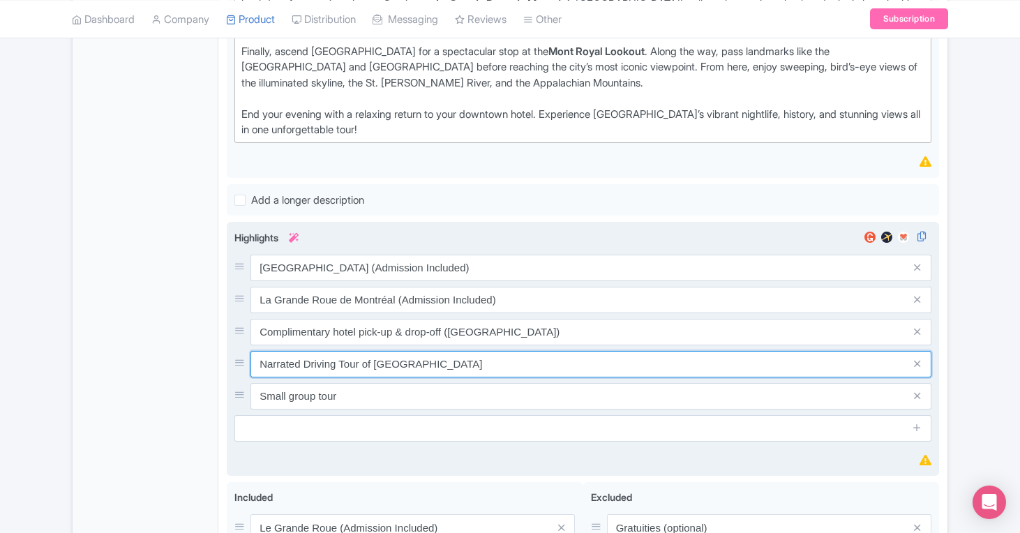
scroll to position [551, 0]
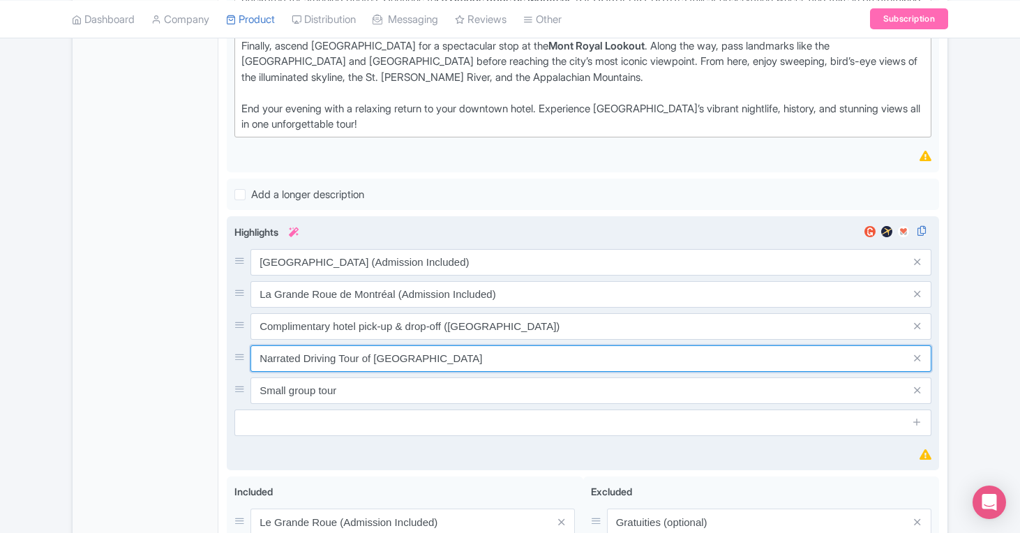
type input "Narrated Driving Tour of Old Montreal"
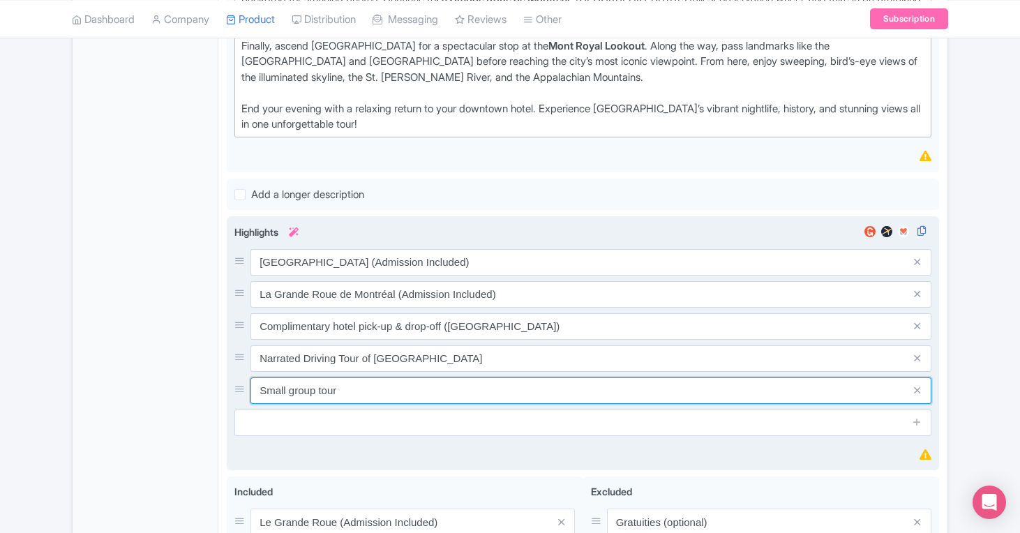
drag, startPoint x: 370, startPoint y: 391, endPoint x: 355, endPoint y: 387, distance: 15.9
click at [355, 387] on input "Small group tour" at bounding box center [591, 391] width 681 height 27
type input "Small group tour (Max 7 Guests)"
type input "Saving..."
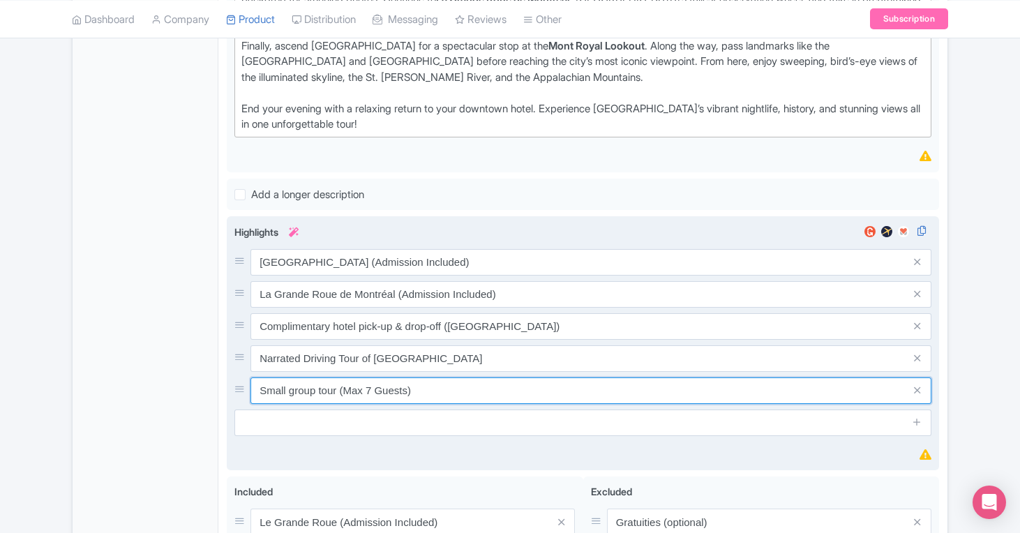
type input "Saving..."
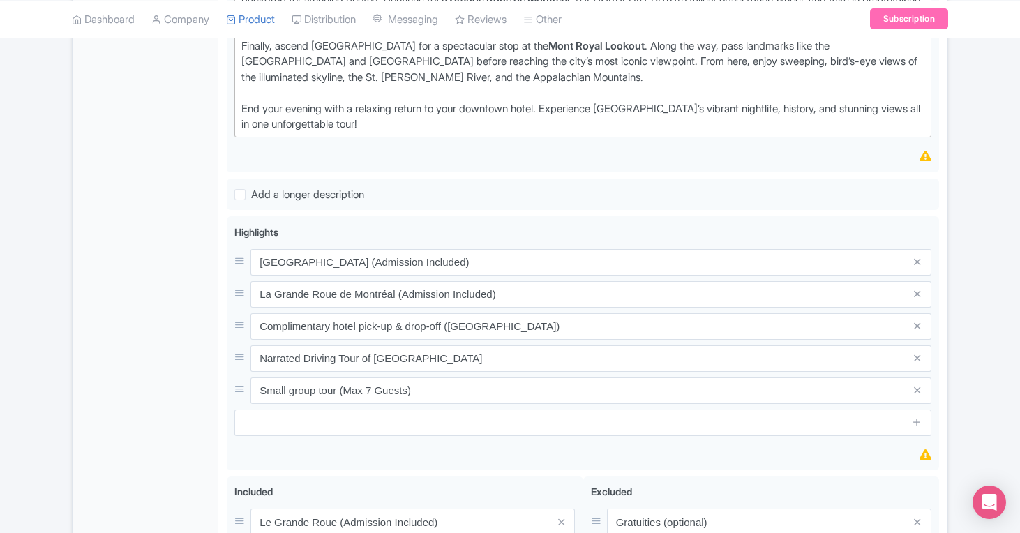
click at [114, 454] on div "General Booking Info Locations Settings Pricing Gallery Itinerary FAQs" at bounding box center [146, 256] width 146 height 1129
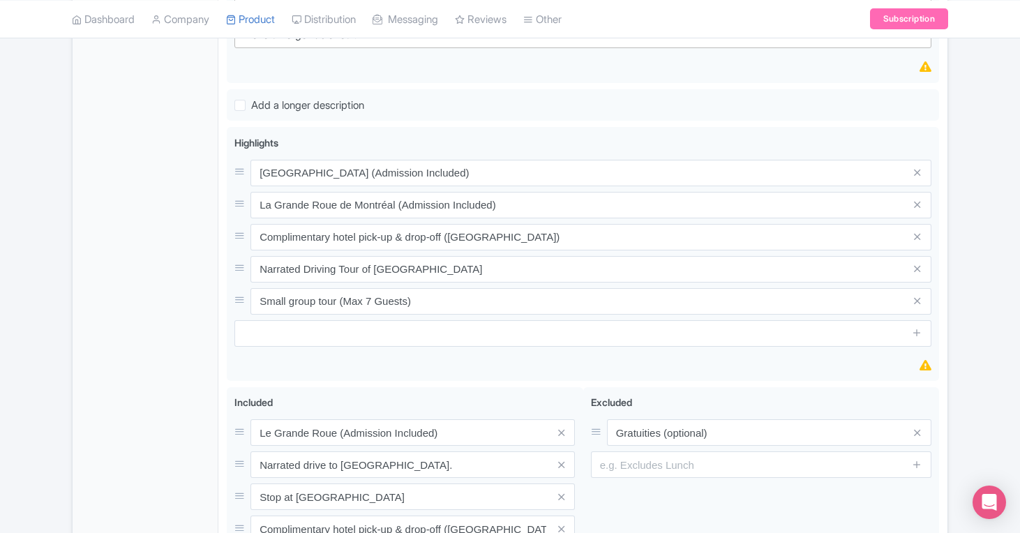
scroll to position [648, 0]
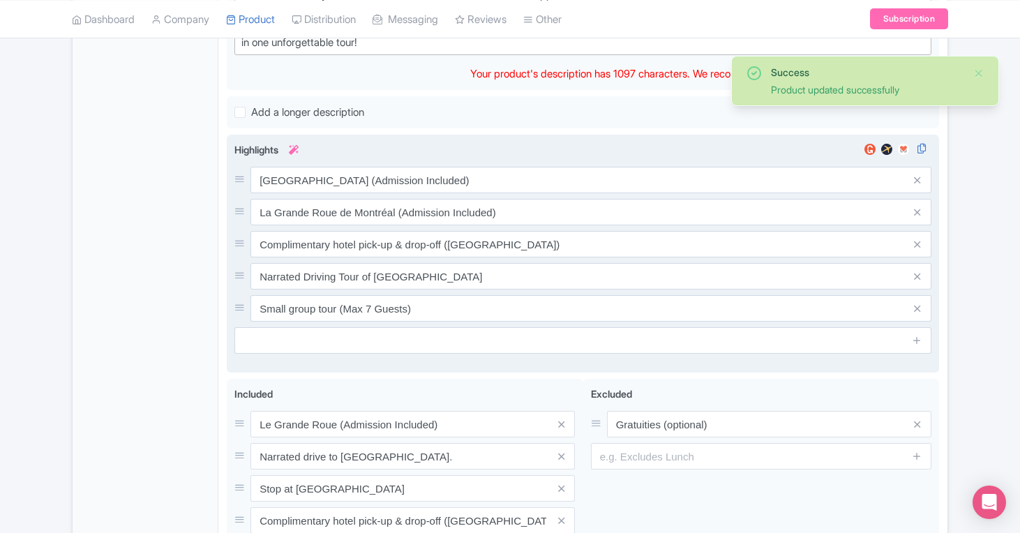
scroll to position [618, 0]
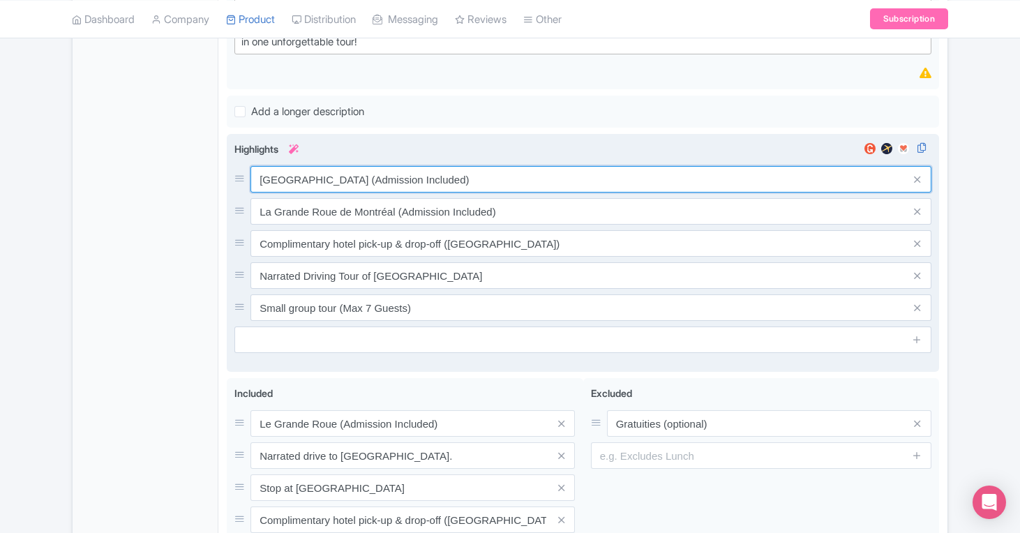
drag, startPoint x: 484, startPoint y: 172, endPoint x: 641, endPoint y: 176, distance: 157.8
click at [641, 176] on input "[GEOGRAPHIC_DATA] (Admission Included)" at bounding box center [591, 179] width 681 height 27
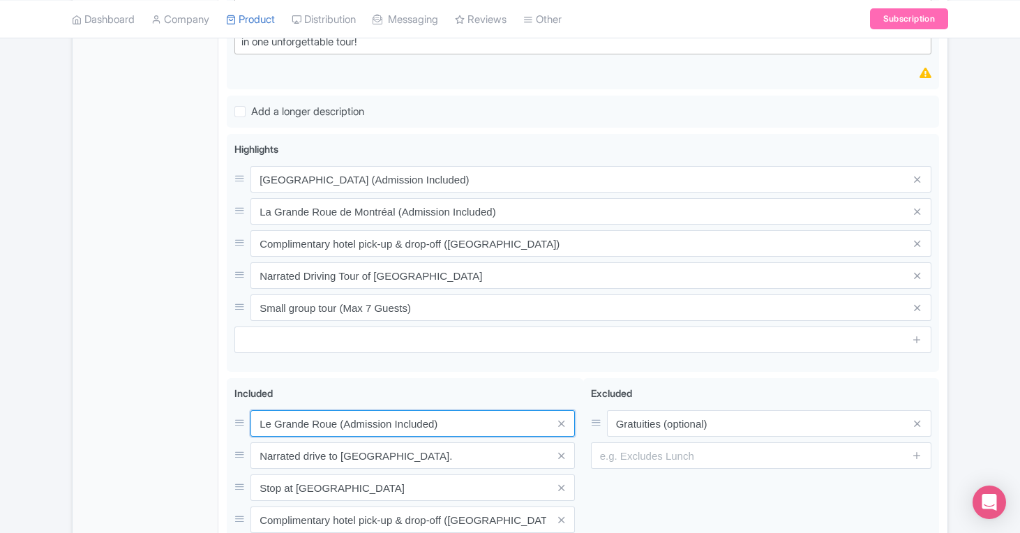
drag, startPoint x: 457, startPoint y: 421, endPoint x: 188, endPoint y: 416, distance: 269.4
click at [188, 416] on div "General Booking Info Locations Settings Pricing Gallery Itinerary FAQs Montreal…" at bounding box center [510, 163] width 875 height 1095
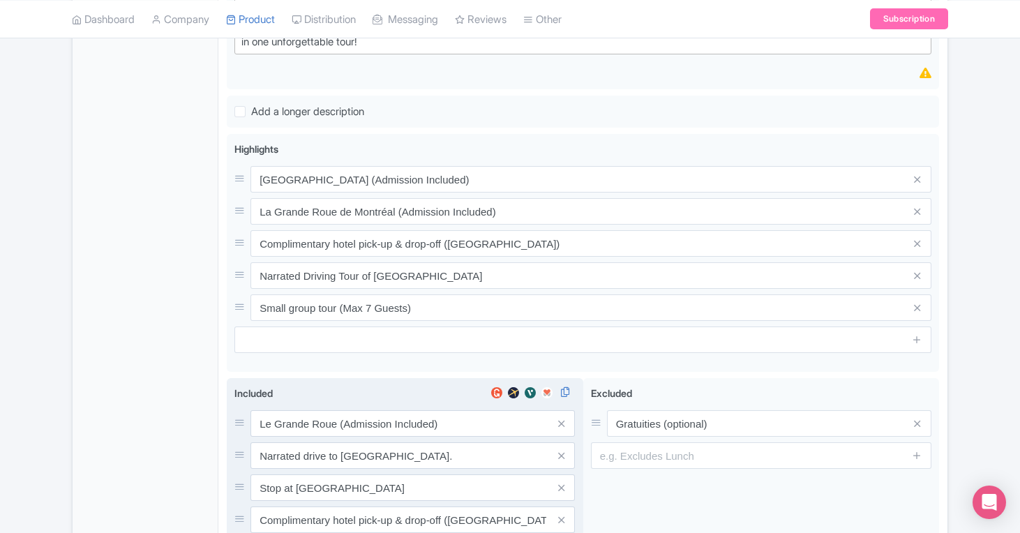
click at [418, 442] on div "Le Grande Roue (Admission Included) Narrated drive to Old Montreal. Stop at Mon…" at bounding box center [404, 503] width 341 height 187
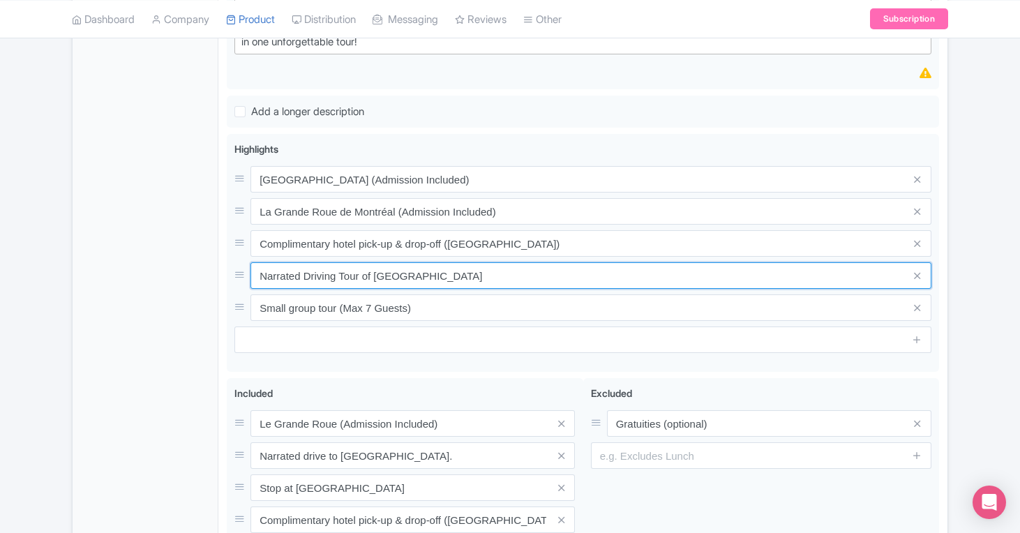
drag, startPoint x: 481, startPoint y: 271, endPoint x: 174, endPoint y: 274, distance: 306.4
click at [174, 274] on div "General Booking Info Locations Settings Pricing Gallery Itinerary FAQs Montreal…" at bounding box center [510, 163] width 875 height 1095
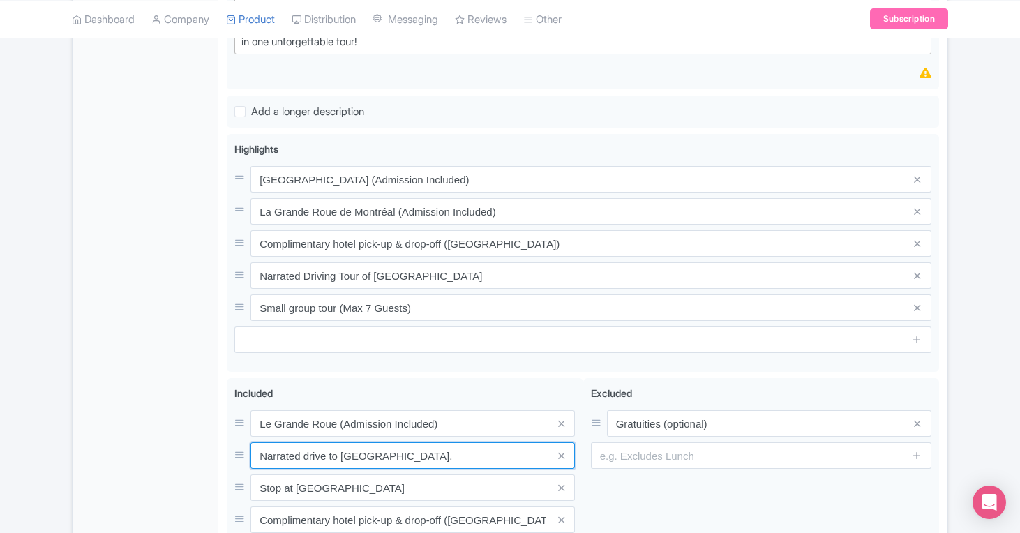
drag, startPoint x: 404, startPoint y: 456, endPoint x: 127, endPoint y: 452, distance: 277.1
click at [128, 452] on div "General Booking Info Locations Settings Pricing Gallery Itinerary FAQs Montreal…" at bounding box center [510, 163] width 875 height 1095
paste input "Driving Tour of Old Montreal"
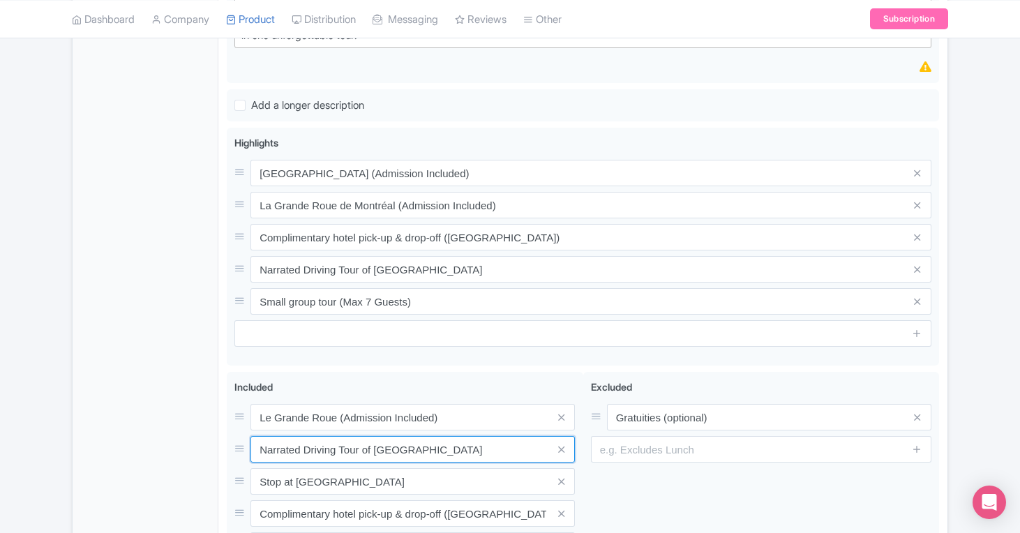
scroll to position [639, 0]
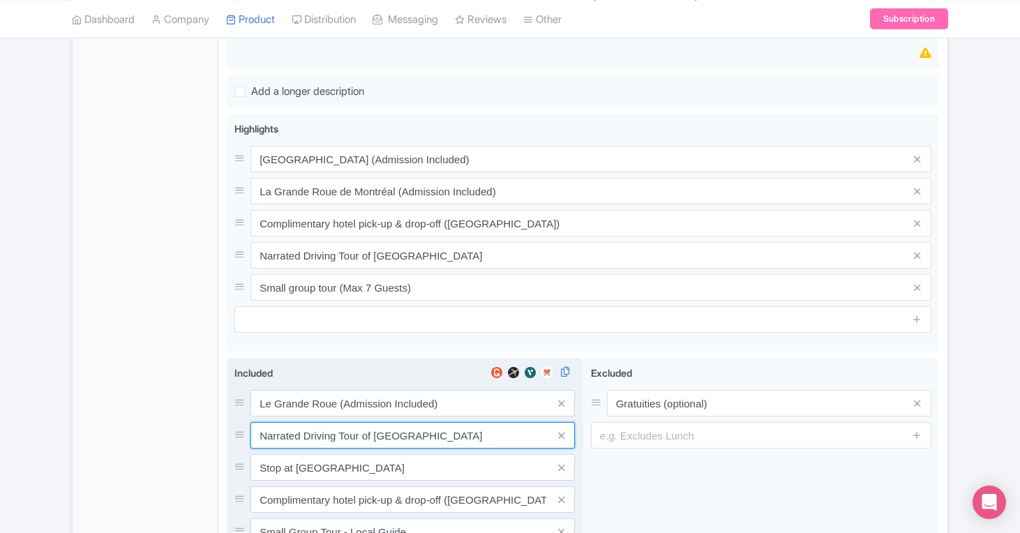
type input "Narrated Driving Tour of [GEOGRAPHIC_DATA]"
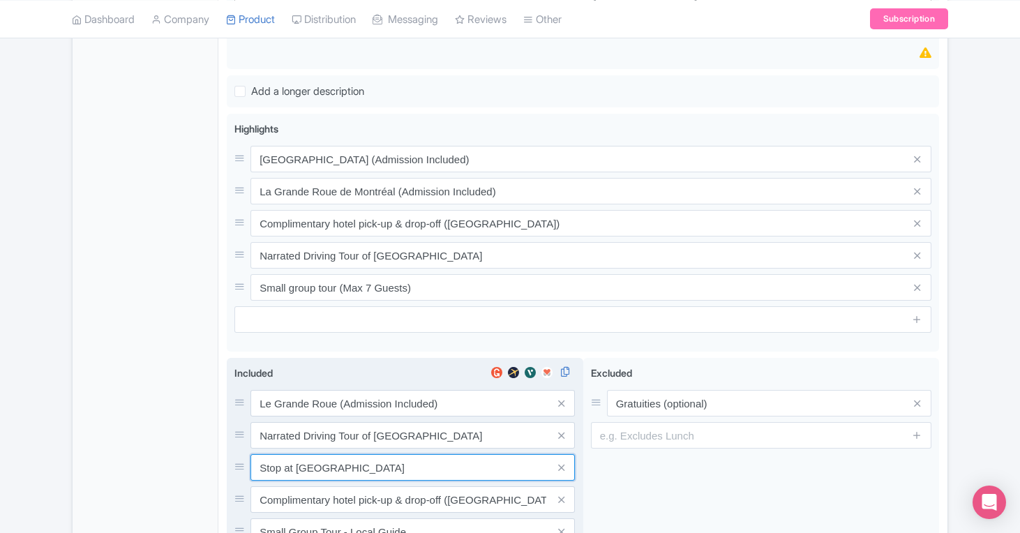
drag, startPoint x: 297, startPoint y: 469, endPoint x: 228, endPoint y: 463, distance: 69.4
click at [228, 463] on div "Included i Le Grande Roue (Admission Included) Narrated Driving Tour of Old Mon…" at bounding box center [405, 501] width 357 height 287
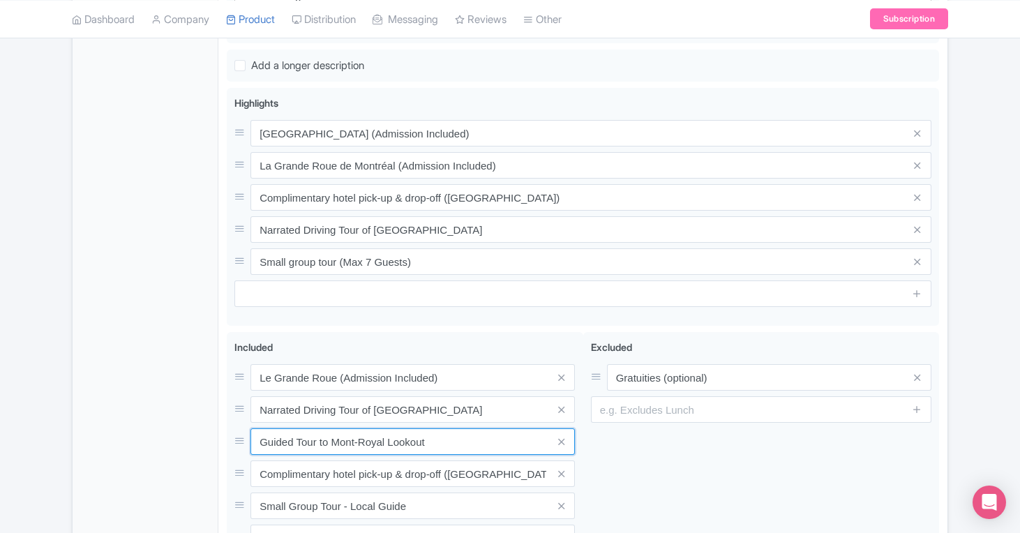
scroll to position [665, 0]
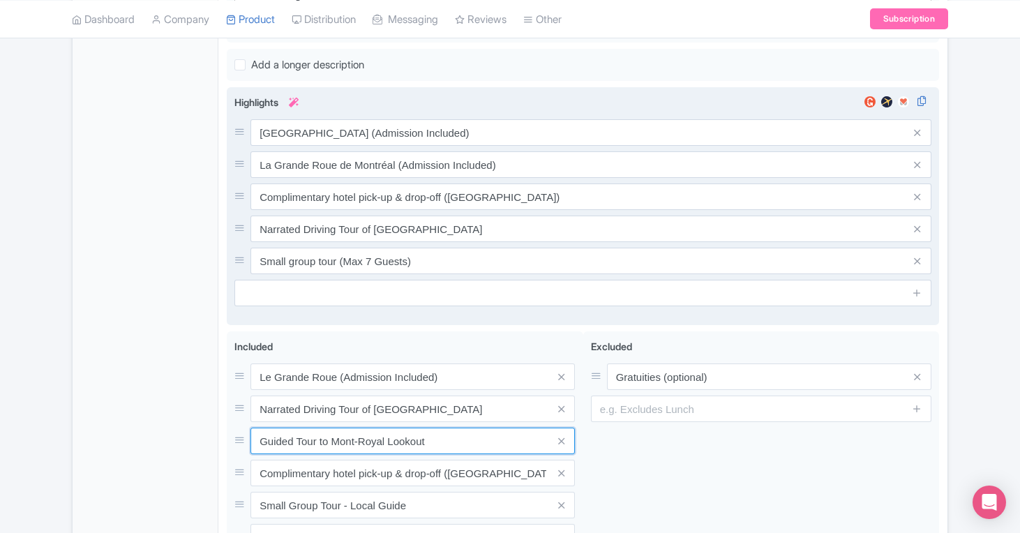
type input "Guided Tour to Mont-Royal Lookout"
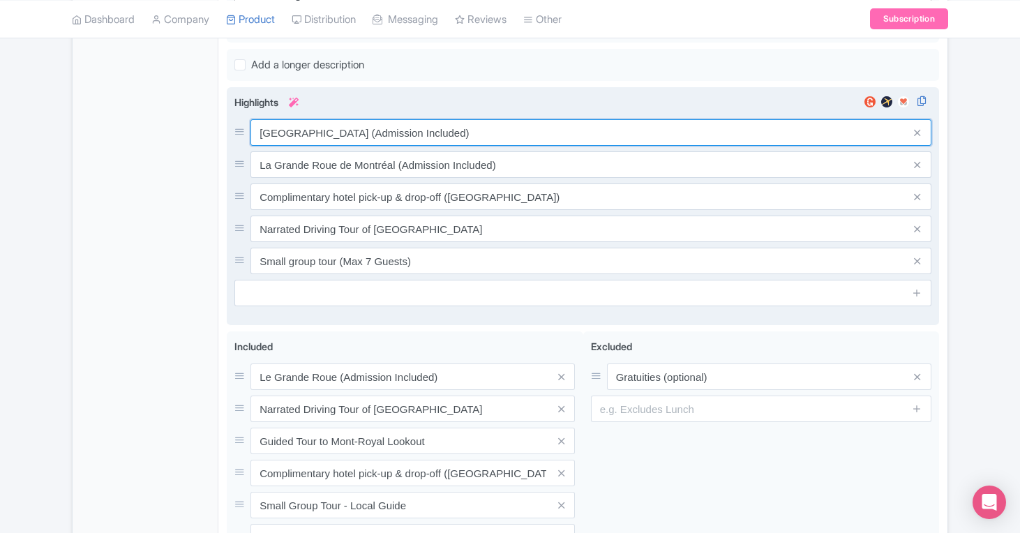
drag, startPoint x: 484, startPoint y: 134, endPoint x: 357, endPoint y: 136, distance: 126.3
click at [357, 136] on input "Notre Dame Basilica (Admission Included)" at bounding box center [591, 132] width 681 height 27
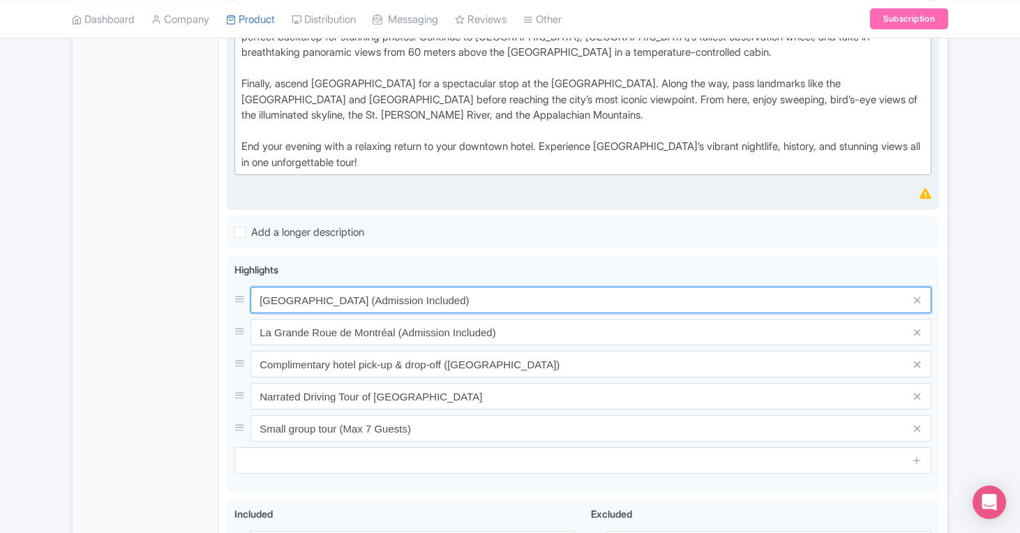
scroll to position [223, 0]
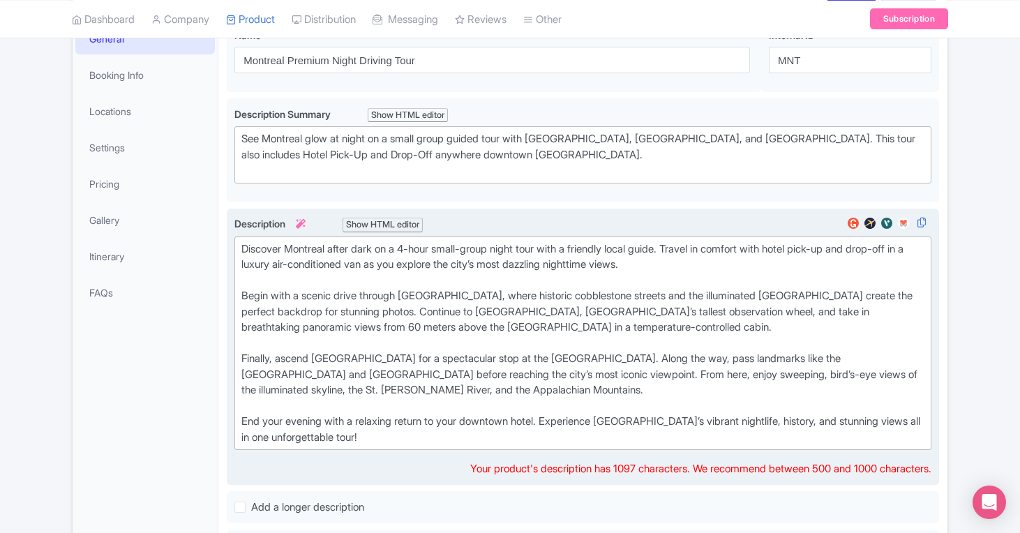
click at [553, 312] on div "Discover Montreal after dark on a 4-hour small-group night tour with a friendly…" at bounding box center [582, 343] width 683 height 204
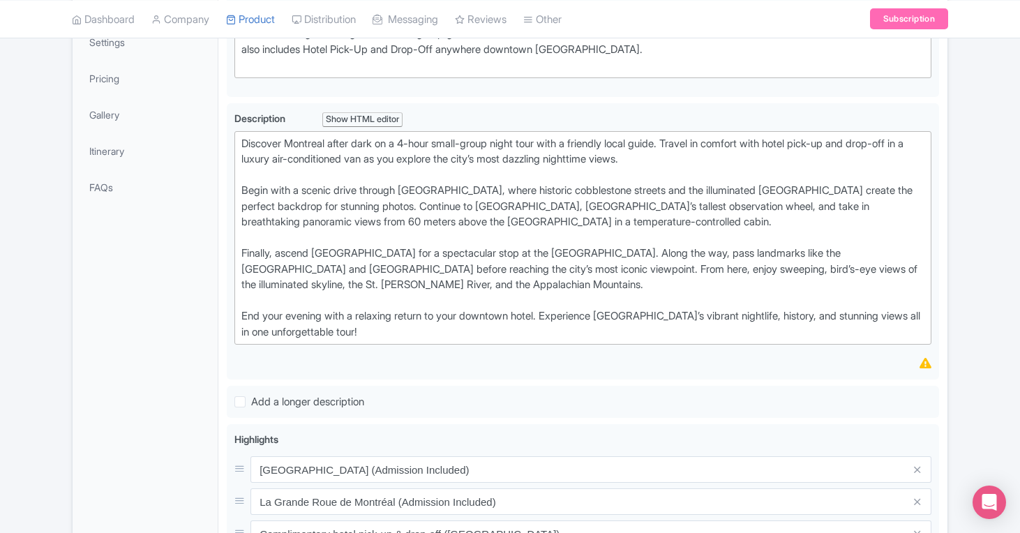
scroll to position [658, 0]
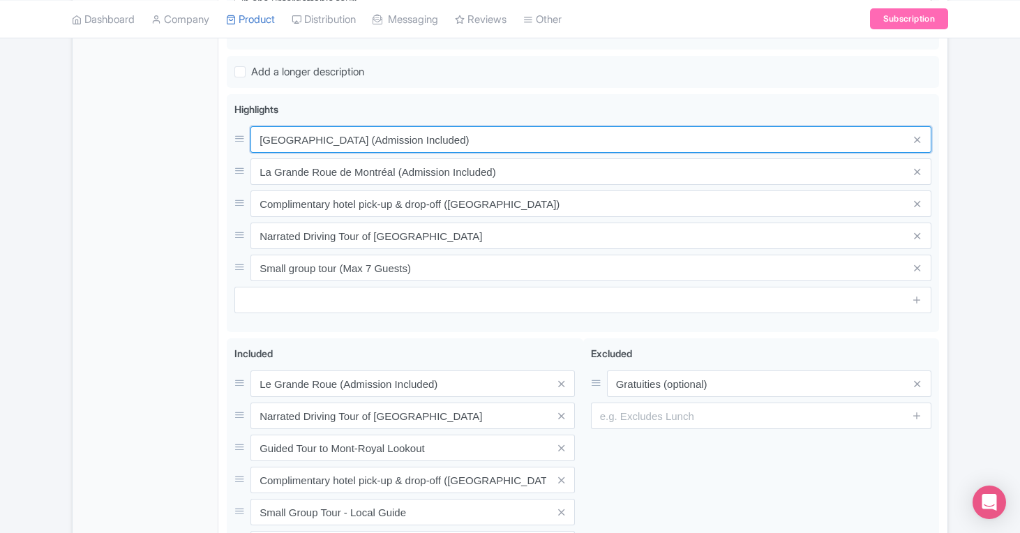
drag, startPoint x: 500, startPoint y: 139, endPoint x: 219, endPoint y: 142, distance: 280.6
click at [219, 142] on div "Montreal Premium Night Driving Tour Name * i Montreal Premium Night Driving Tou…" at bounding box center [582, 123] width 729 height 1095
paste input "Admire the illuminated Notre Dame Basilica in Old Montreal"
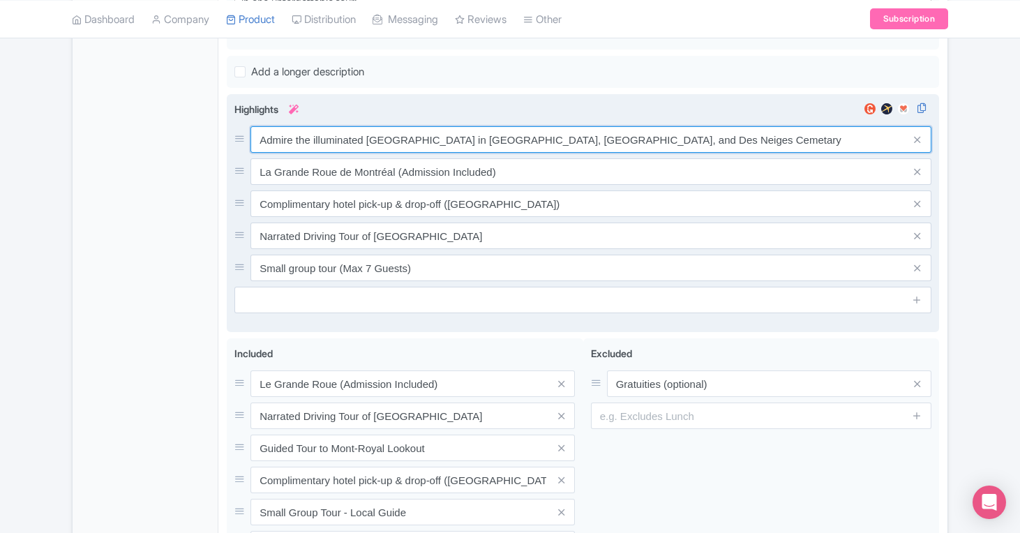
click at [737, 141] on input "Admire the illuminated Notre Dame Basilica in Old Montreal, Golden Square Mile,…" at bounding box center [591, 139] width 681 height 27
click at [700, 137] on input "Admire the illuminated [GEOGRAPHIC_DATA] in [GEOGRAPHIC_DATA], [GEOGRAPHIC_DATA…" at bounding box center [591, 139] width 681 height 27
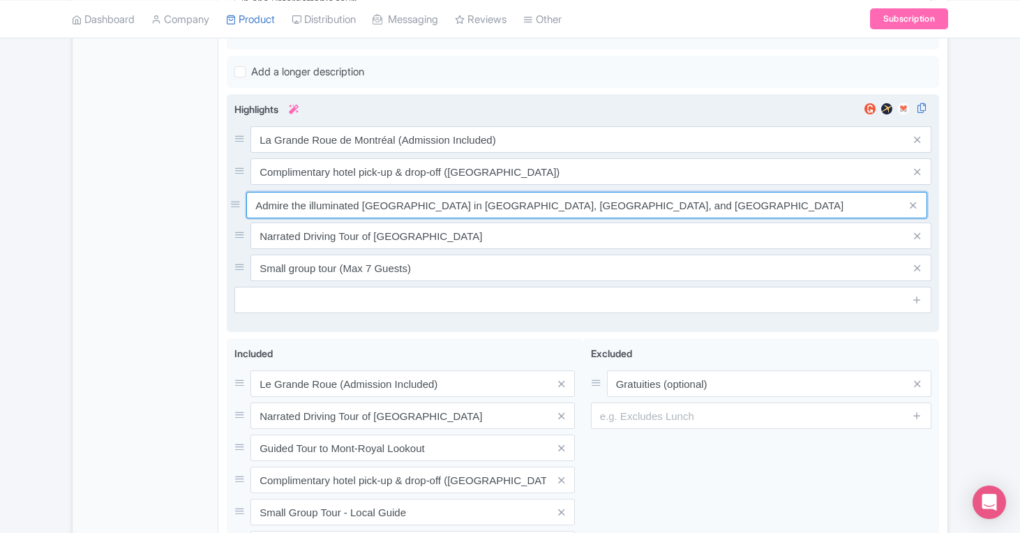
drag, startPoint x: 239, startPoint y: 137, endPoint x: 235, endPoint y: 204, distance: 66.4
type input "Admire the illuminated [GEOGRAPHIC_DATA] in [GEOGRAPHIC_DATA], [GEOGRAPHIC_DATA…"
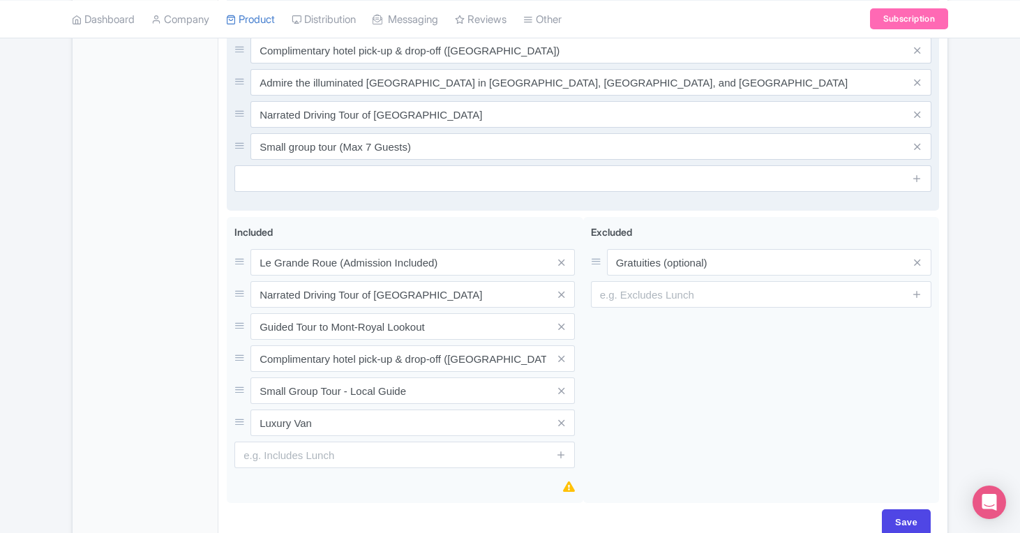
scroll to position [825, 0]
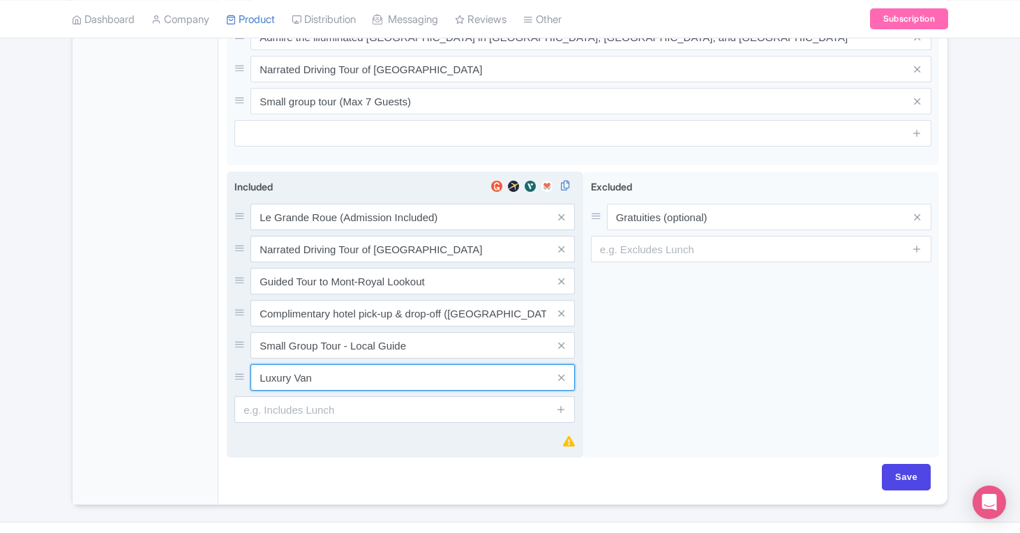
click at [336, 380] on input "Luxury Van" at bounding box center [413, 377] width 325 height 27
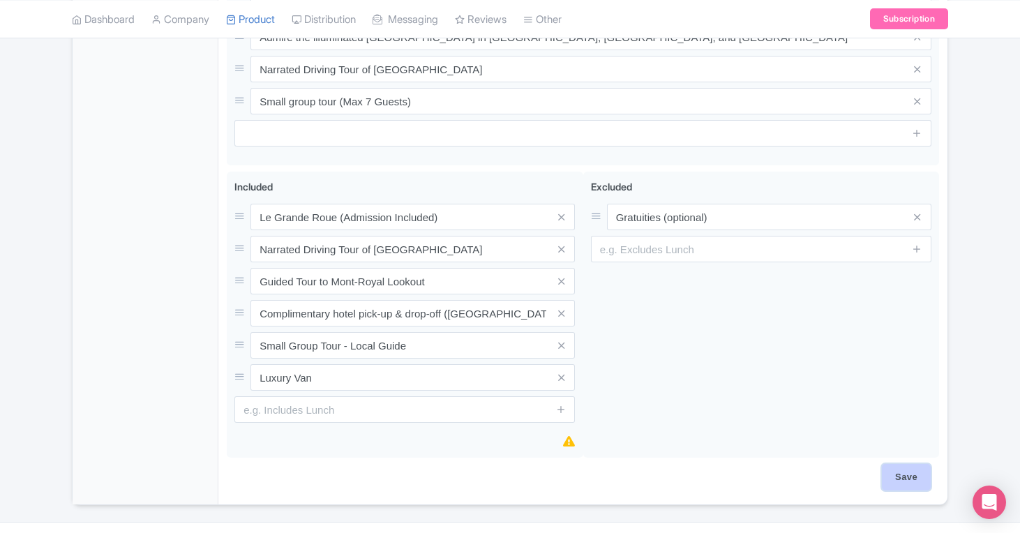
click at [911, 474] on input "Save" at bounding box center [906, 477] width 49 height 27
type input "Saving..."
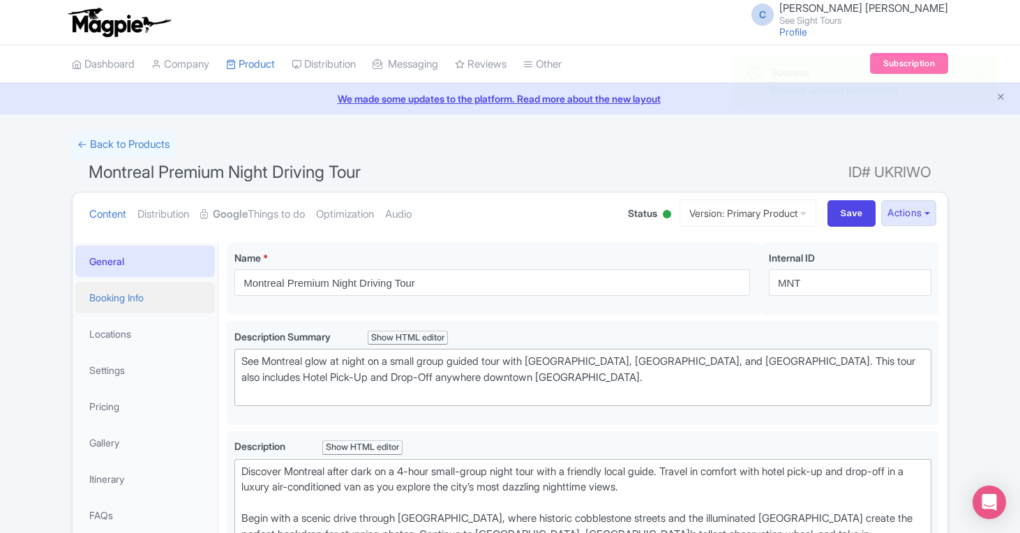
click at [151, 301] on link "Booking Info" at bounding box center [145, 297] width 140 height 31
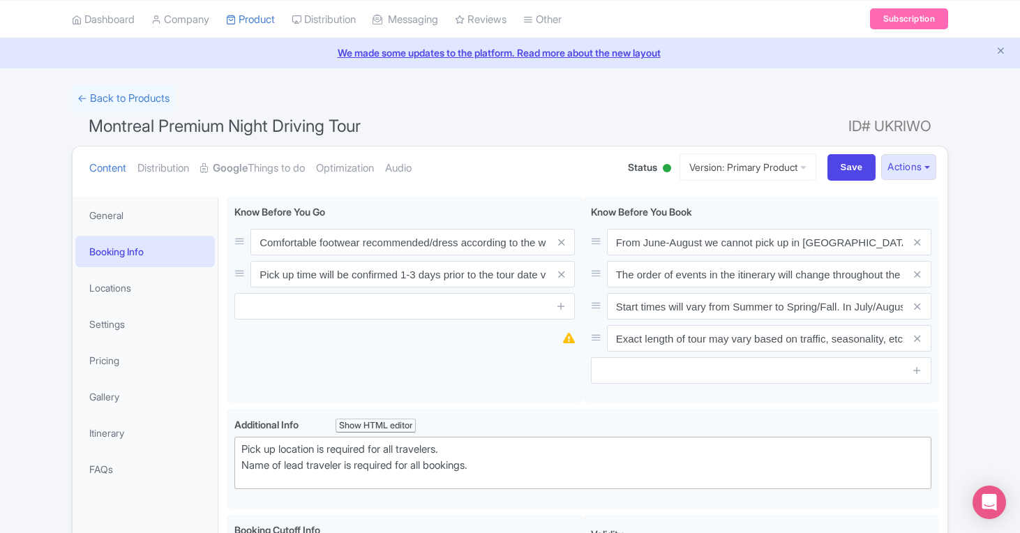
scroll to position [81, 0]
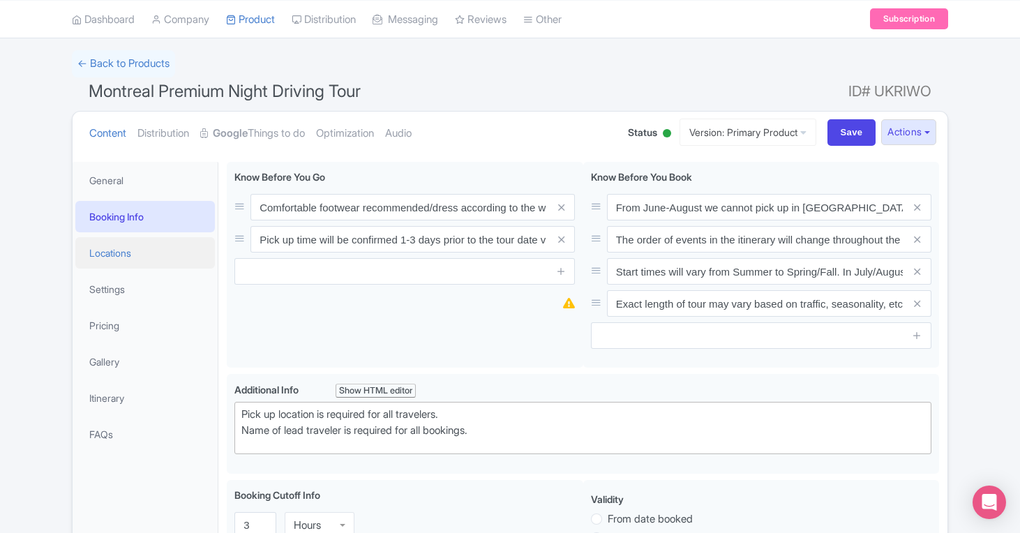
click at [140, 255] on link "Locations" at bounding box center [145, 252] width 140 height 31
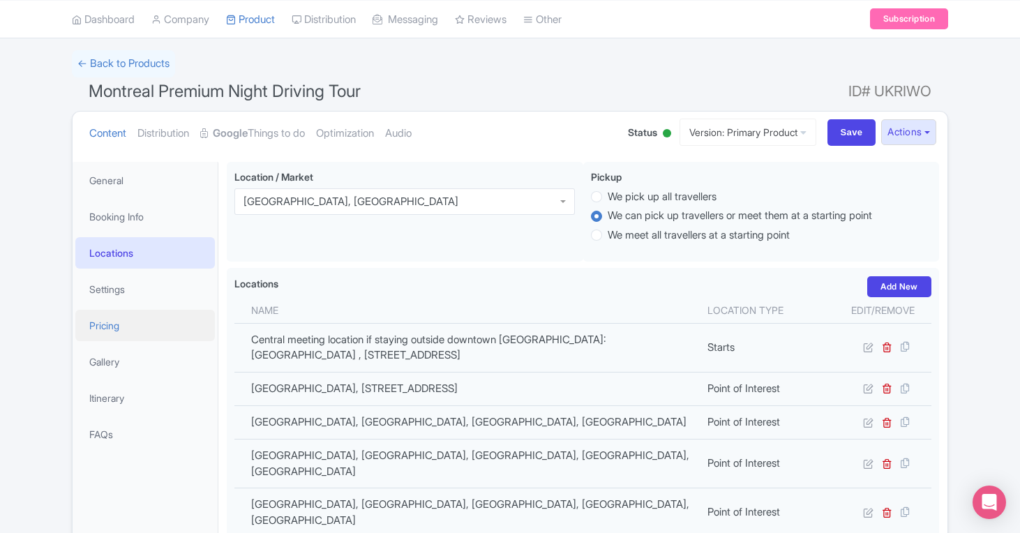
click at [149, 328] on link "Pricing" at bounding box center [145, 325] width 140 height 31
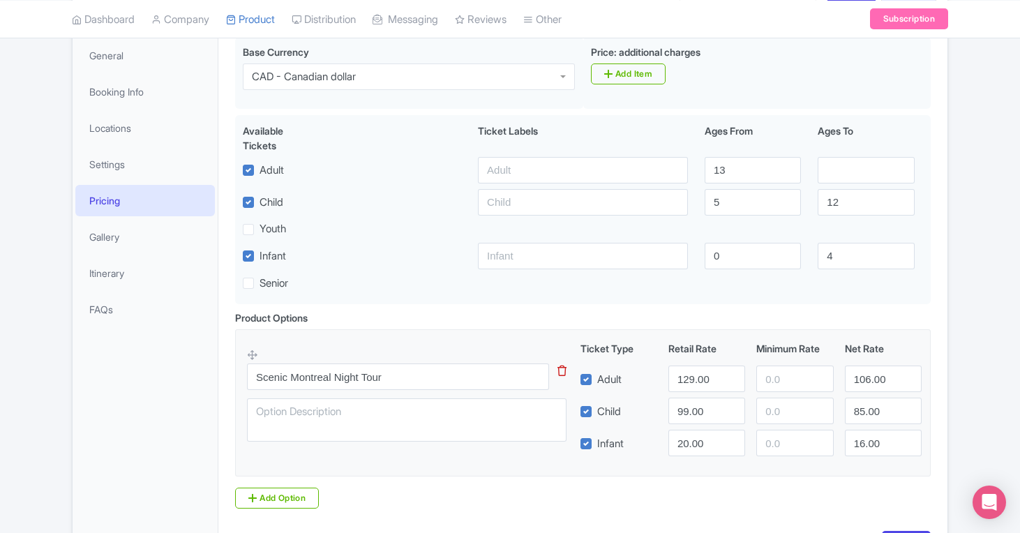
scroll to position [230, 0]
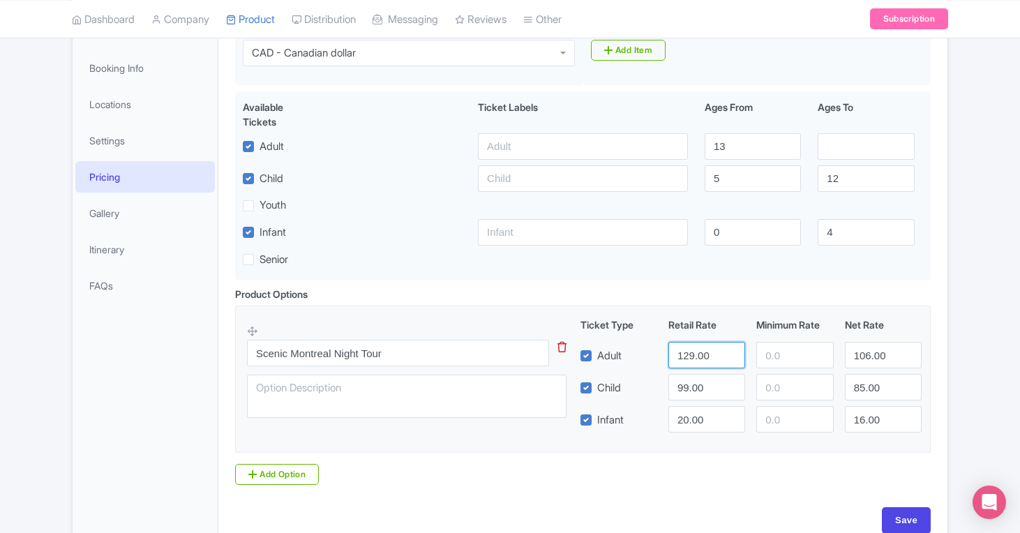
click at [688, 364] on input "129.00" at bounding box center [707, 355] width 77 height 27
click at [690, 358] on input "129.00" at bounding box center [707, 355] width 77 height 27
type input "179.00"
drag, startPoint x: 891, startPoint y: 360, endPoint x: 754, endPoint y: 352, distance: 137.0
click at [759, 355] on div "Adult 179.00 106.00" at bounding box center [751, 355] width 353 height 27
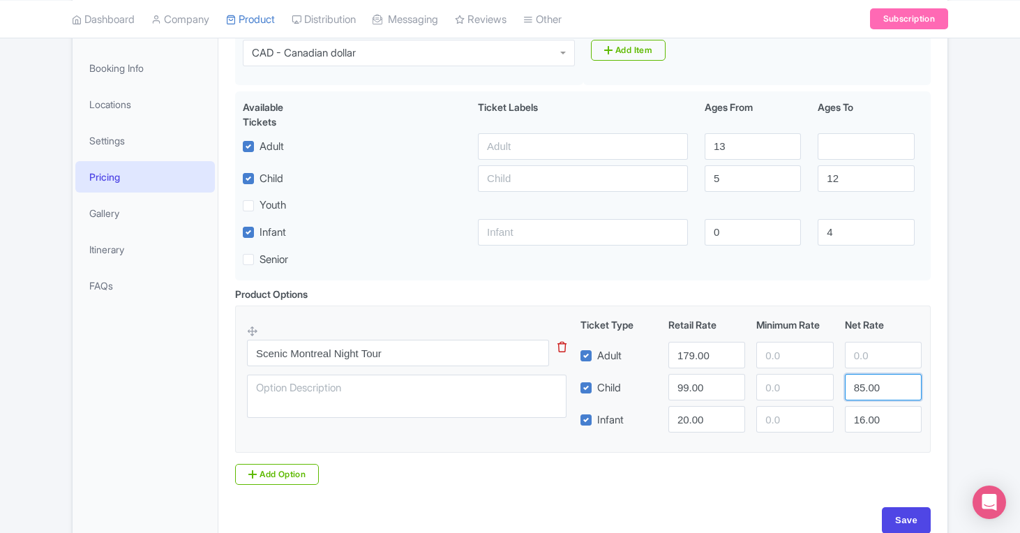
drag, startPoint x: 882, startPoint y: 394, endPoint x: 836, endPoint y: 387, distance: 46.7
click at [836, 387] on div "Child [DEMOGRAPHIC_DATA].00 85.00" at bounding box center [751, 387] width 353 height 27
drag, startPoint x: 878, startPoint y: 417, endPoint x: 799, endPoint y: 419, distance: 78.9
click at [818, 423] on div "Infant 20.00 16.00" at bounding box center [751, 419] width 353 height 27
click at [687, 387] on input "99.00" at bounding box center [707, 387] width 77 height 27
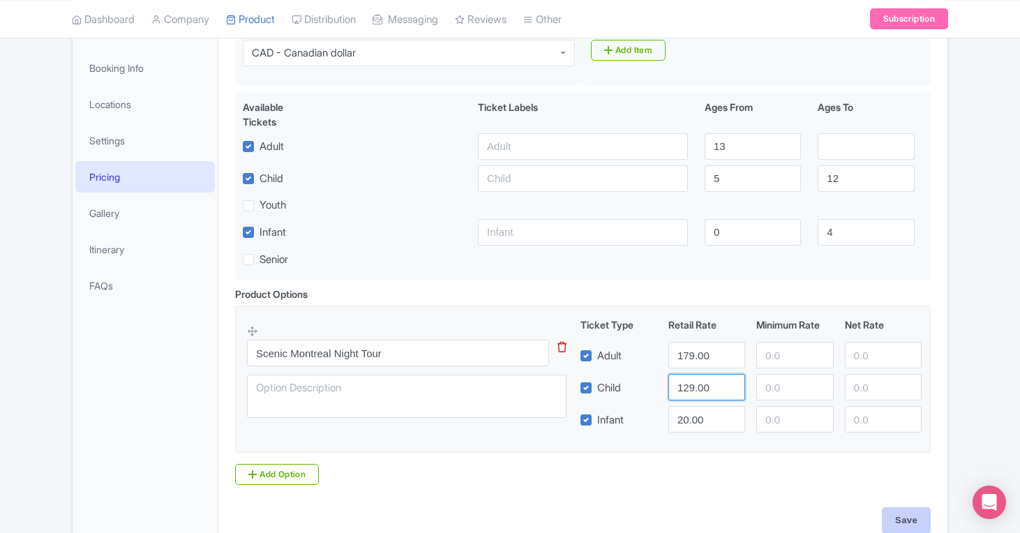
type input "129.00"
click at [909, 512] on input "Save" at bounding box center [906, 520] width 49 height 27
type input "Saving..."
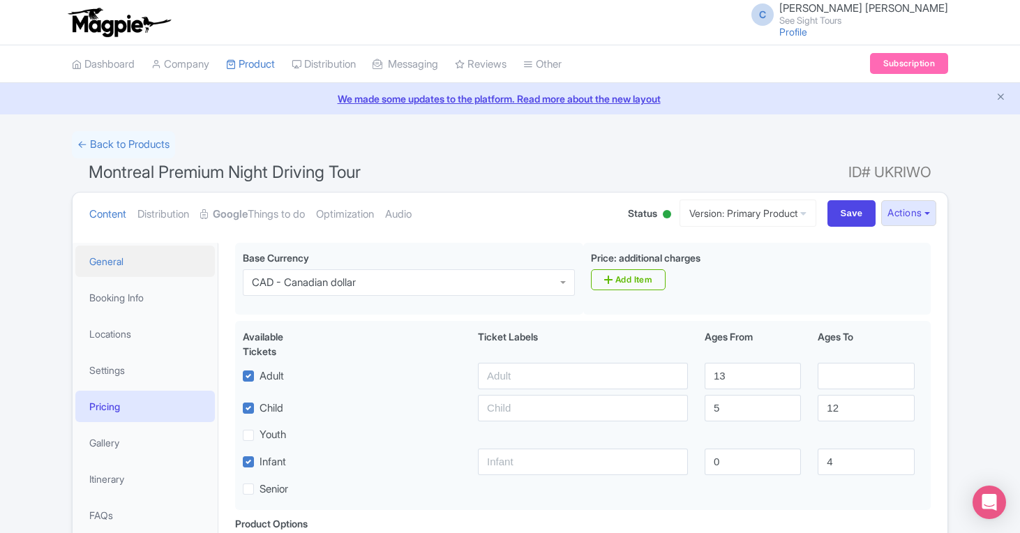
click at [140, 258] on link "General" at bounding box center [145, 261] width 140 height 31
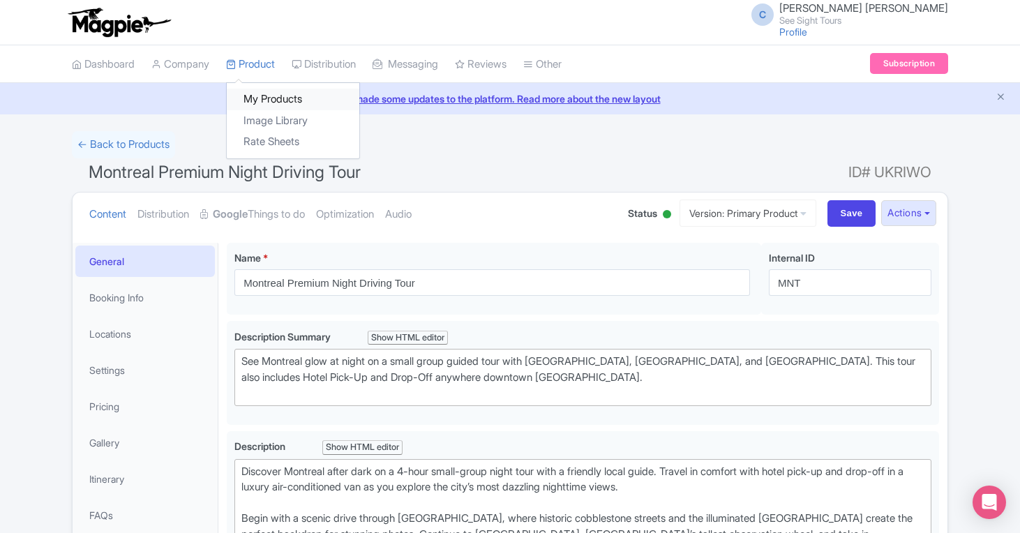
click at [255, 99] on link "My Products" at bounding box center [293, 100] width 133 height 22
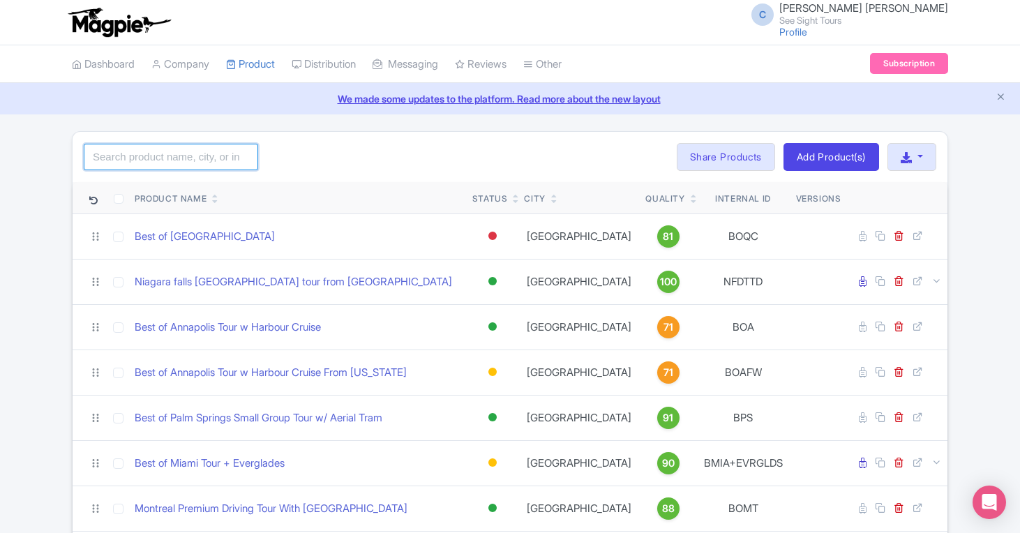
click at [174, 149] on input "search" at bounding box center [171, 157] width 174 height 27
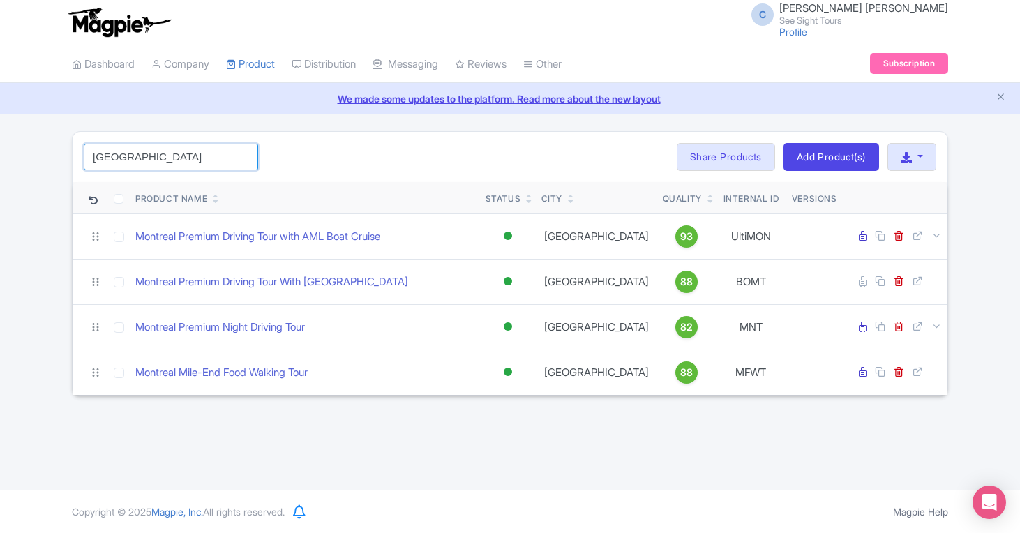
type input "[GEOGRAPHIC_DATA]"
click at [176, 135] on div "[GEOGRAPHIC_DATA] Search Bulk Actions [GEOGRAPHIC_DATA] Add to Collection Share…" at bounding box center [510, 157] width 875 height 50
click at [119, 201] on input "checkbox" at bounding box center [119, 199] width 10 height 10
checkbox input "true"
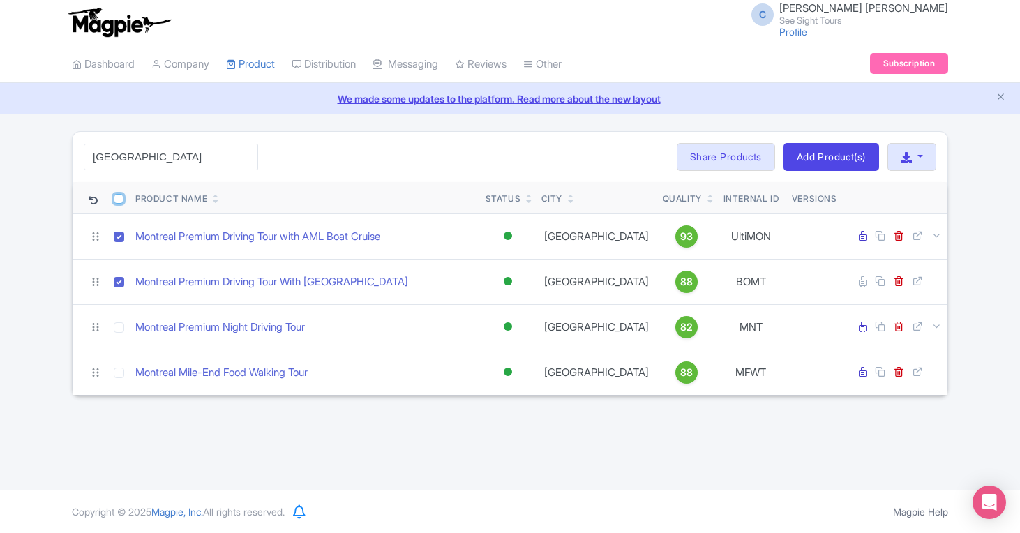
checkbox input "true"
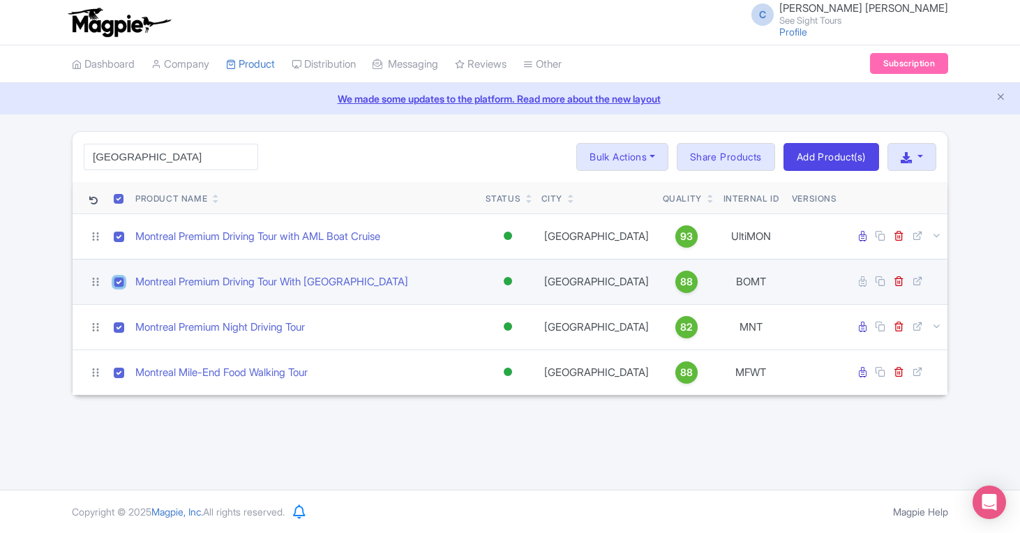
click at [119, 284] on input "checkbox" at bounding box center [119, 282] width 10 height 10
checkbox input "false"
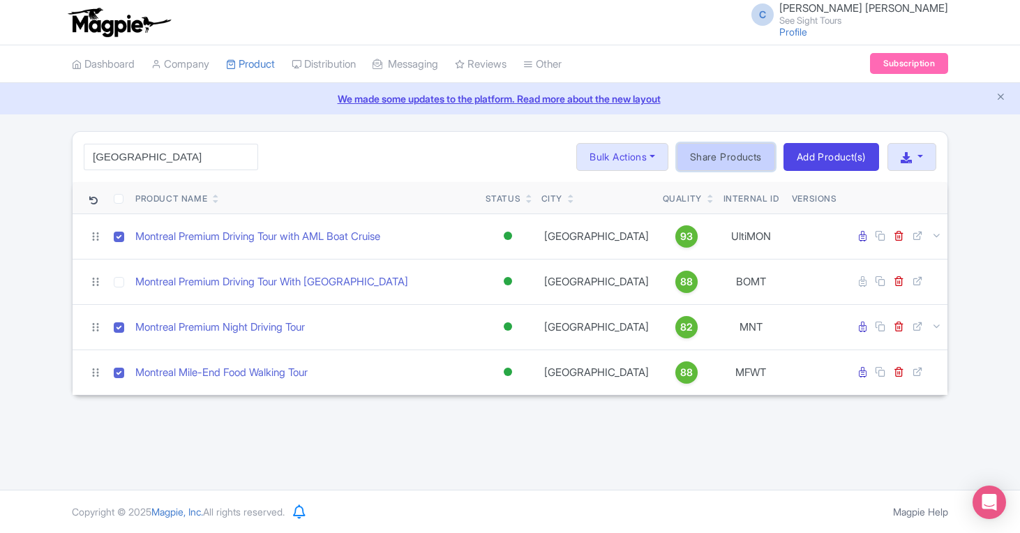
click at [731, 154] on link "Share Products" at bounding box center [726, 157] width 98 height 28
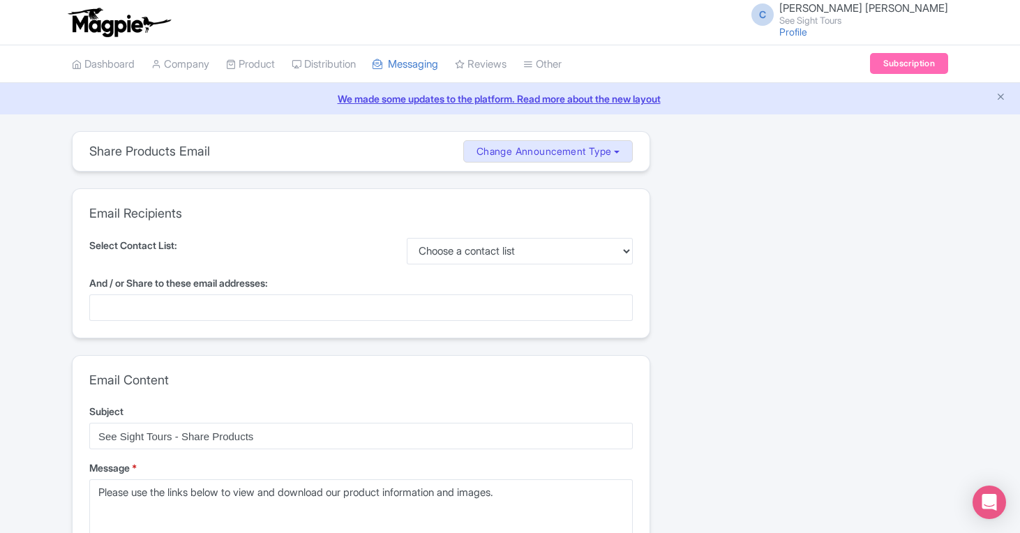
click at [297, 309] on div at bounding box center [361, 308] width 544 height 27
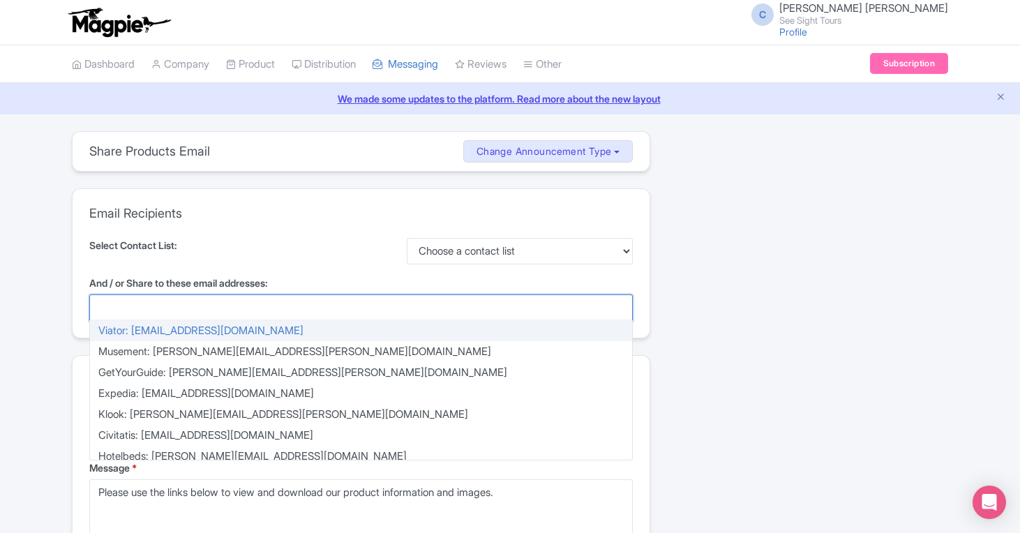
click at [198, 301] on div at bounding box center [361, 308] width 544 height 27
click at [202, 305] on div at bounding box center [361, 308] width 544 height 27
click at [275, 263] on div "Select Contact List: Choose a contact list" at bounding box center [361, 251] width 544 height 27
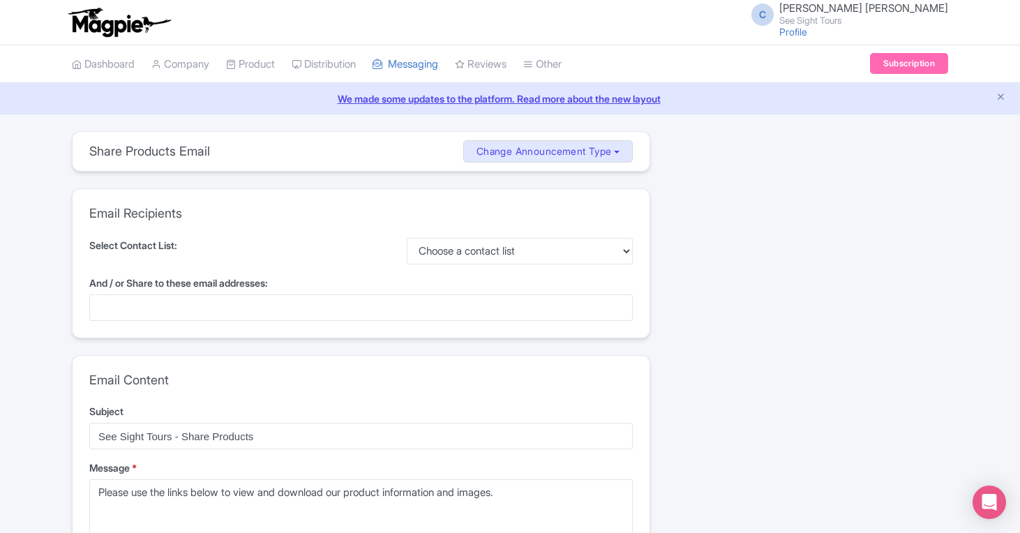
click at [188, 301] on div at bounding box center [361, 308] width 544 height 27
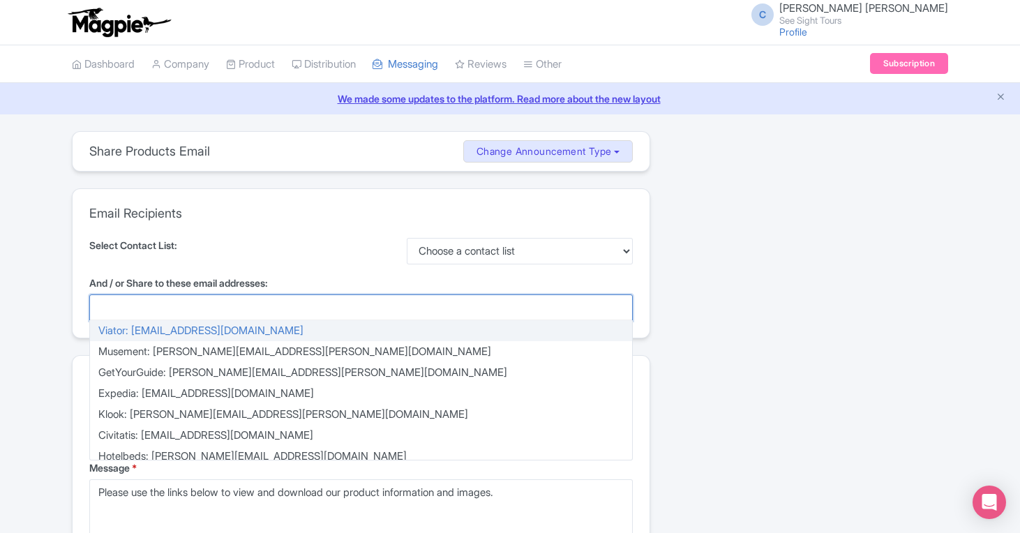
click at [179, 305] on div at bounding box center [361, 308] width 544 height 27
type input "f"
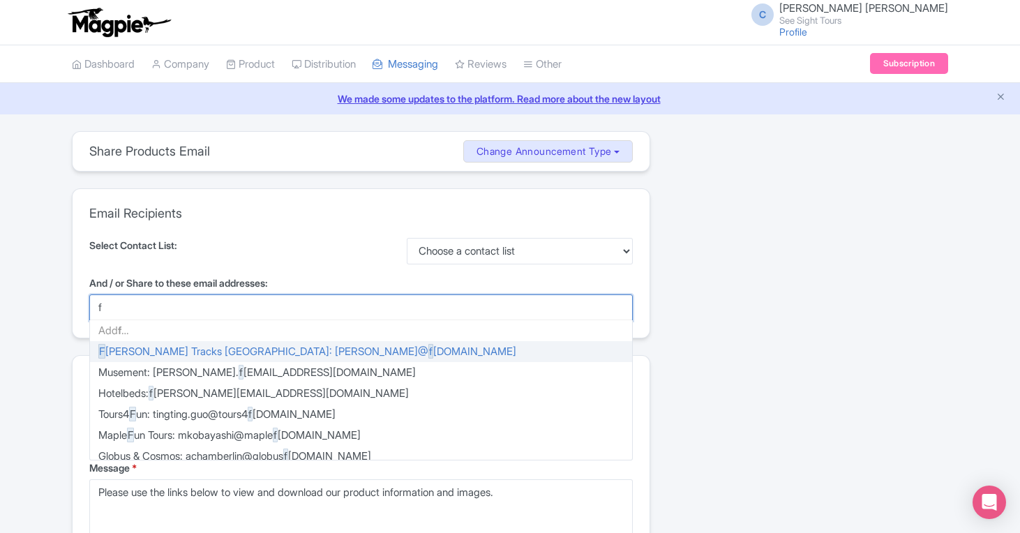
click at [179, 305] on div "f" at bounding box center [361, 308] width 544 height 27
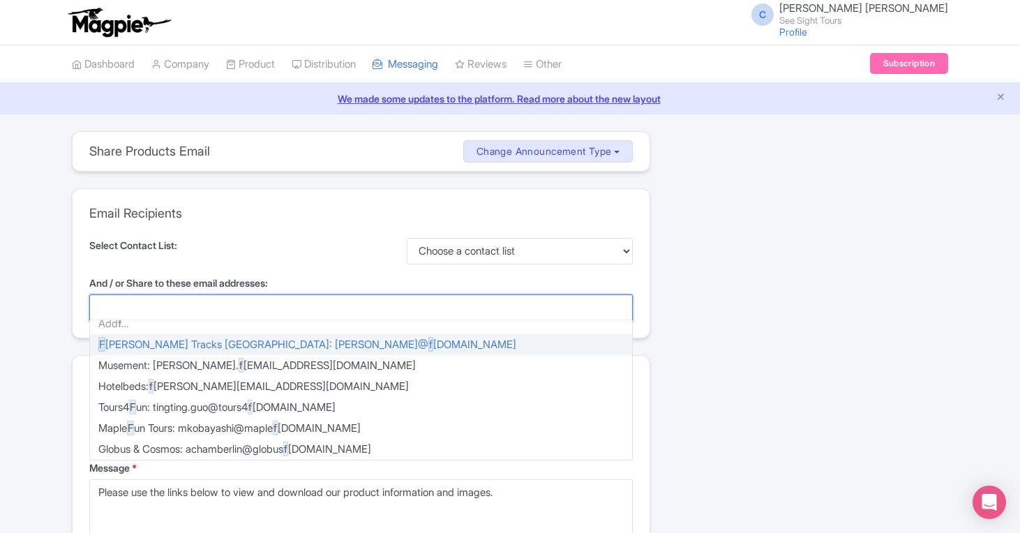
paste input "[PERSON_NAME][EMAIL_ADDRESS][PERSON_NAME][DOMAIN_NAME]"
type input "[PERSON_NAME][EMAIL_ADDRESS][PERSON_NAME][DOMAIN_NAME]"
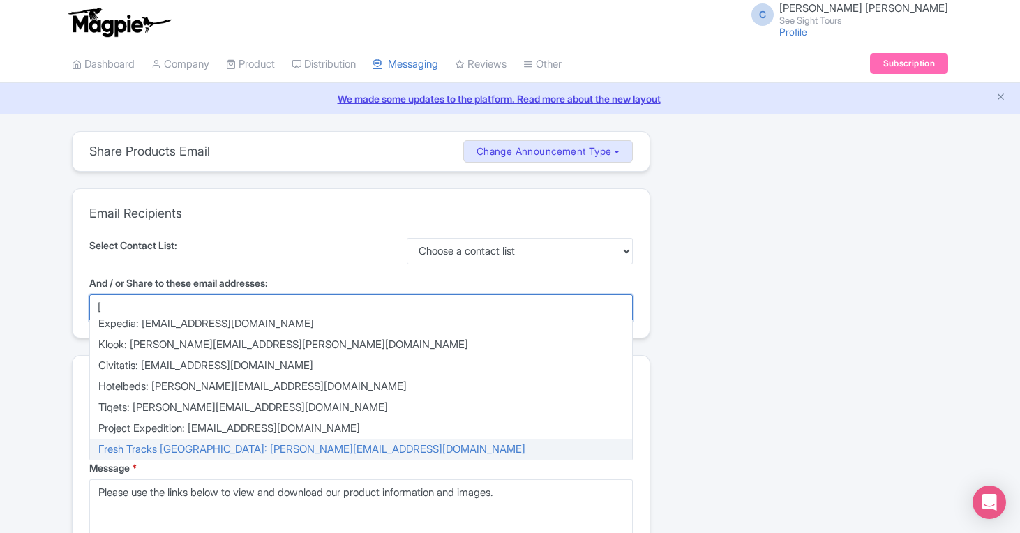
scroll to position [0, 0]
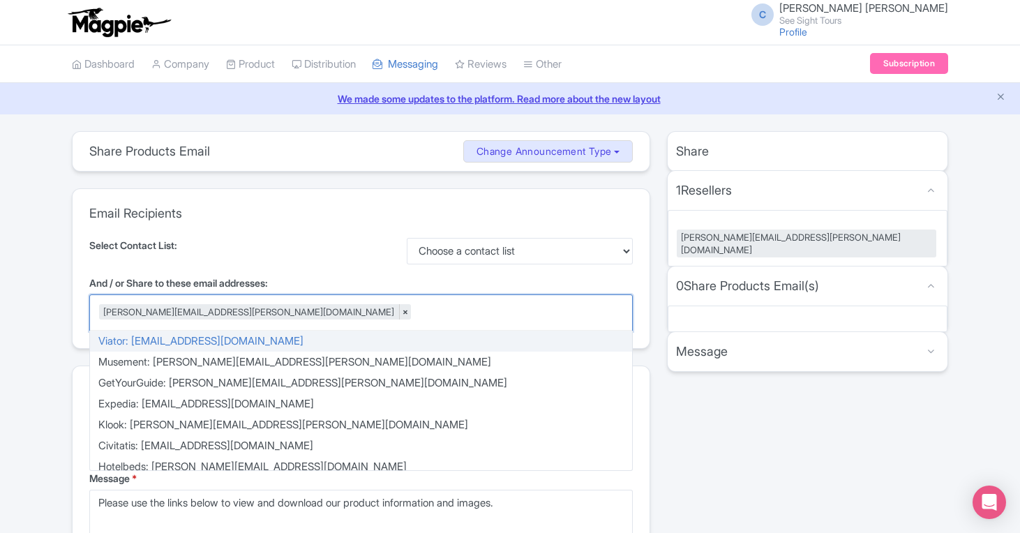
click at [275, 258] on div "Select Contact List: Choose a contact list" at bounding box center [361, 251] width 544 height 27
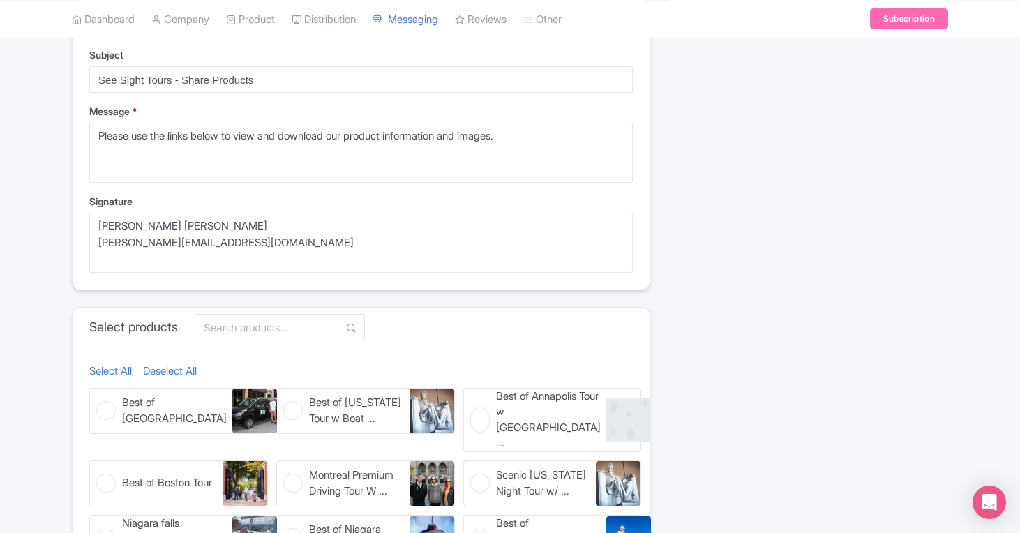
scroll to position [434, 0]
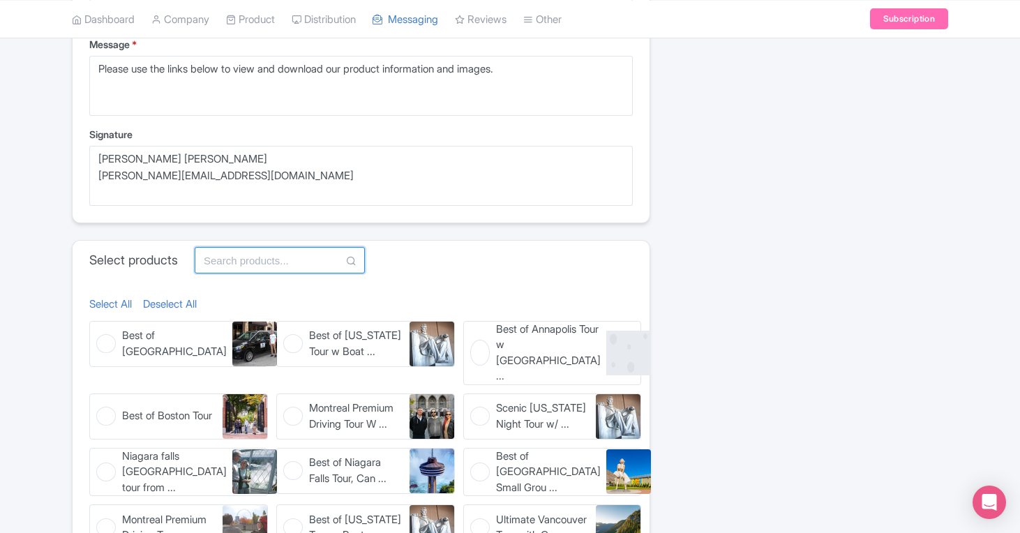
click at [265, 262] on input "text" at bounding box center [280, 260] width 170 height 27
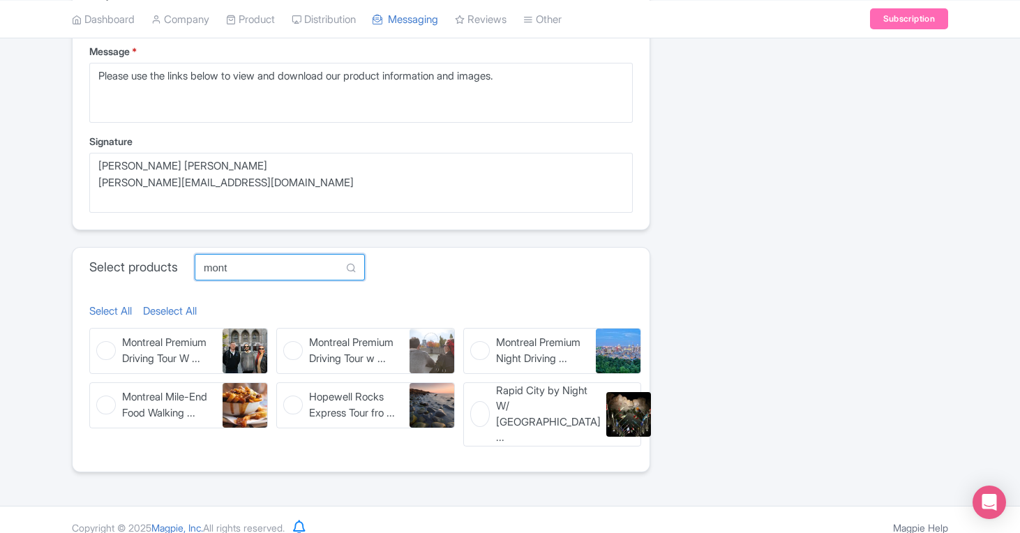
scroll to position [424, 0]
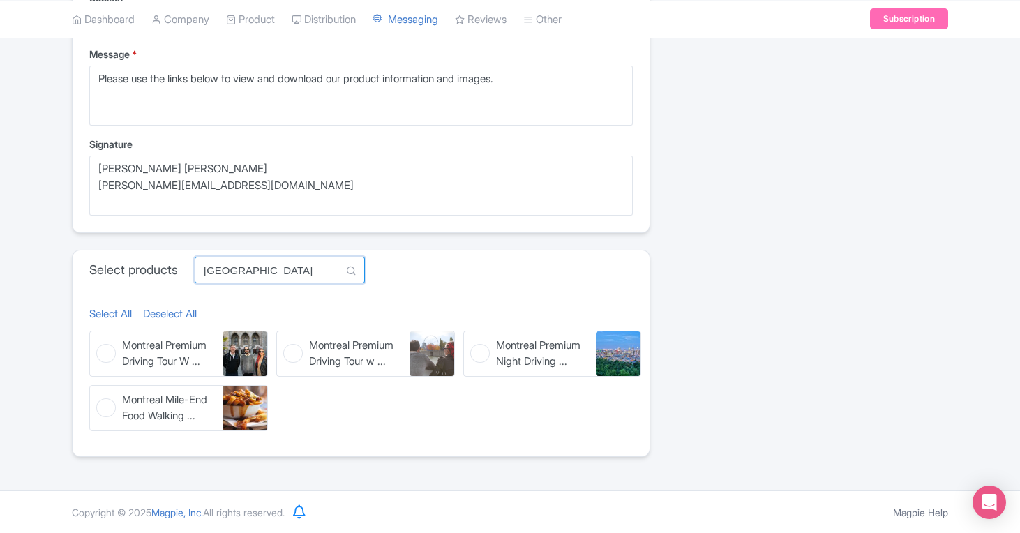
type input "montreal"
click at [166, 354] on span "Montreal Premium Driving Tour W ..." at bounding box center [169, 353] width 94 height 31
click at [98, 340] on input "Montreal Premium Driving Tour W ... Montreal Premium Driving Tour With Notre Da…" at bounding box center [93, 335] width 9 height 9
checkbox input "true"
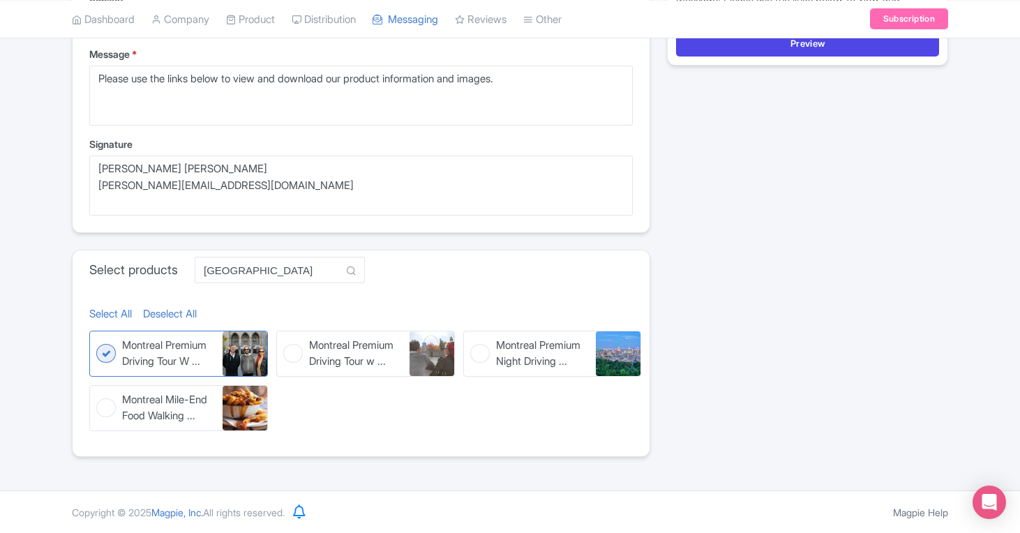
click at [348, 352] on span "Montreal Premium Driving Tour w ..." at bounding box center [356, 353] width 94 height 31
click at [285, 340] on input "Montreal Premium Driving Tour w ... Montreal Premium Driving Tour with AML Boat…" at bounding box center [280, 335] width 9 height 9
checkbox input "true"
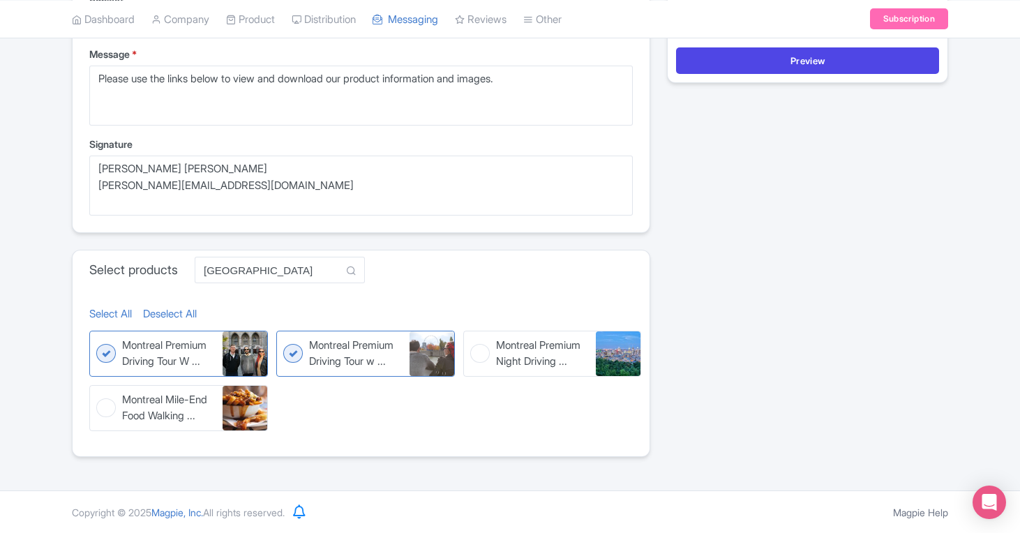
click at [154, 340] on span "Montreal Premium Driving Tour W ..." at bounding box center [169, 353] width 94 height 31
click at [98, 340] on input "Montreal Premium Driving Tour W ... Montreal Premium Driving Tour With Notre Da…" at bounding box center [93, 335] width 9 height 9
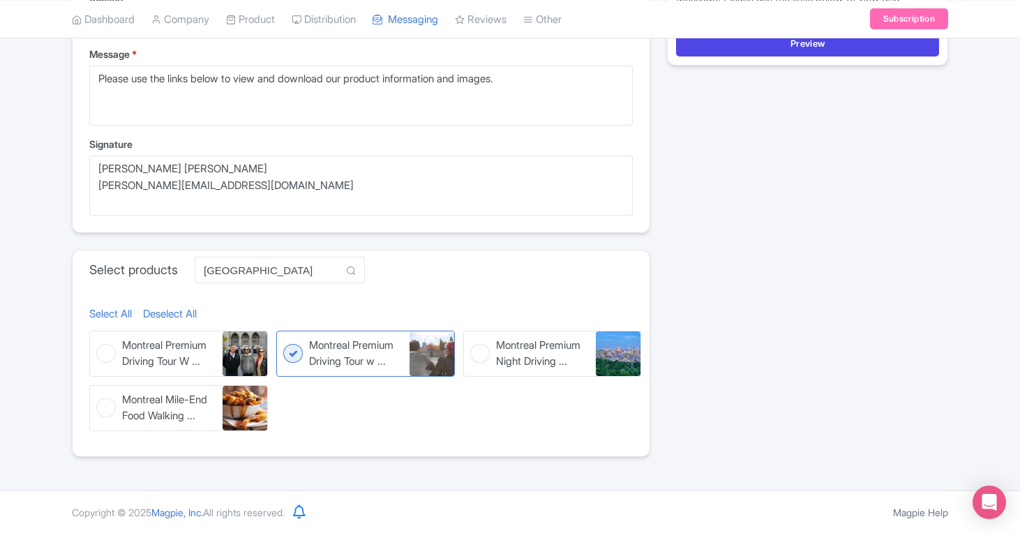
click at [174, 342] on span "Montreal Premium Driving Tour W ..." at bounding box center [169, 353] width 94 height 31
click at [98, 340] on input "Montreal Premium Driving Tour W ... Montreal Premium Driving Tour With Notre Da…" at bounding box center [93, 335] width 9 height 9
checkbox input "true"
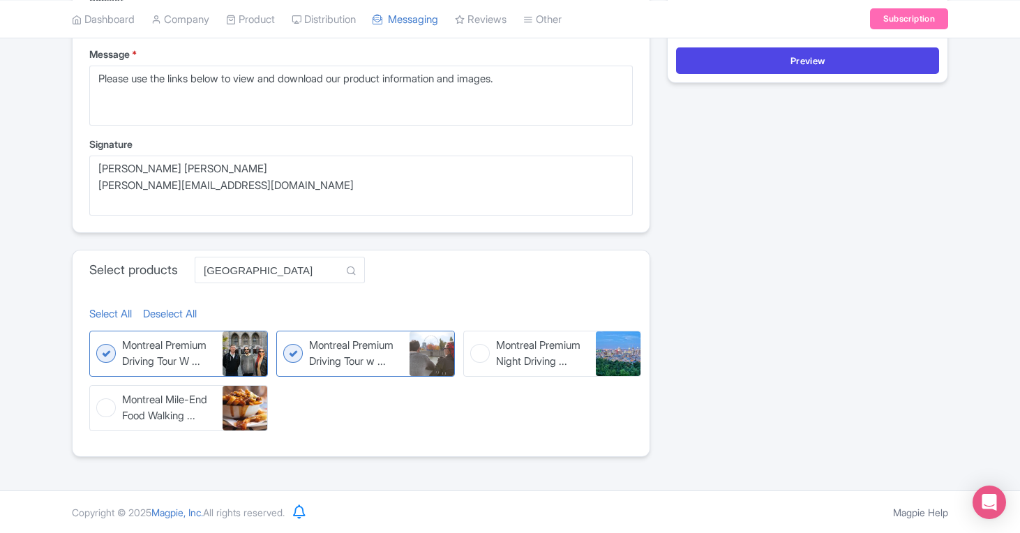
click at [485, 340] on figure "Montreal Premium Night Driving ... Montreal Premium Night Driving Tour" at bounding box center [552, 354] width 179 height 46
click at [472, 340] on input "Montreal Premium Night Driving ... Montreal Premium Night Driving Tour" at bounding box center [467, 335] width 9 height 9
checkbox input "true"
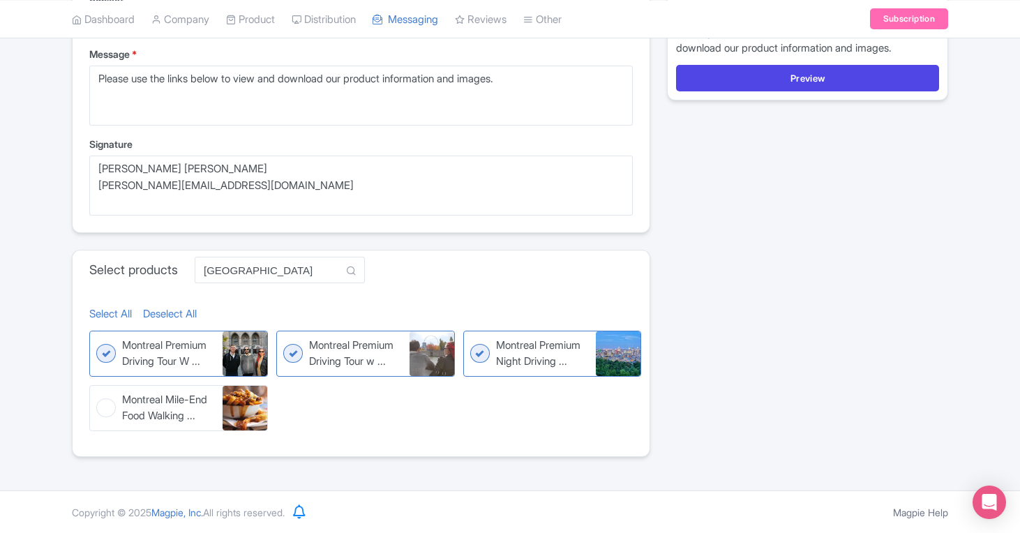
click at [161, 403] on span "Montreal Mile-End Food Walking ..." at bounding box center [169, 407] width 94 height 31
click at [98, 394] on input "Montreal Mile-End Food Walking ... Montreal Mile-End Food Walking Tour" at bounding box center [93, 389] width 9 height 9
checkbox input "true"
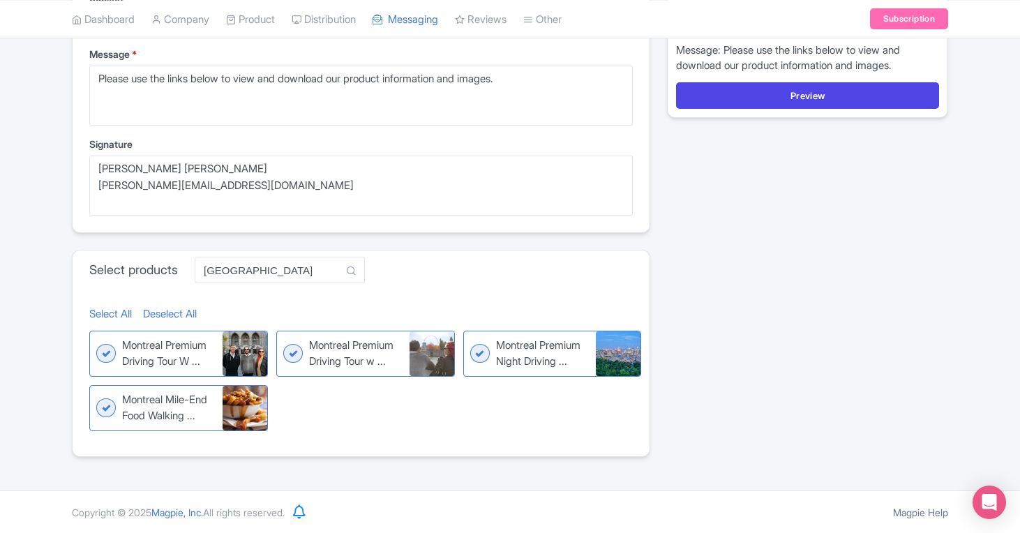
click at [208, 355] on span "Montreal Premium Driving Tour W ..." at bounding box center [169, 353] width 94 height 31
click at [98, 340] on input "Montreal Premium Driving Tour W ... Montreal Premium Driving Tour With Notre Da…" at bounding box center [93, 335] width 9 height 9
checkbox input "false"
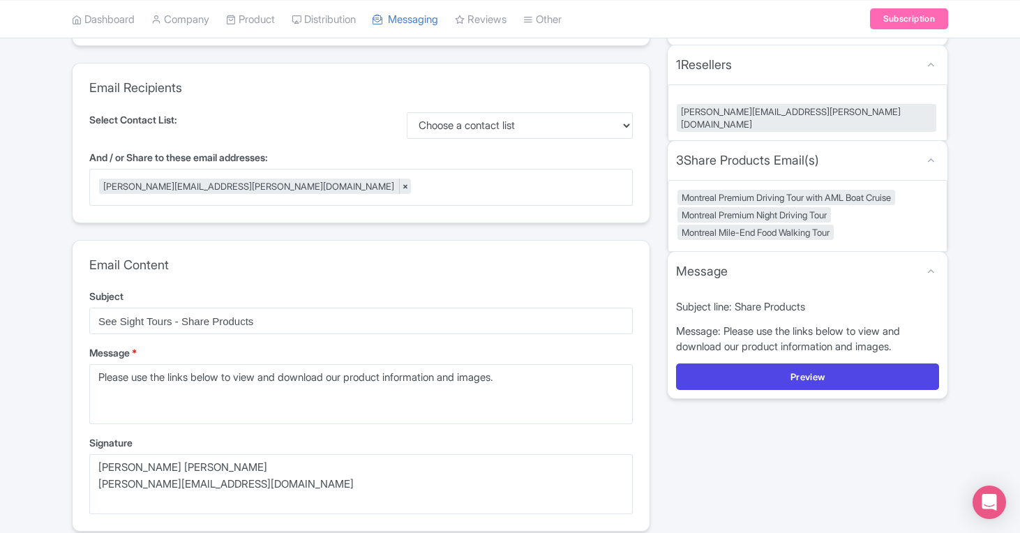
scroll to position [172, 0]
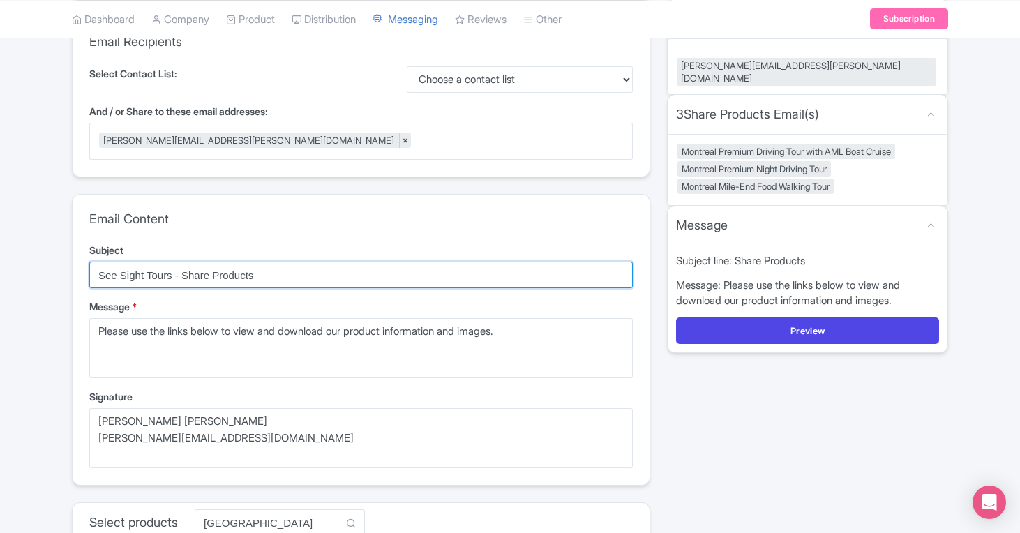
drag, startPoint x: 287, startPoint y: 279, endPoint x: 177, endPoint y: 278, distance: 110.3
click at [177, 278] on input "See Sight Tours - Share Products" at bounding box center [361, 275] width 544 height 27
type input "See Sight Tours / Headout Montreal Tours"
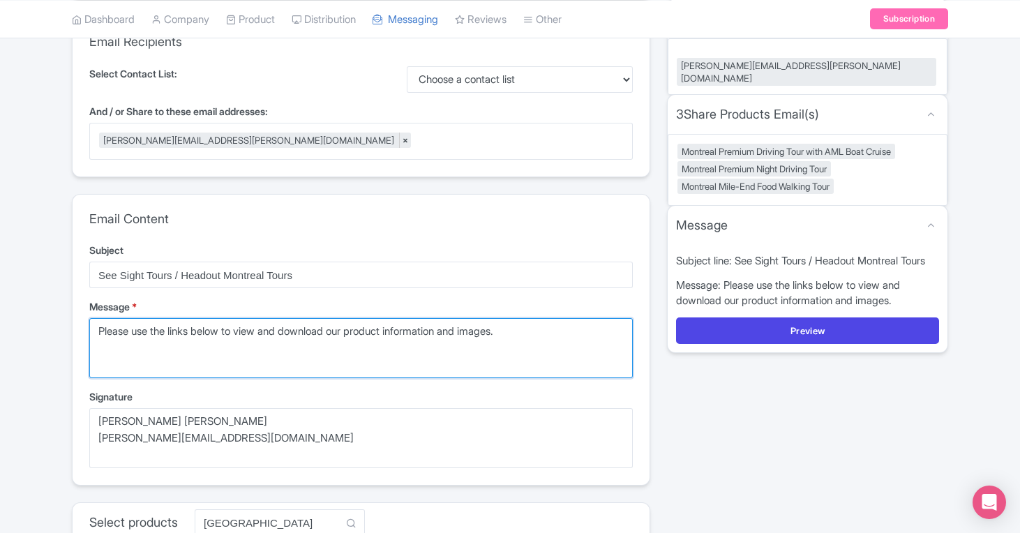
click at [237, 333] on textarea "Please use the links below to view and download our product information and ima…" at bounding box center [361, 348] width 544 height 60
drag, startPoint x: 539, startPoint y: 336, endPoint x: 76, endPoint y: 329, distance: 462.7
click at [76, 329] on div "Email Content Subject See Sight Tours / Headout Montreal Tours Message * Please…" at bounding box center [361, 340] width 577 height 291
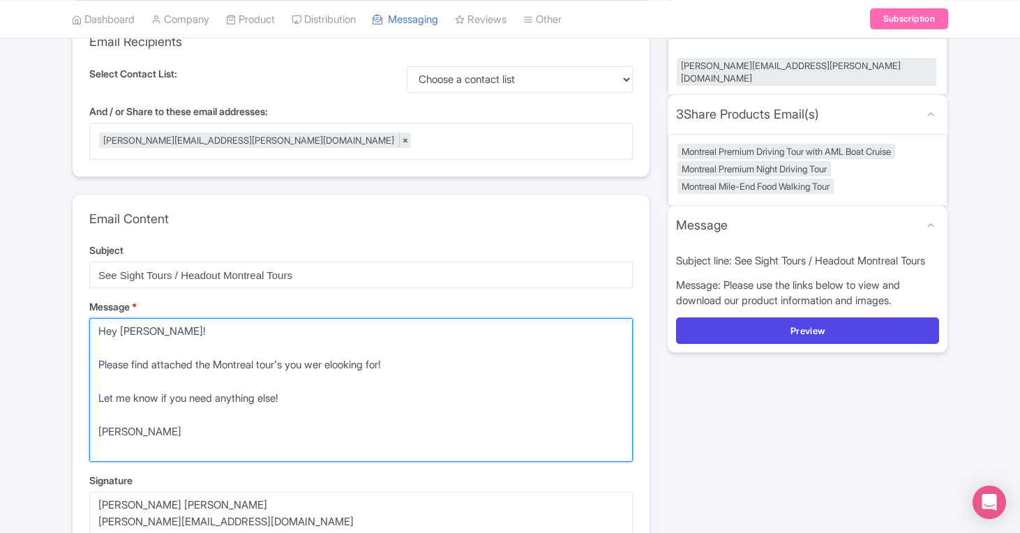
click at [345, 368] on textarea "Please use the links below to view and download our product information and ima…" at bounding box center [361, 390] width 544 height 144
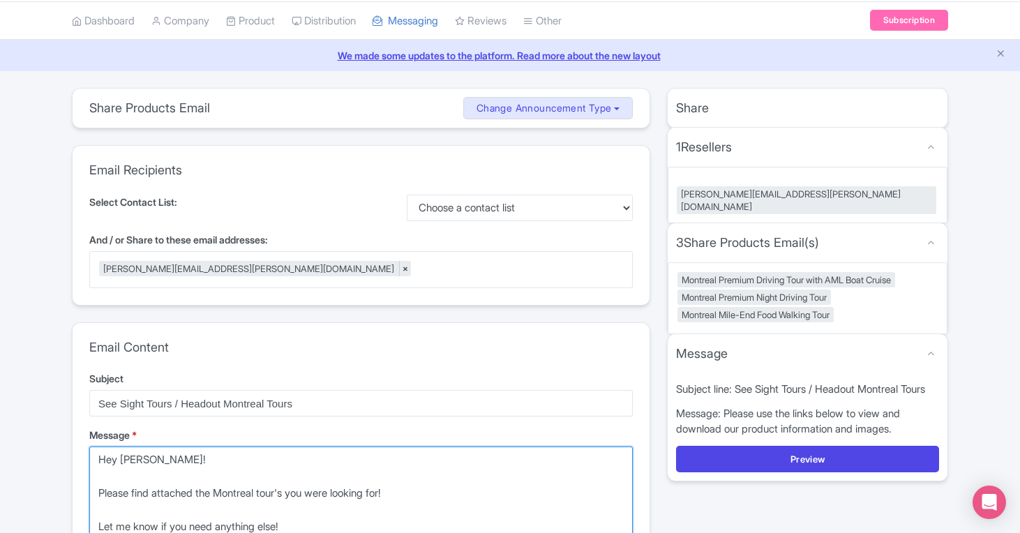
scroll to position [68, 0]
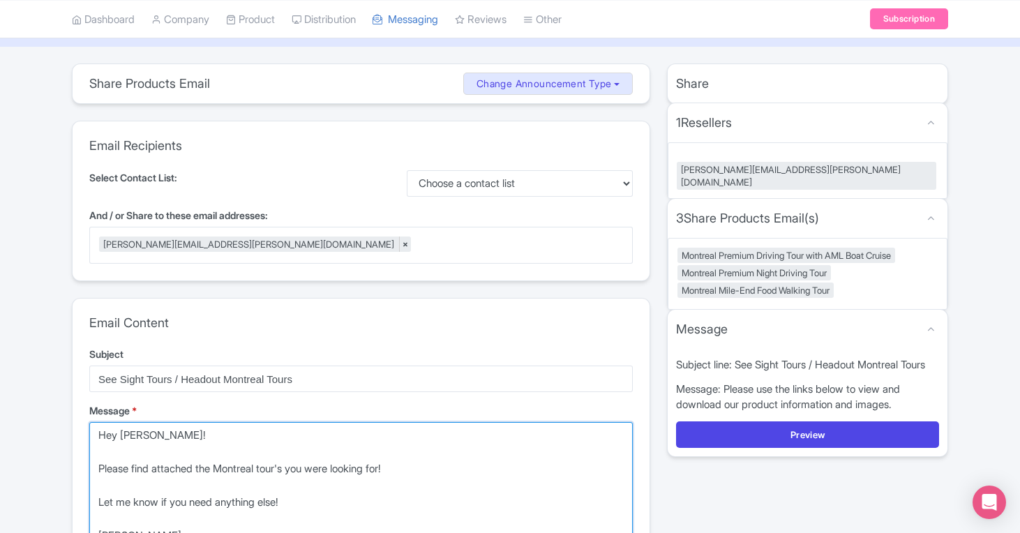
type textarea "Hey Brett! Please find attached the Montreal tour's you were looking for! Let m…"
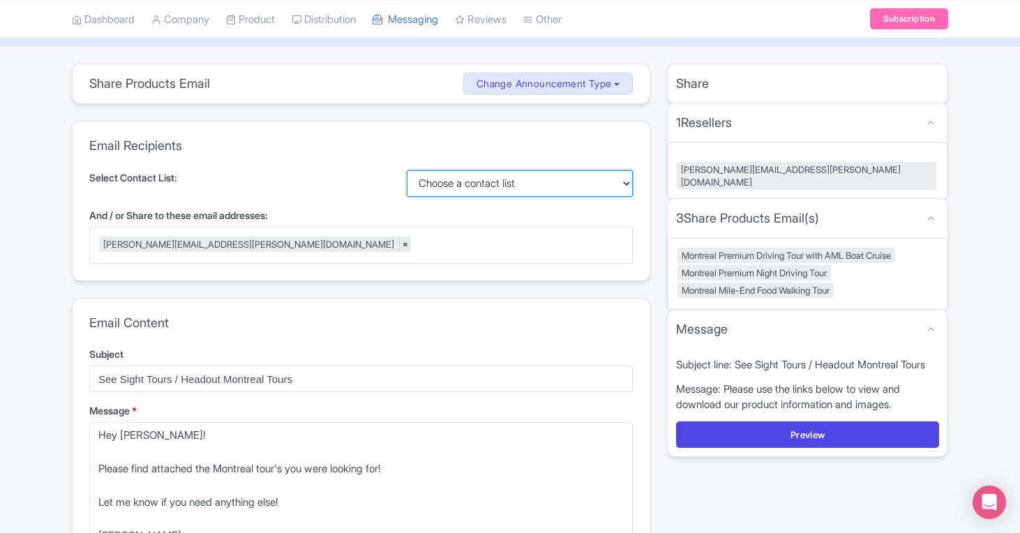
click at [496, 189] on select "Choose a contact list" at bounding box center [520, 183] width 227 height 27
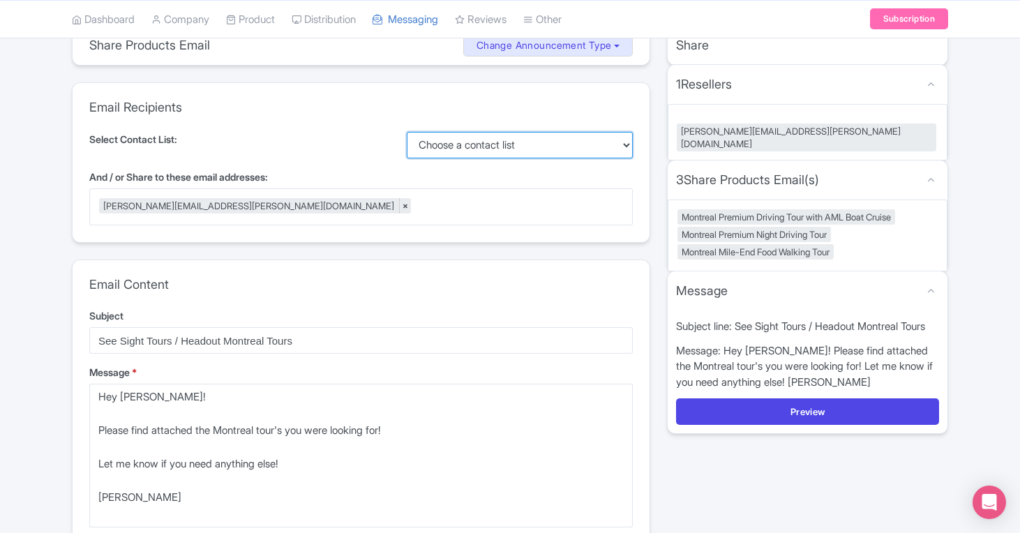
scroll to position [126, 0]
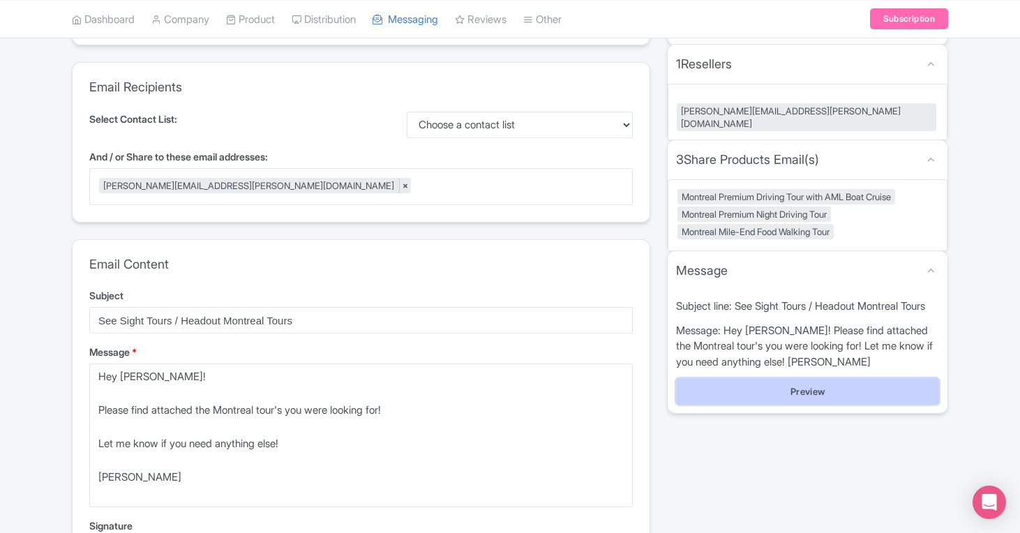
click at [847, 378] on button "Preview" at bounding box center [807, 391] width 263 height 27
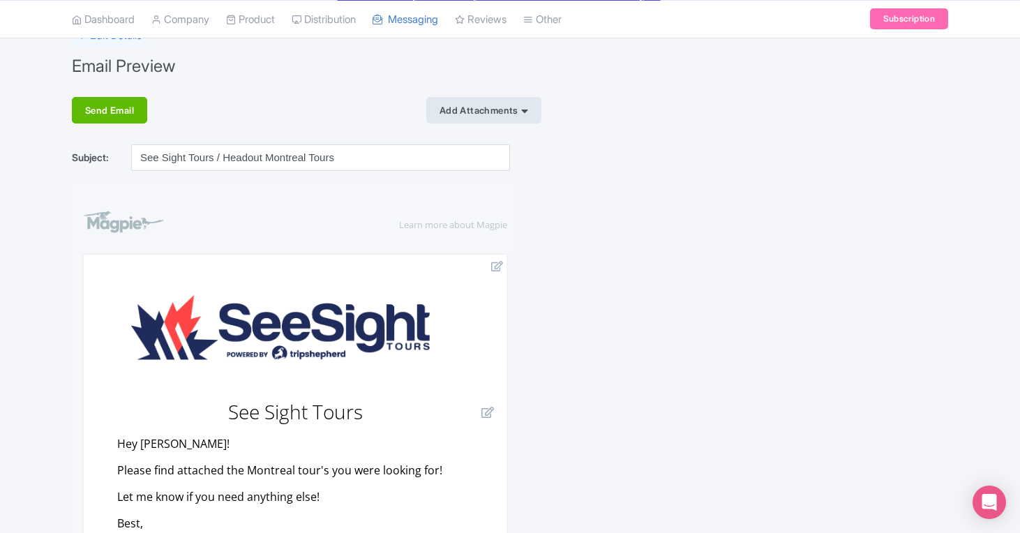
scroll to position [31, 0]
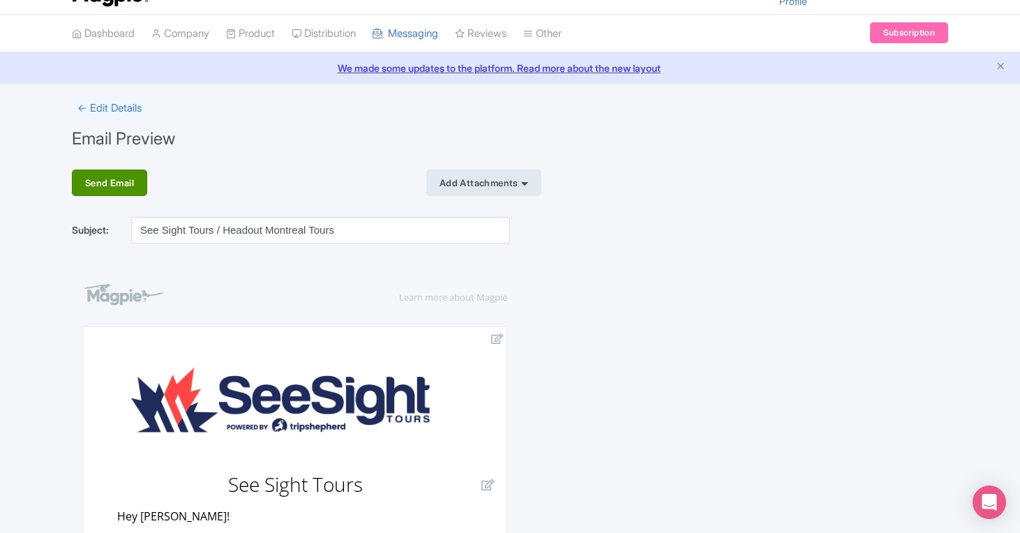
click at [103, 177] on div "Send Email" at bounding box center [109, 183] width 75 height 27
